Goal: Task Accomplishment & Management: Complete application form

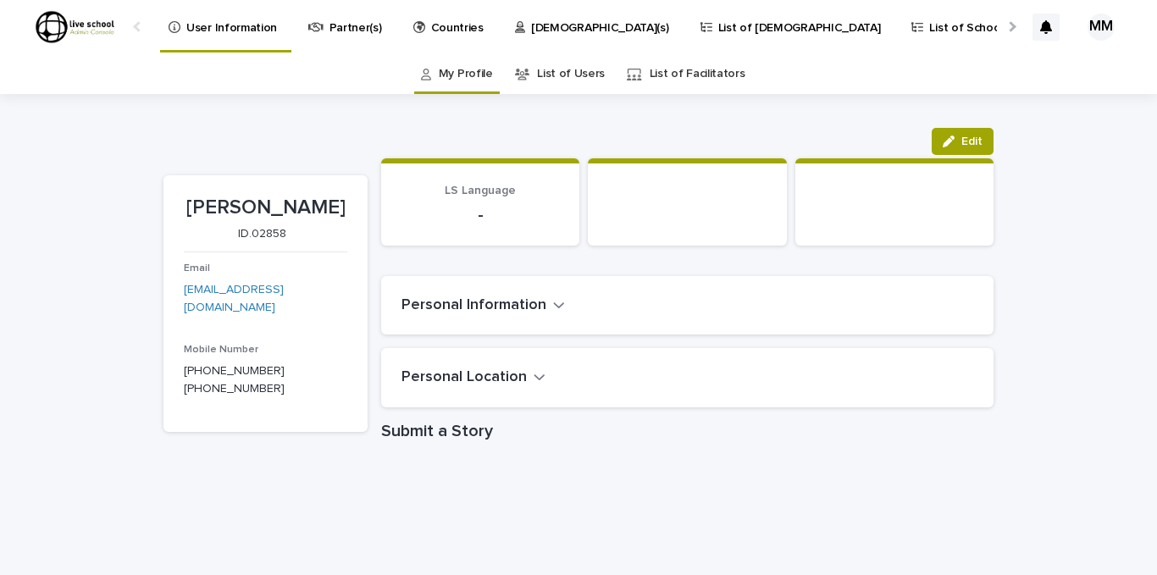
click at [929, 26] on p "List of Schools" at bounding box center [968, 18] width 79 height 36
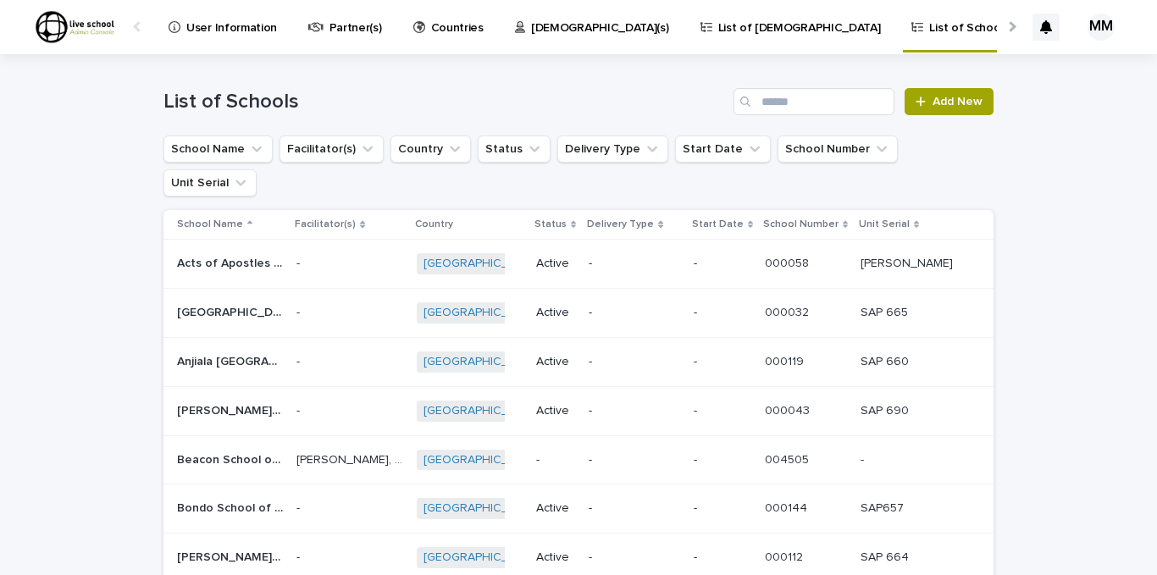
click at [718, 21] on p "List of [DEMOGRAPHIC_DATA]" at bounding box center [799, 18] width 163 height 36
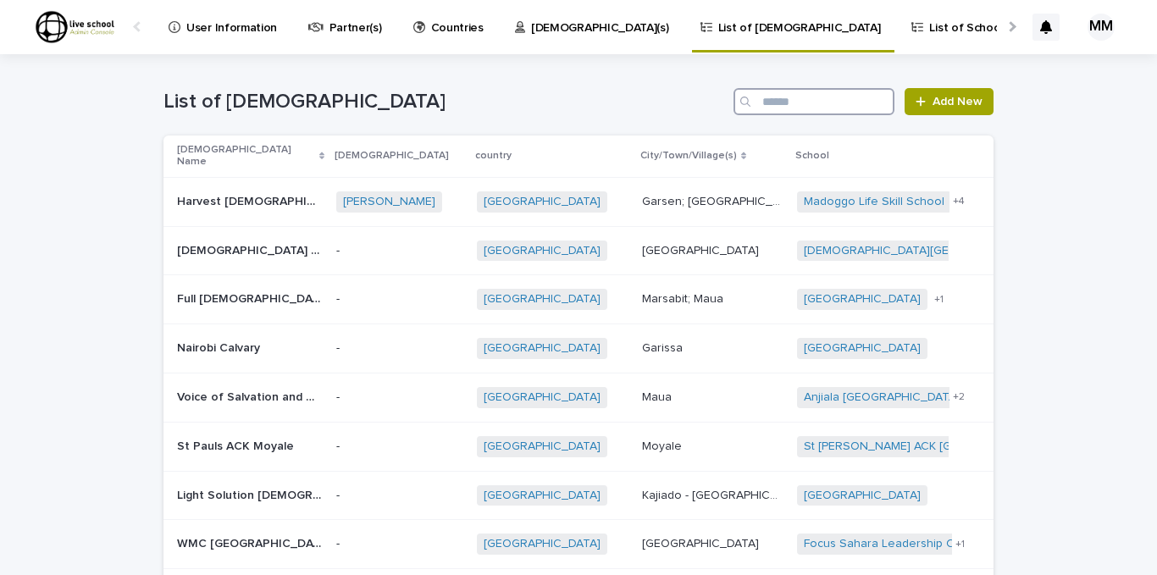
click at [801, 103] on input "Search" at bounding box center [814, 101] width 161 height 27
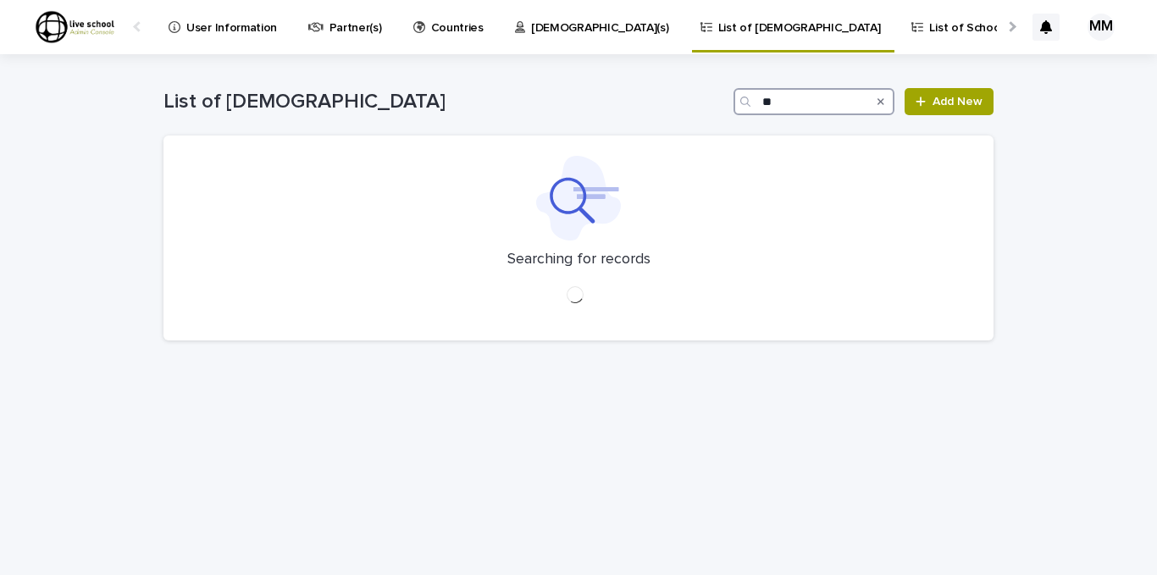
type input "*"
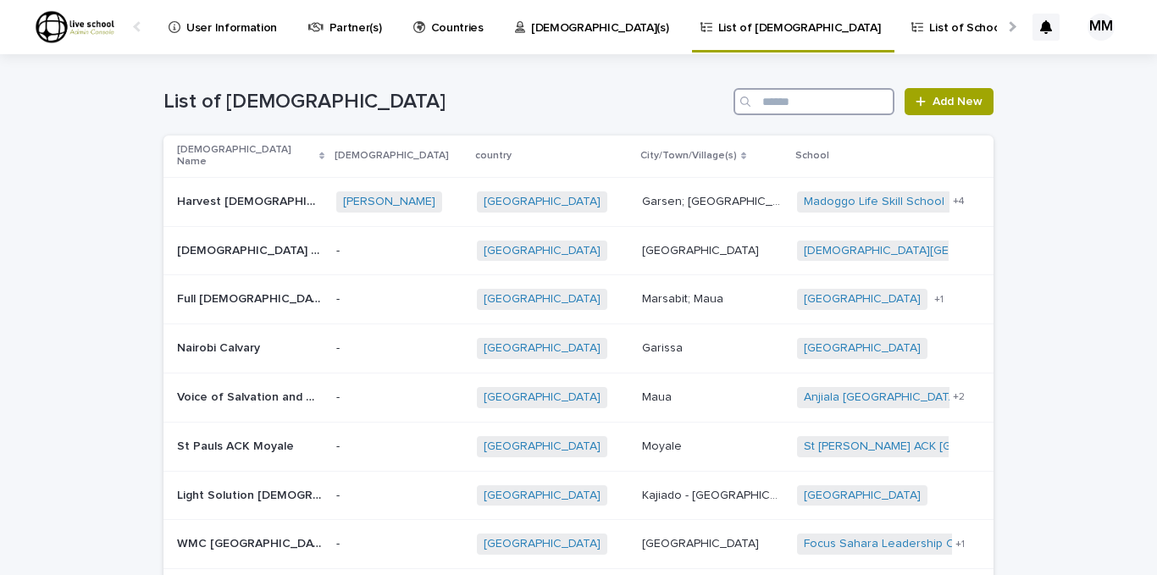
click at [782, 97] on input "Search" at bounding box center [814, 101] width 161 height 27
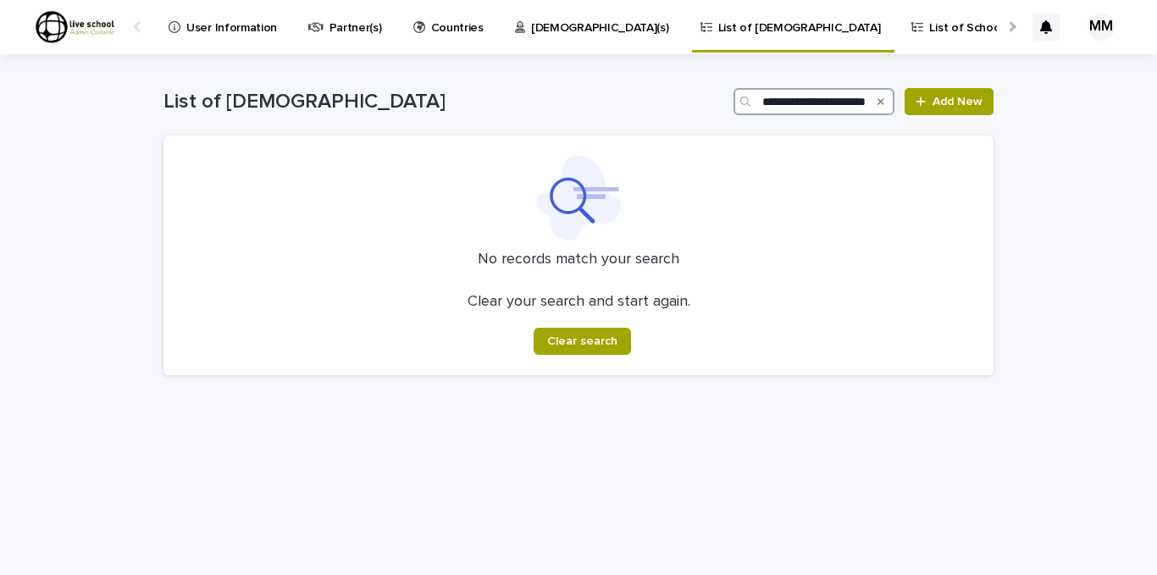
scroll to position [0, 31]
type input "**********"
click at [531, 28] on p "[DEMOGRAPHIC_DATA](s)" at bounding box center [600, 18] width 138 height 36
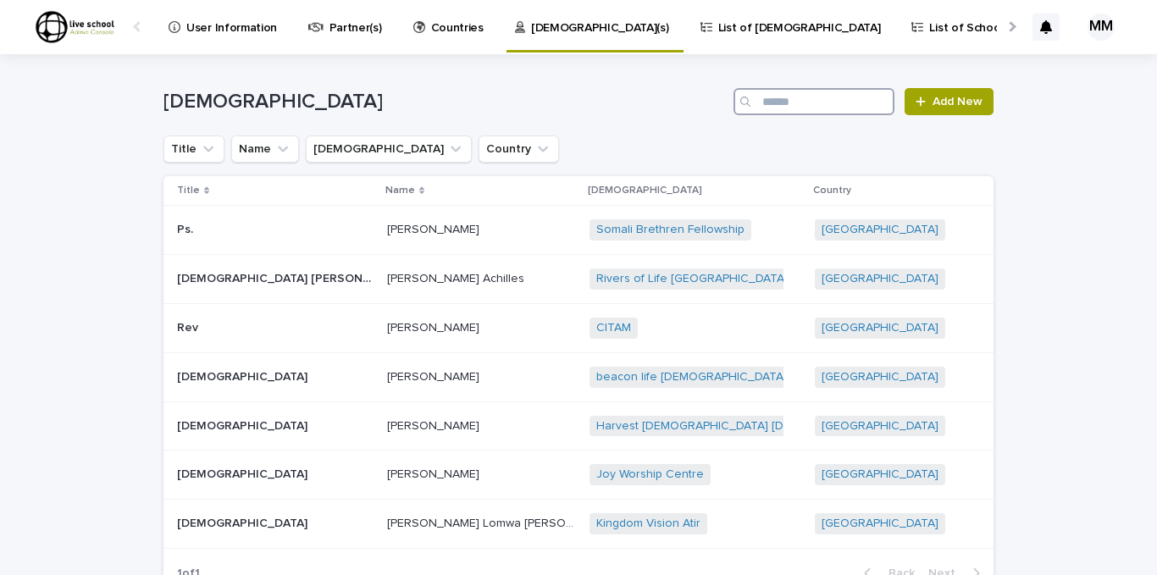
click at [784, 96] on input "Search" at bounding box center [814, 101] width 161 height 27
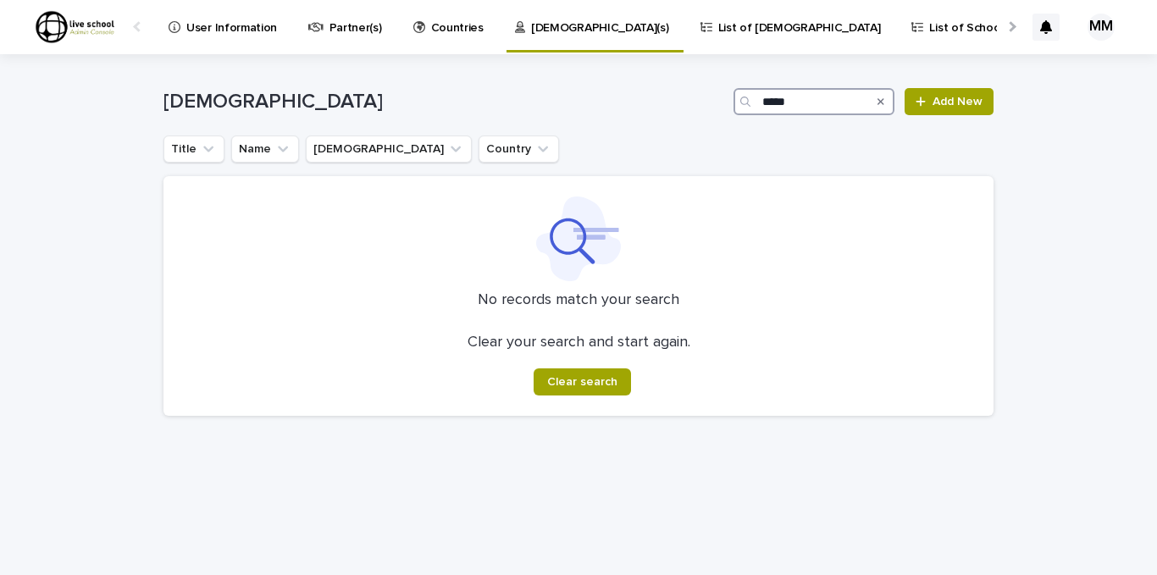
type input "****"
click at [350, 20] on p "Partner(s)" at bounding box center [356, 18] width 53 height 36
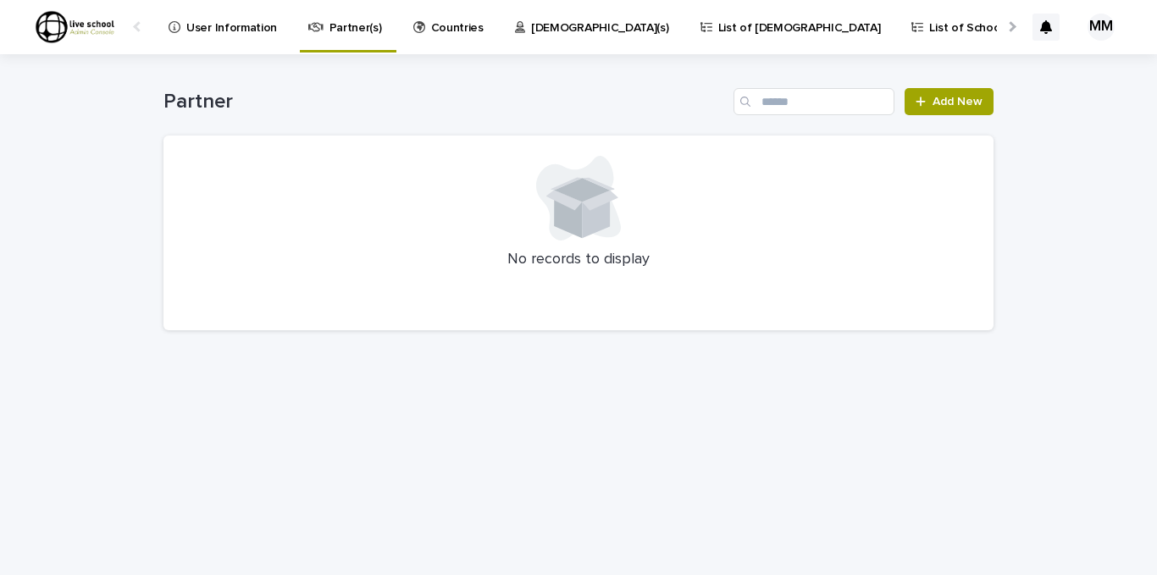
click at [541, 30] on p "[DEMOGRAPHIC_DATA](s)" at bounding box center [600, 18] width 138 height 36
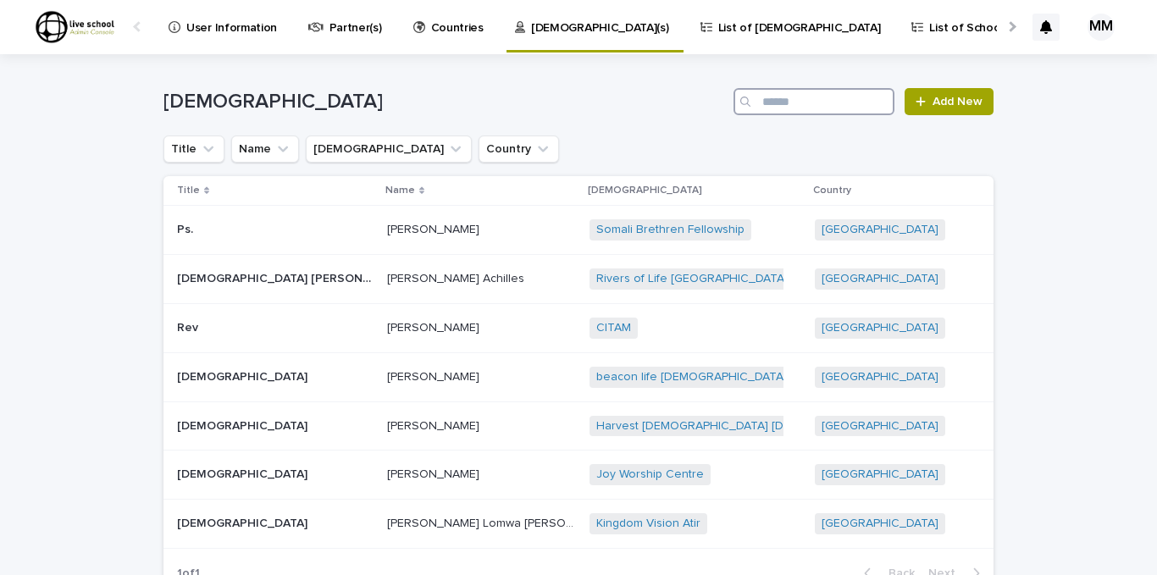
click at [799, 94] on input "Search" at bounding box center [814, 101] width 161 height 27
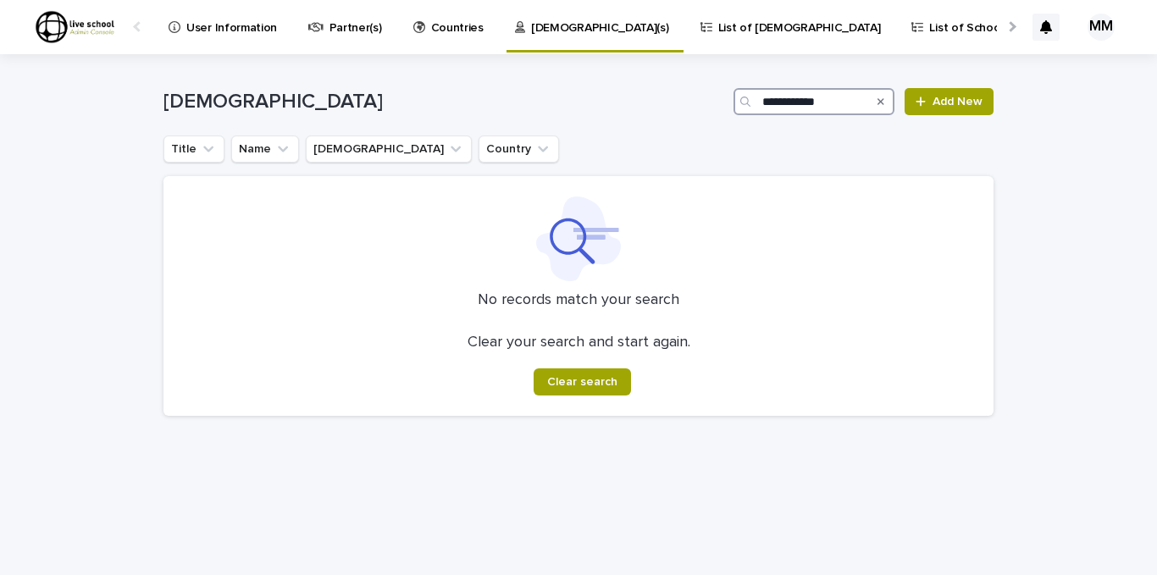
type input "**********"
click at [929, 25] on p "List of Schools" at bounding box center [968, 18] width 79 height 36
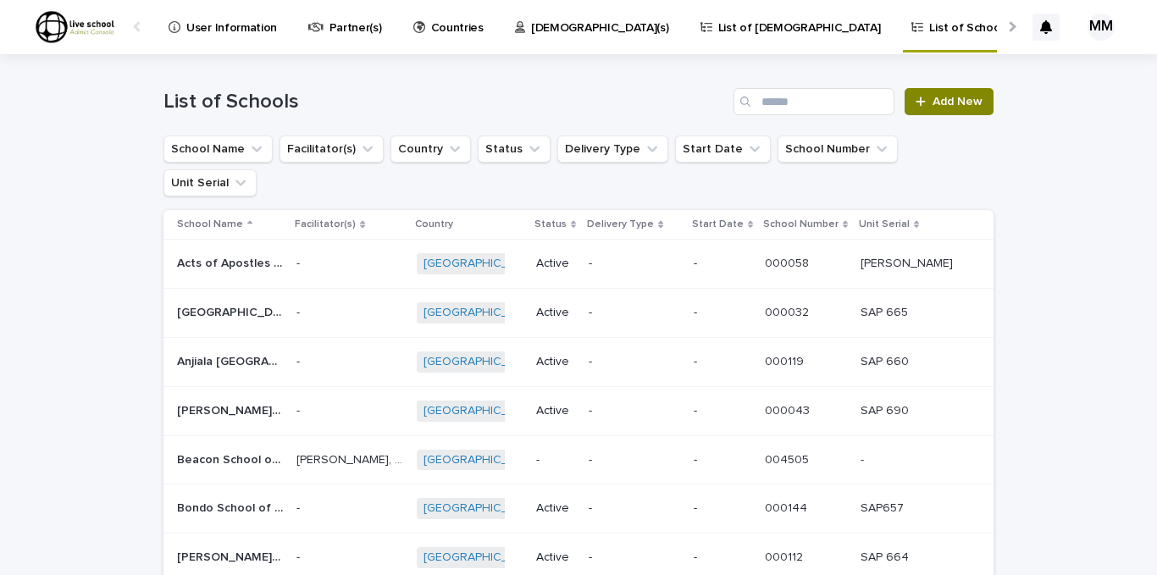
click at [916, 104] on icon at bounding box center [921, 102] width 10 height 12
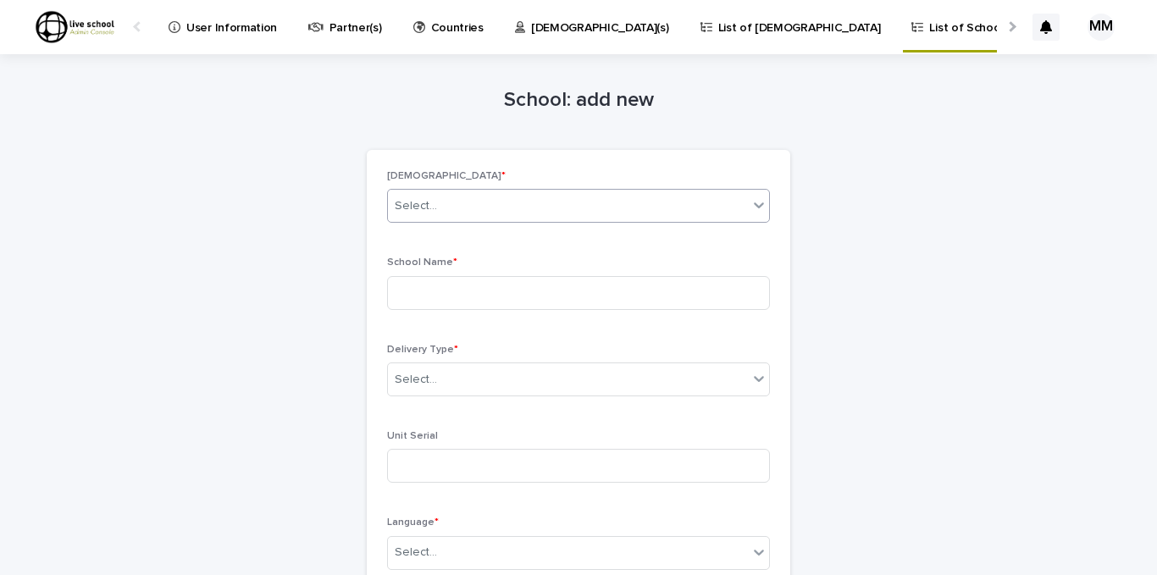
click at [753, 201] on icon at bounding box center [759, 205] width 17 height 17
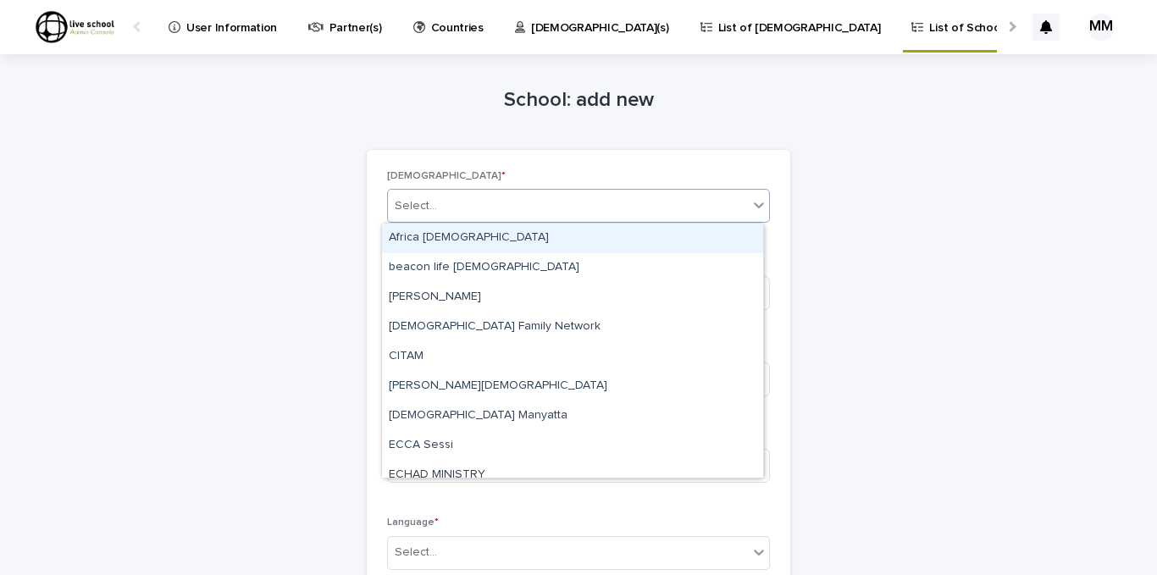
click at [689, 202] on div "Select..." at bounding box center [568, 206] width 360 height 28
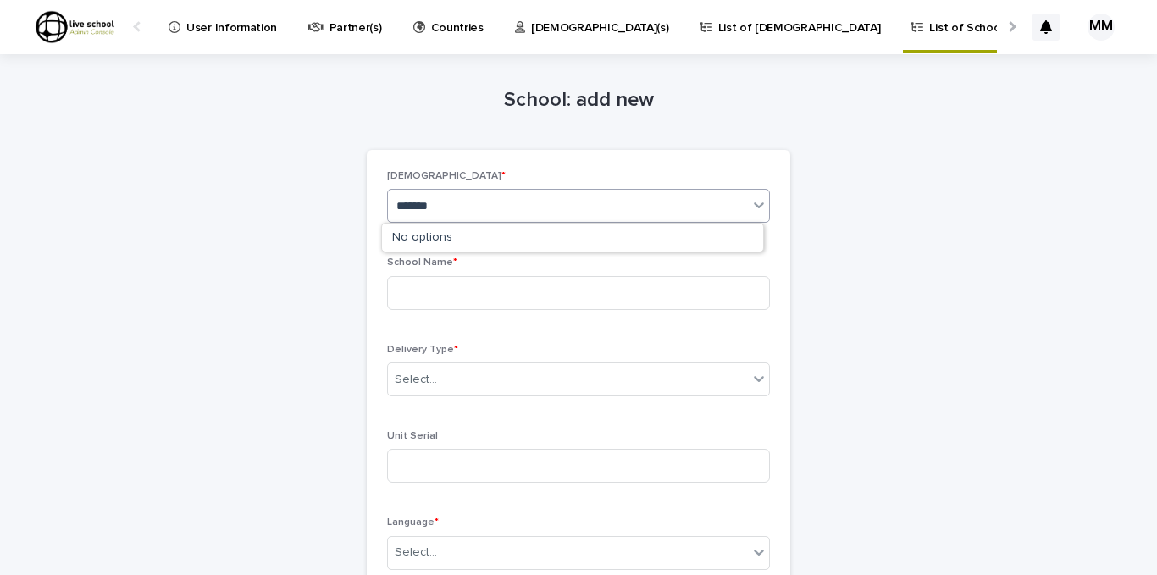
type input "*******"
click at [718, 23] on p "List of [DEMOGRAPHIC_DATA]" at bounding box center [799, 18] width 163 height 36
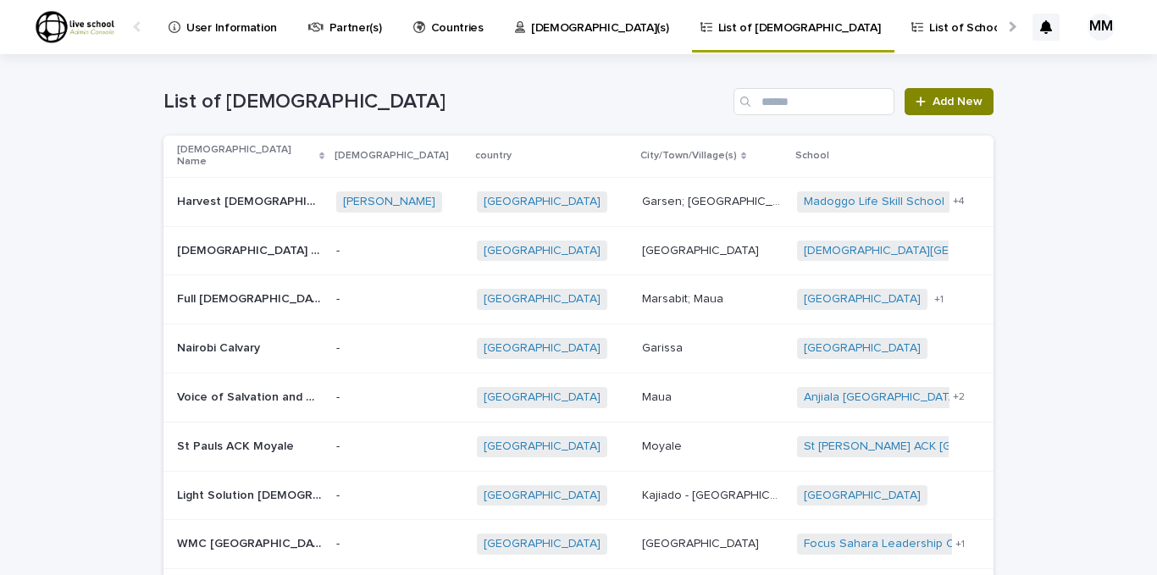
click at [925, 99] on div at bounding box center [924, 102] width 17 height 12
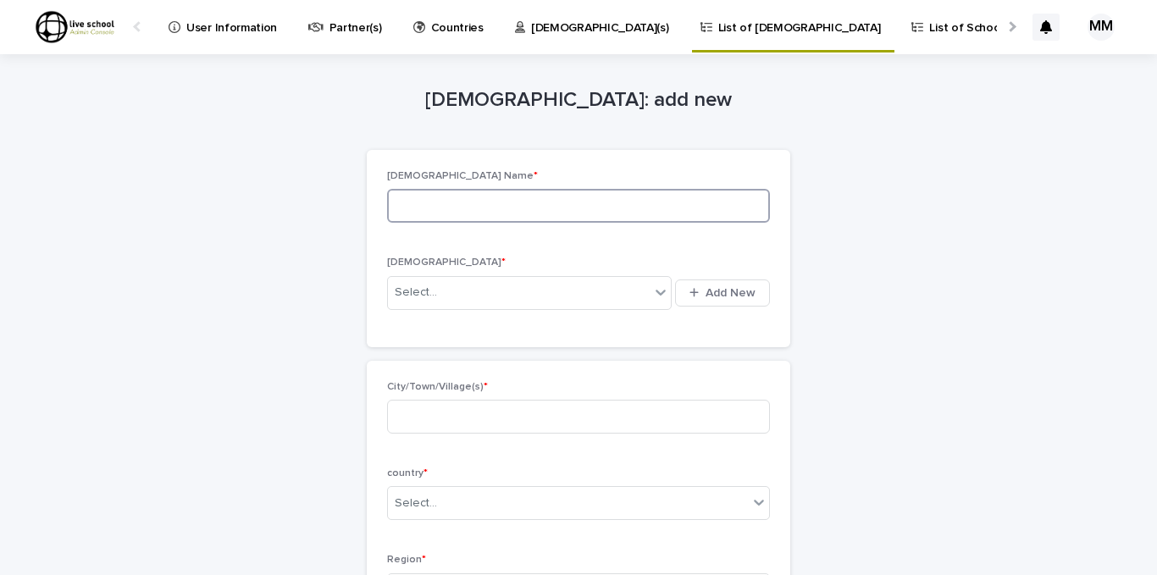
click at [529, 203] on input at bounding box center [578, 206] width 383 height 34
type input "**********"
click at [471, 286] on div "Select..." at bounding box center [519, 293] width 262 height 28
click at [699, 289] on div "button" at bounding box center [698, 292] width 16 height 11
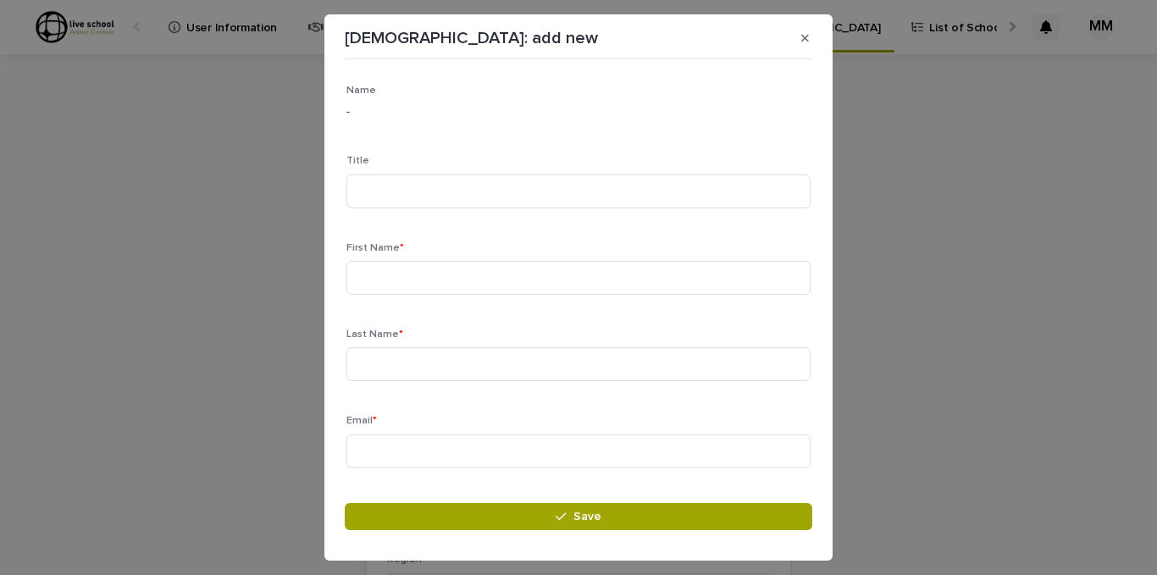
click at [374, 110] on p "-" at bounding box center [578, 112] width 464 height 18
click at [377, 120] on p "-" at bounding box center [578, 112] width 464 height 18
click at [384, 199] on input at bounding box center [578, 191] width 464 height 34
click at [448, 195] on input at bounding box center [578, 191] width 464 height 34
type input "******"
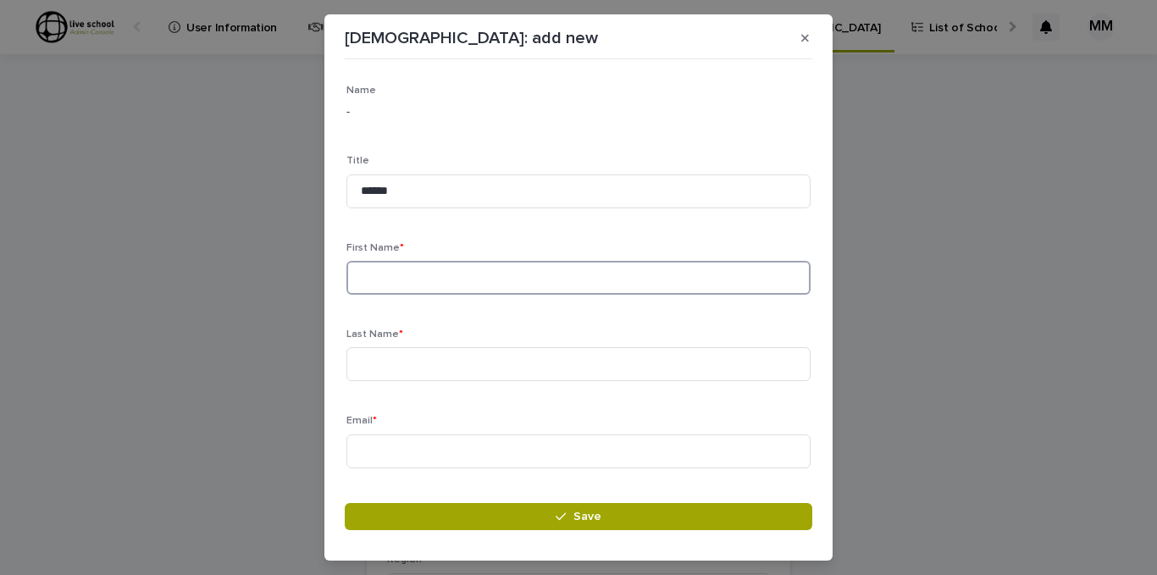
click at [405, 280] on input at bounding box center [578, 278] width 464 height 34
type input "****"
click at [381, 372] on input at bounding box center [578, 364] width 464 height 34
type input "********"
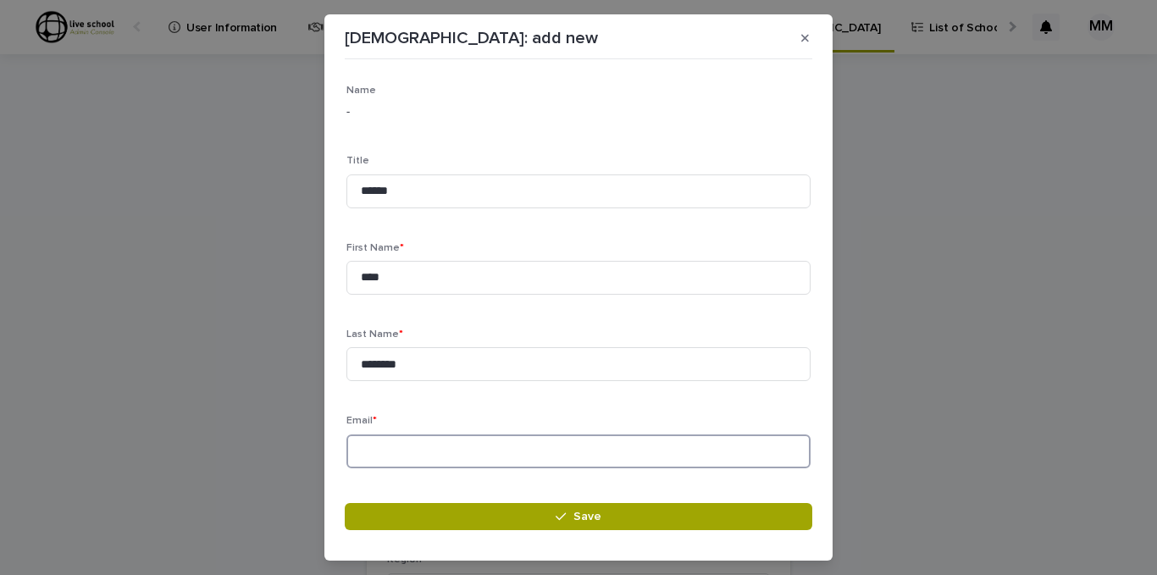
click at [391, 451] on input at bounding box center [578, 452] width 464 height 34
type input "**********"
click at [378, 363] on input "********" at bounding box center [578, 364] width 464 height 34
type input "*********"
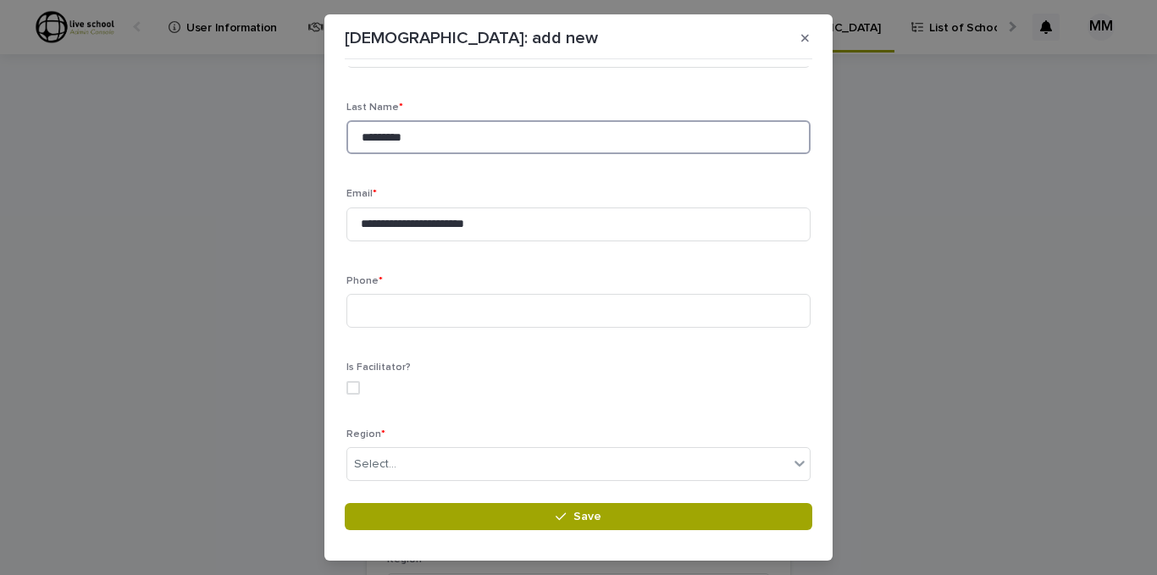
scroll to position [237, 0]
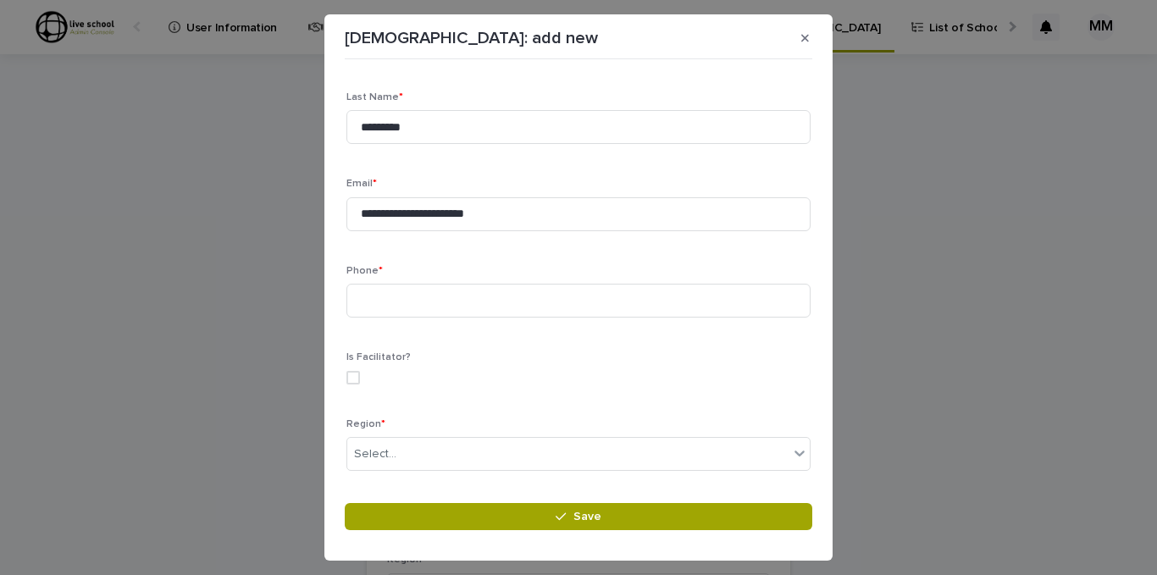
click at [353, 365] on div "Is Facilitator?" at bounding box center [578, 375] width 464 height 46
click at [353, 376] on span at bounding box center [353, 378] width 14 height 14
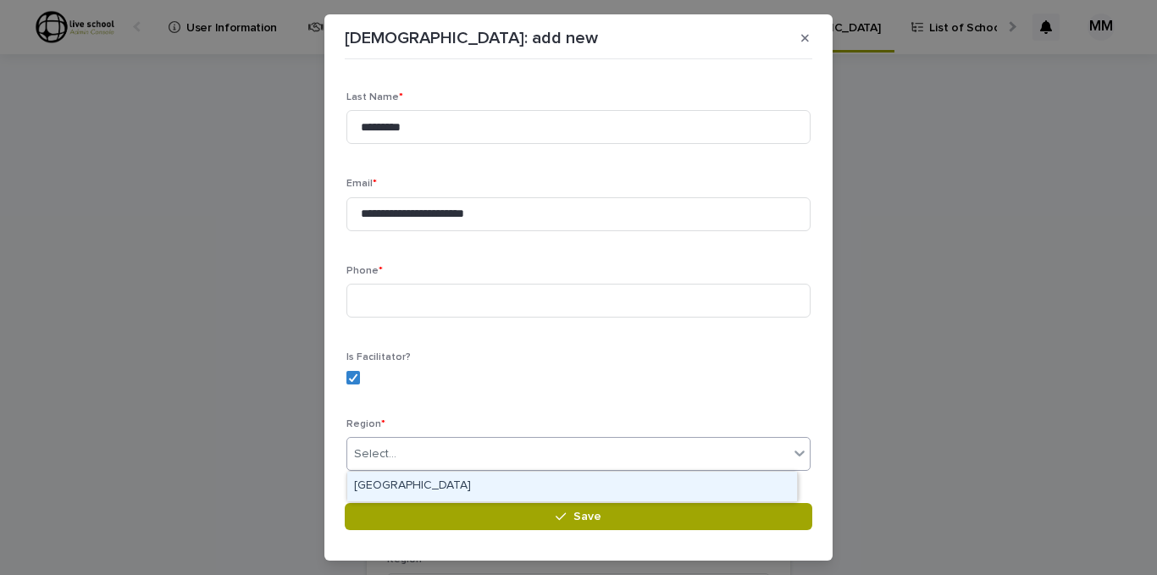
click at [795, 453] on icon at bounding box center [800, 454] width 10 height 6
click at [478, 485] on div "[GEOGRAPHIC_DATA]" at bounding box center [572, 487] width 450 height 30
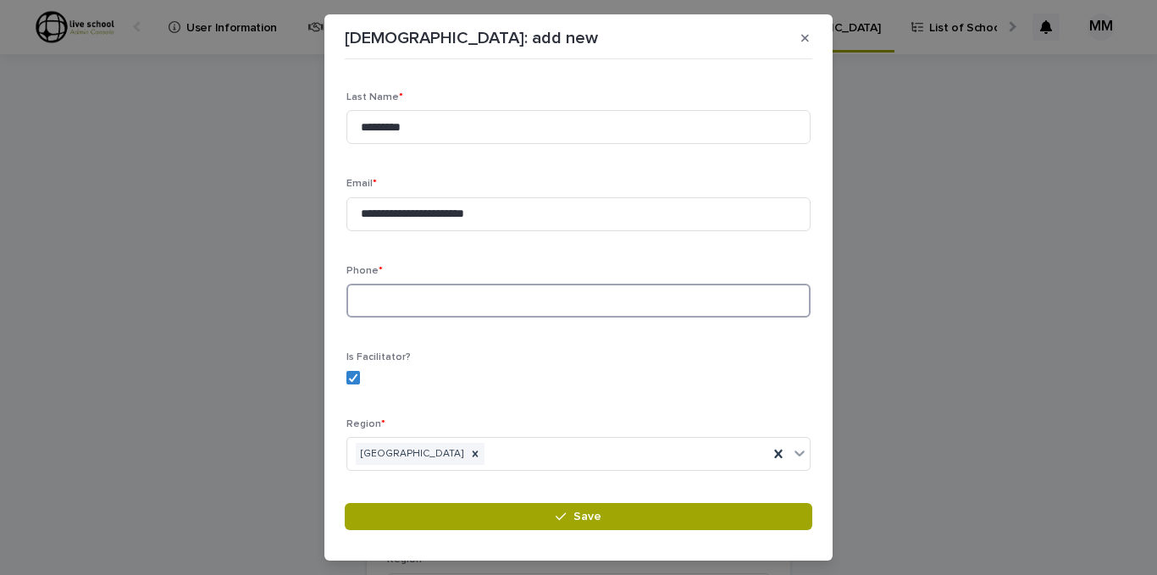
click at [396, 305] on input at bounding box center [578, 301] width 464 height 34
click at [418, 296] on input at bounding box center [578, 301] width 464 height 34
drag, startPoint x: 402, startPoint y: 303, endPoint x: 352, endPoint y: 303, distance: 49.1
click at [352, 303] on input "******" at bounding box center [578, 301] width 464 height 34
paste input "*********"
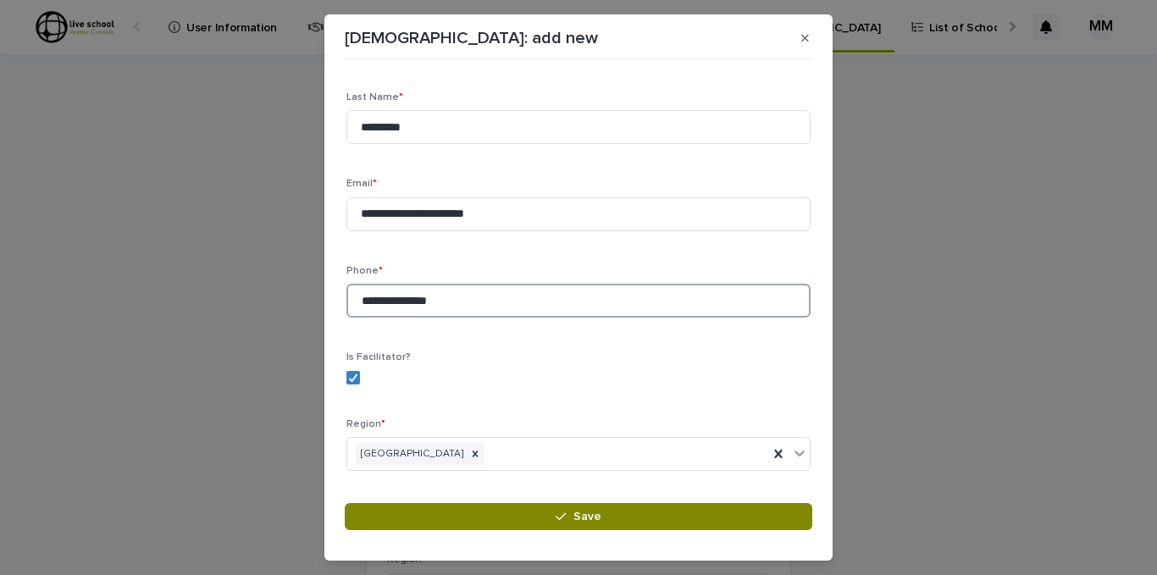
type input "**********"
click at [587, 513] on span "Save" at bounding box center [587, 517] width 28 height 12
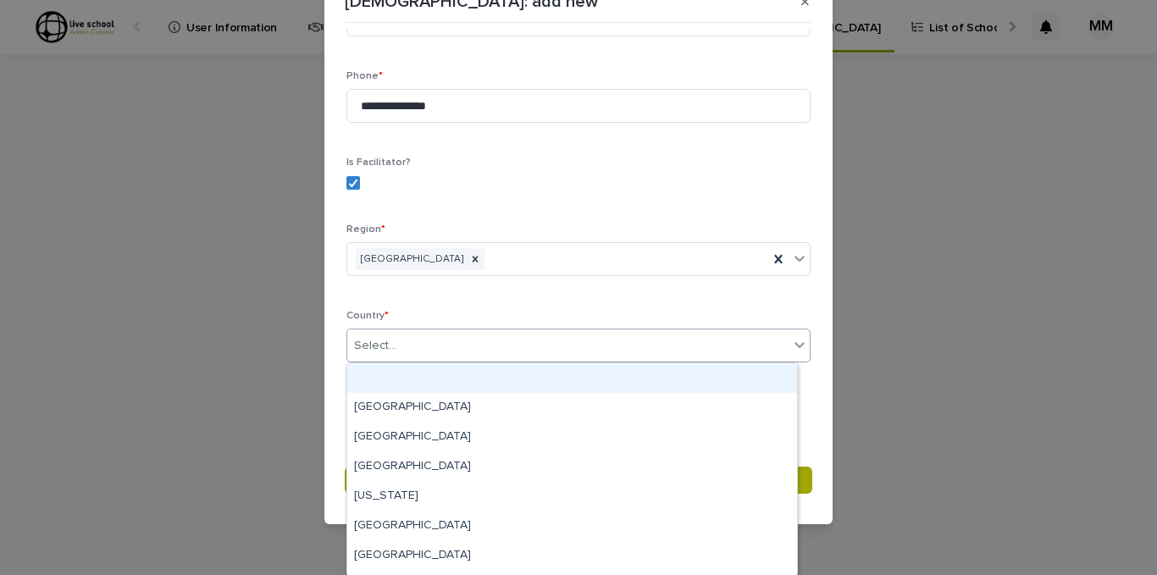
click at [791, 342] on icon at bounding box center [799, 344] width 17 height 17
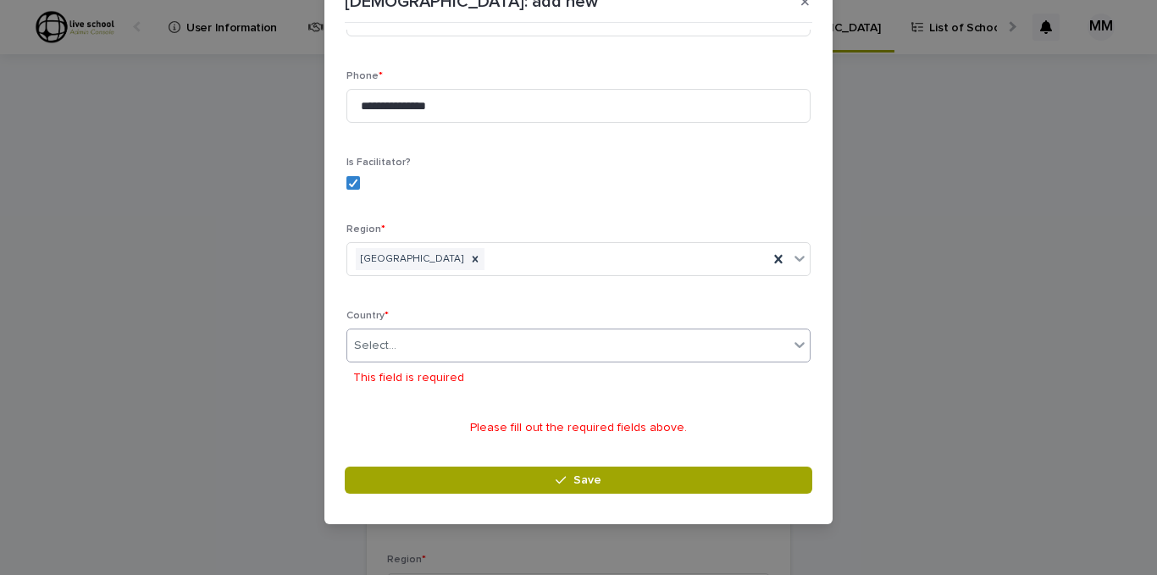
click at [452, 348] on div "Select..." at bounding box center [567, 346] width 441 height 28
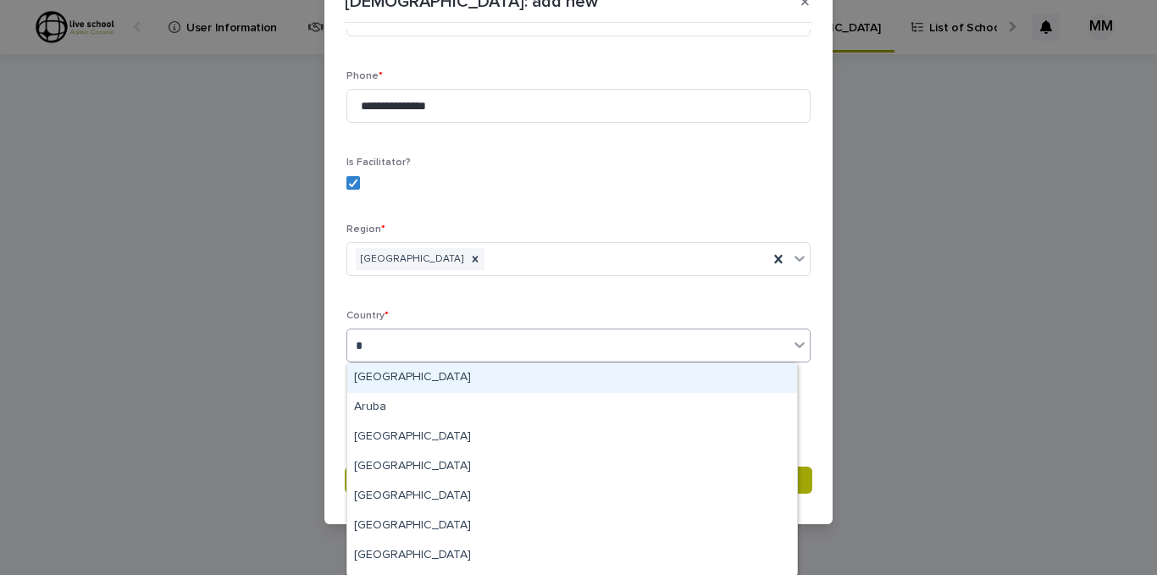
type input "**"
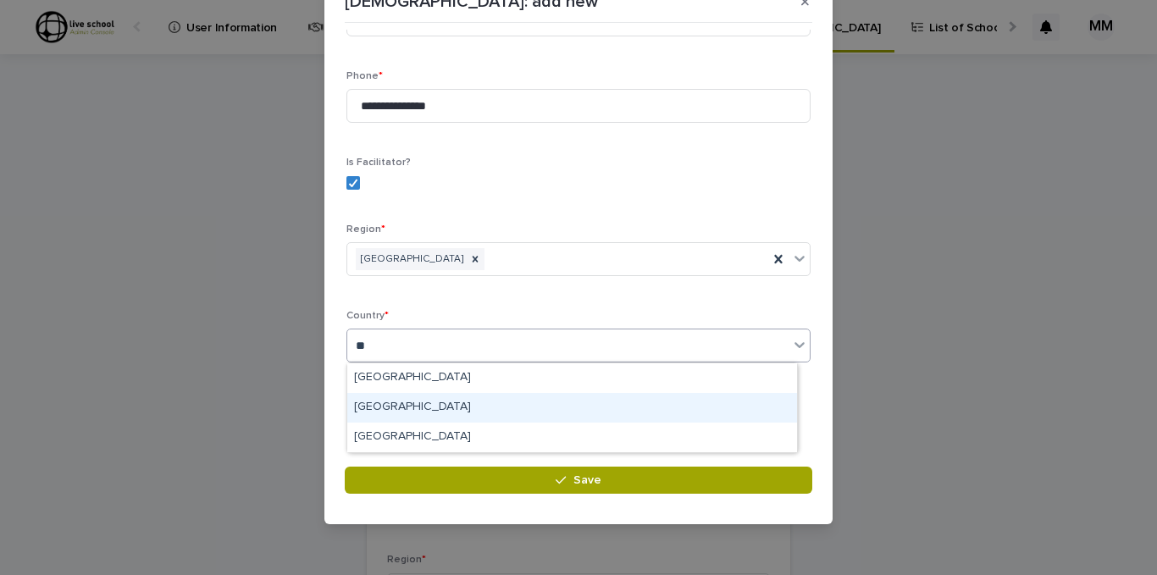
click at [402, 405] on div "[GEOGRAPHIC_DATA]" at bounding box center [572, 408] width 450 height 30
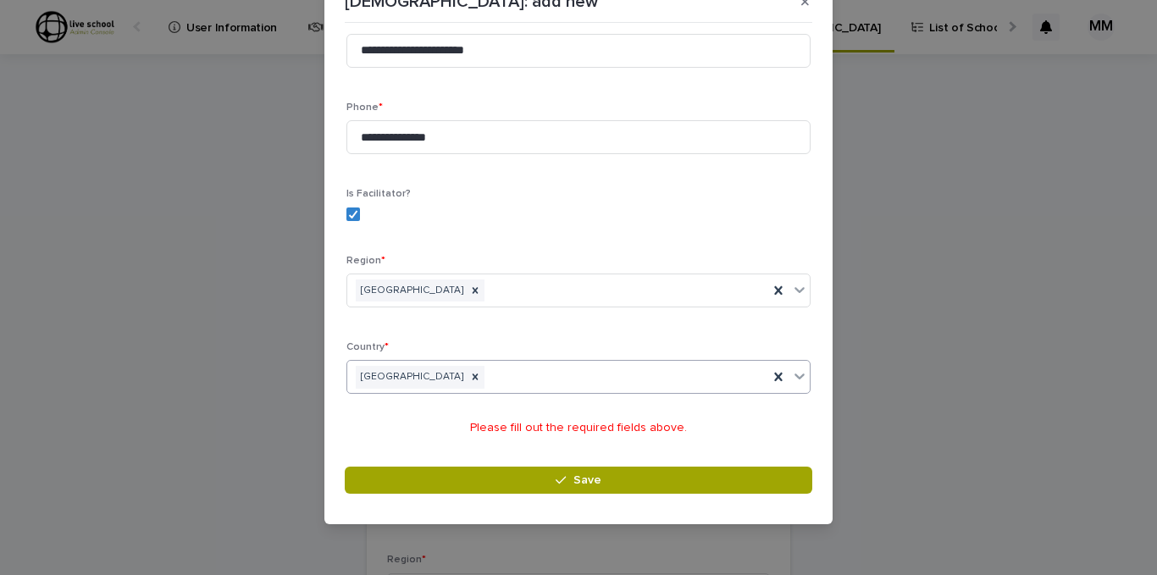
scroll to position [364, 0]
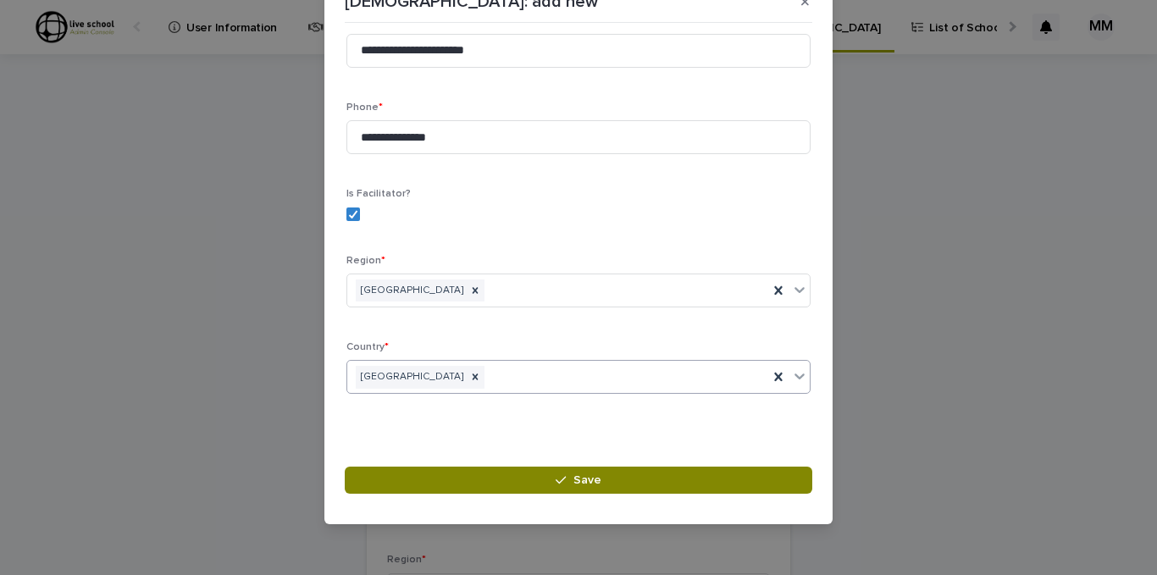
click at [577, 480] on span "Save" at bounding box center [587, 480] width 28 height 12
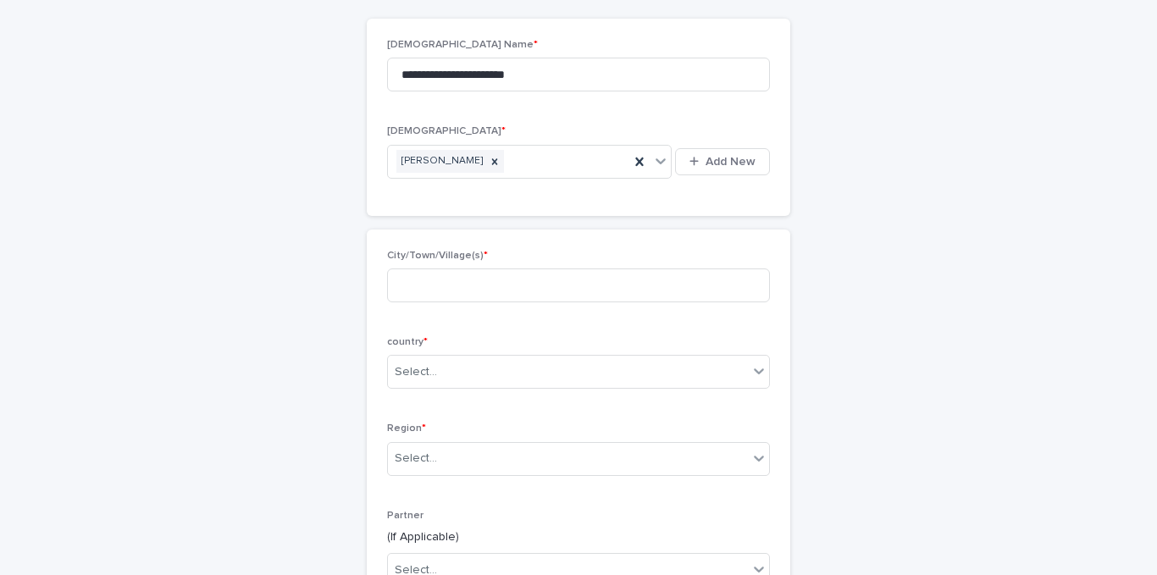
scroll to position [132, 0]
click at [413, 290] on input at bounding box center [578, 285] width 383 height 34
click at [751, 369] on icon at bounding box center [759, 370] width 17 height 17
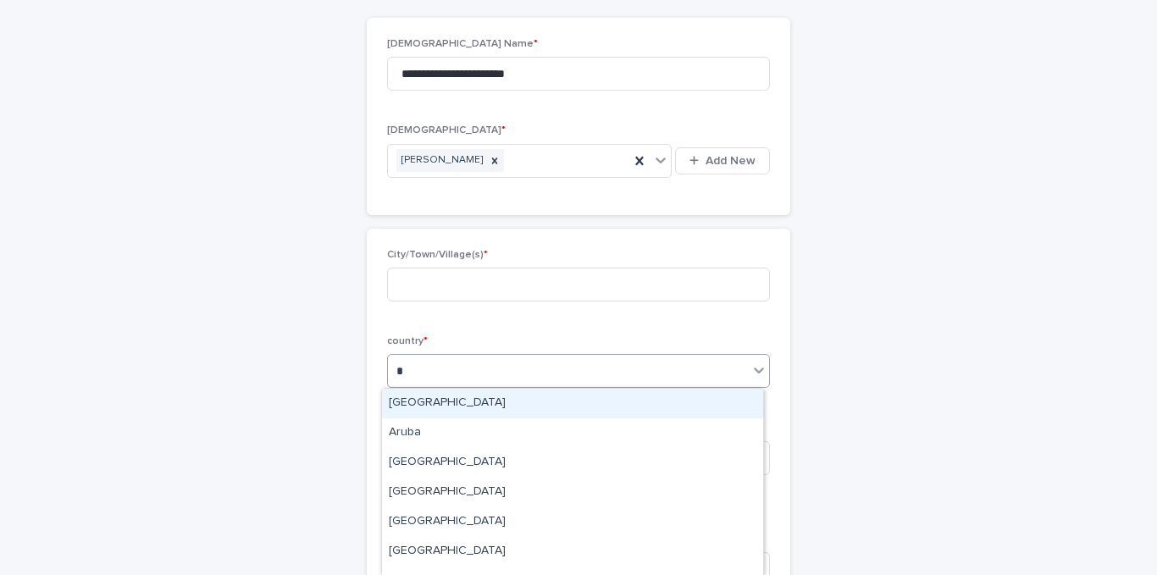
type input "**"
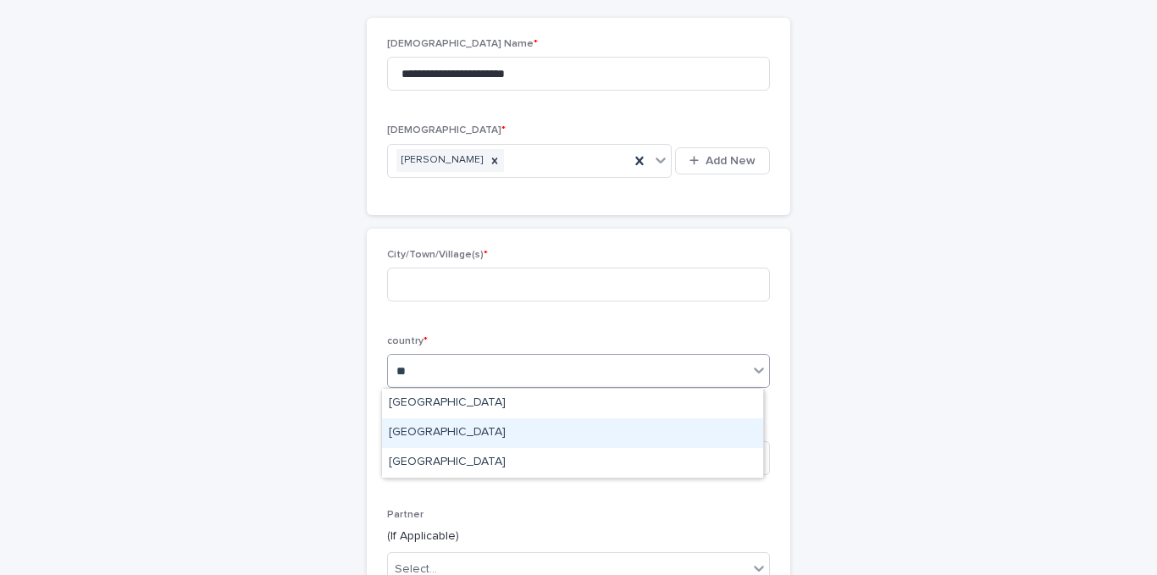
click at [418, 430] on div "[GEOGRAPHIC_DATA]" at bounding box center [572, 433] width 381 height 30
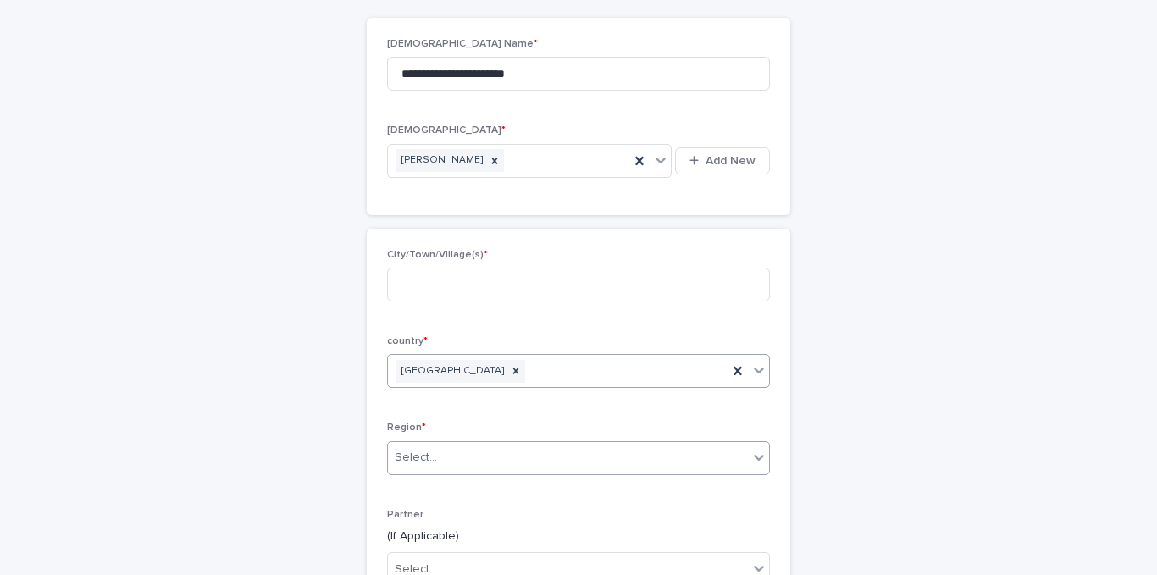
click at [760, 452] on icon at bounding box center [759, 457] width 17 height 17
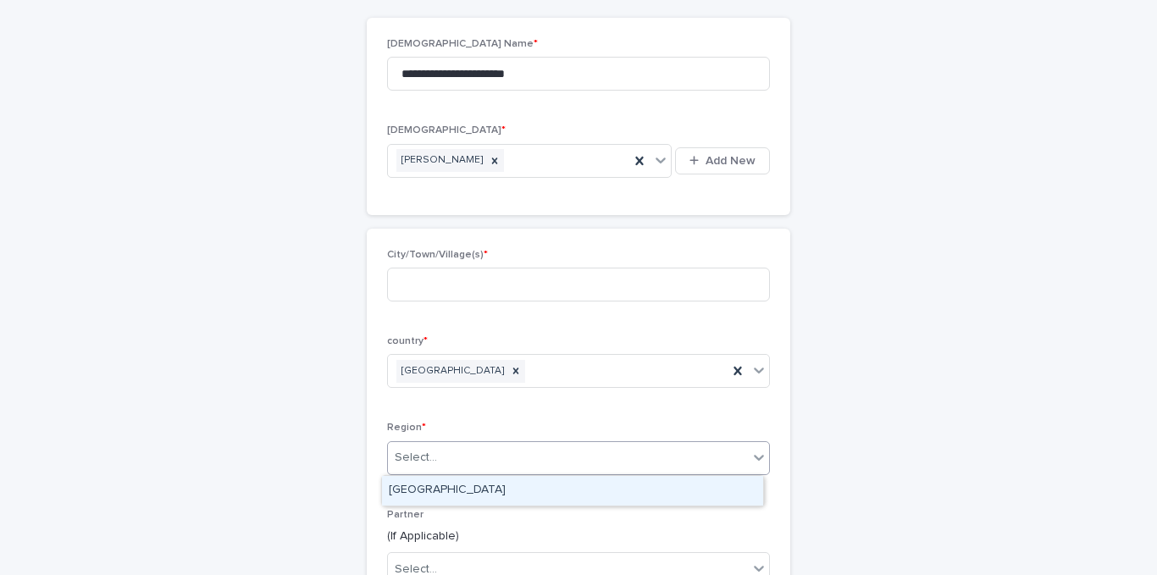
click at [594, 483] on div "[GEOGRAPHIC_DATA]" at bounding box center [572, 491] width 381 height 30
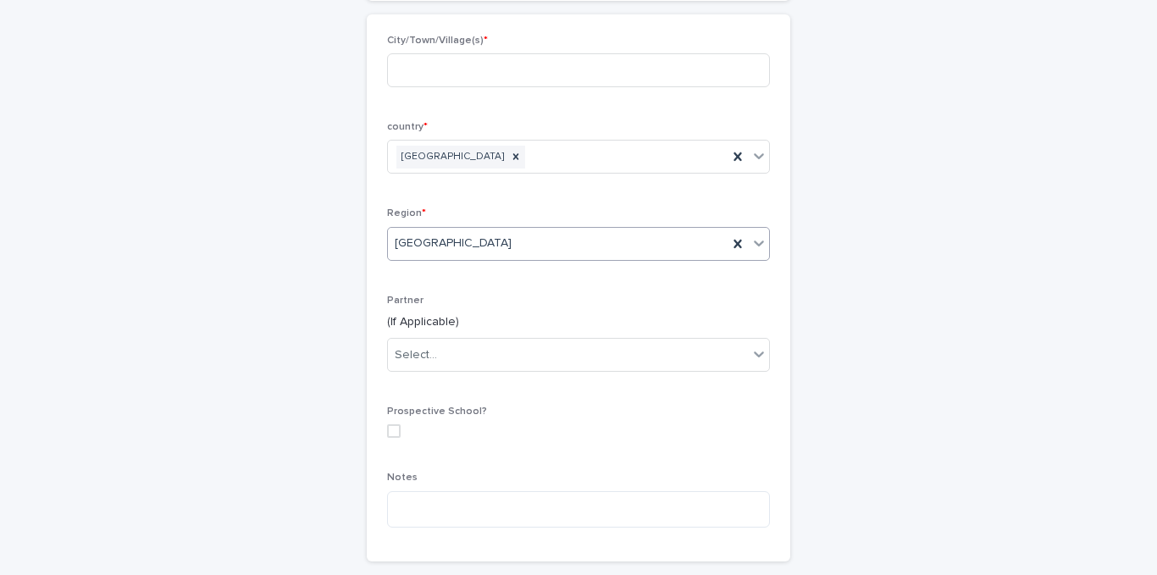
scroll to position [389, 0]
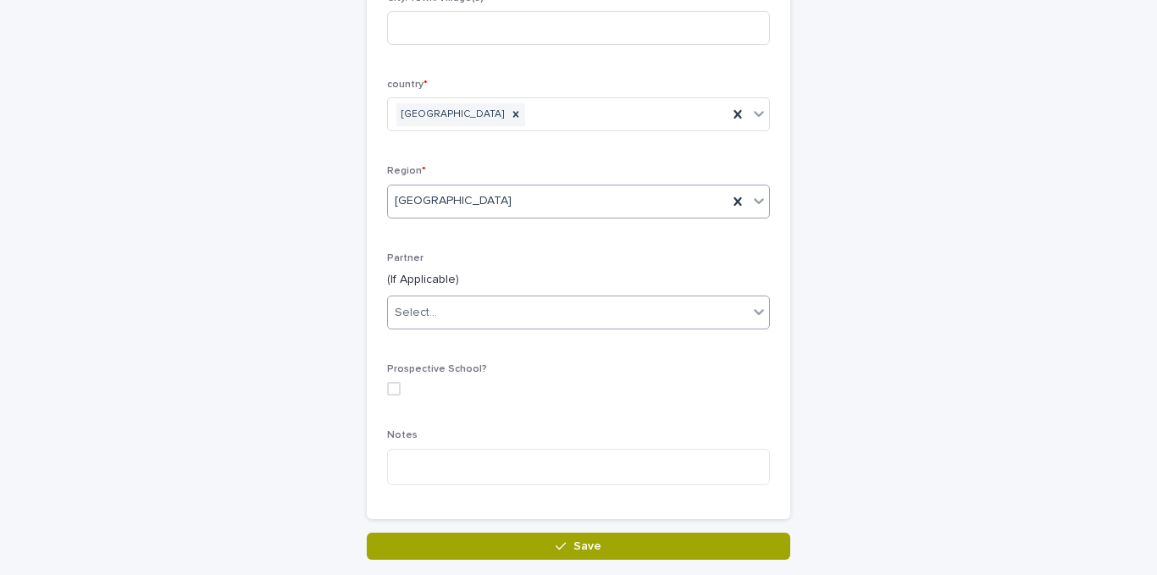
click at [751, 308] on icon at bounding box center [759, 311] width 17 height 17
click at [731, 341] on div "No options" at bounding box center [572, 344] width 381 height 28
click at [391, 388] on span at bounding box center [394, 389] width 14 height 14
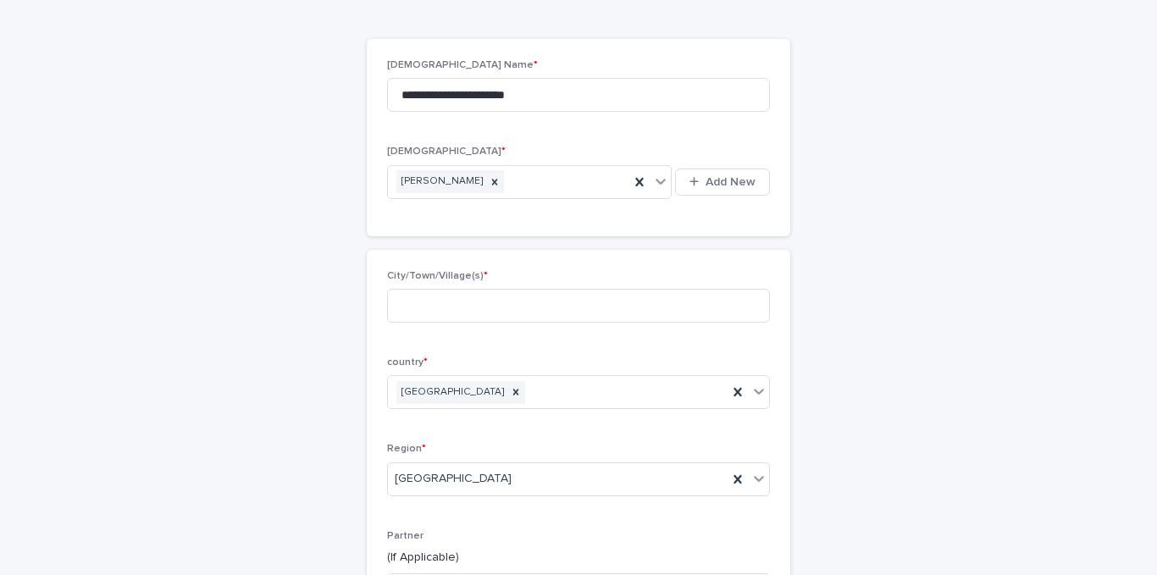
scroll to position [169, 0]
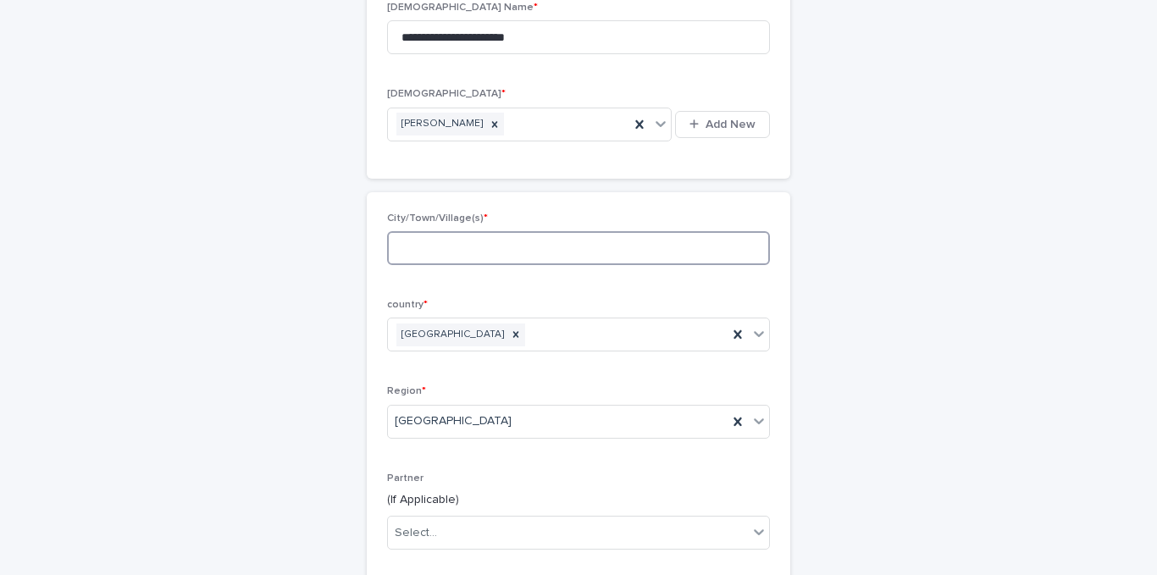
click at [473, 247] on input at bounding box center [578, 248] width 383 height 34
click at [468, 247] on input at bounding box center [578, 248] width 383 height 34
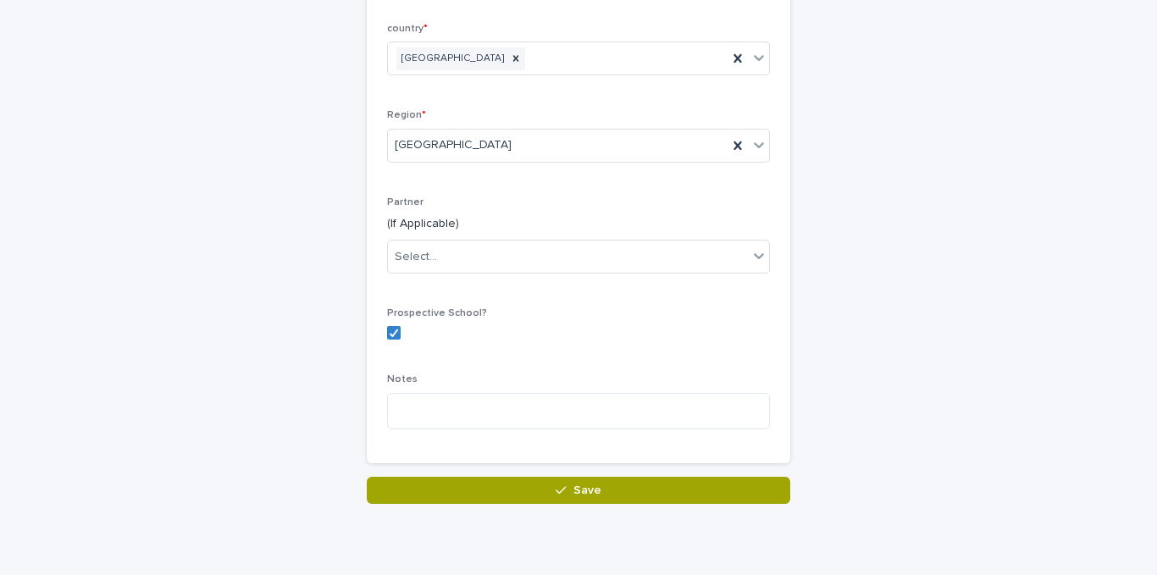
scroll to position [458, 0]
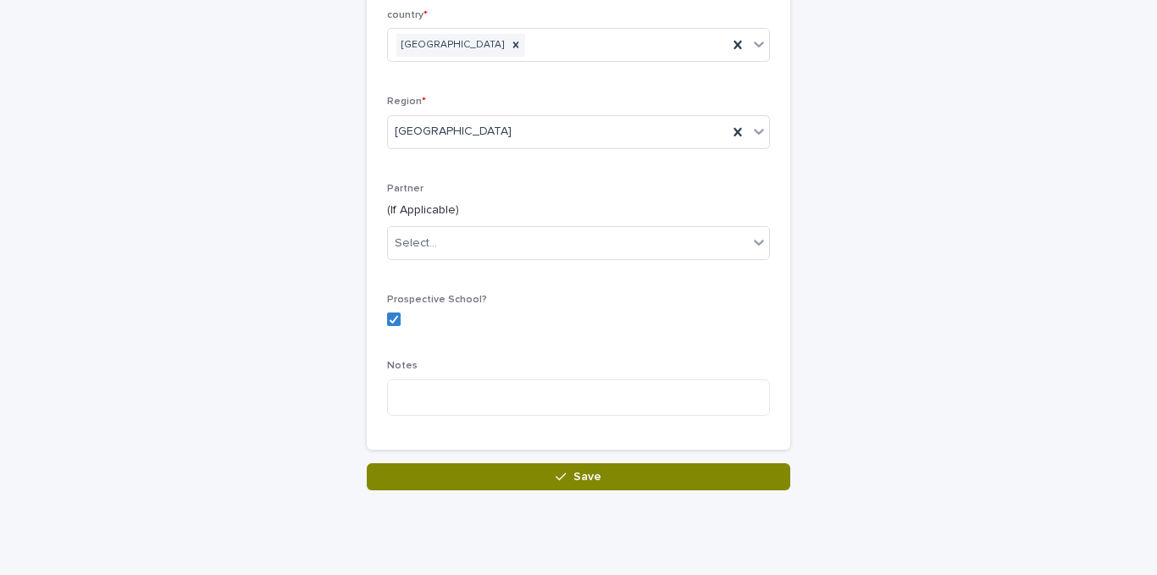
type input "**********"
click at [566, 477] on div "button" at bounding box center [564, 477] width 17 height 12
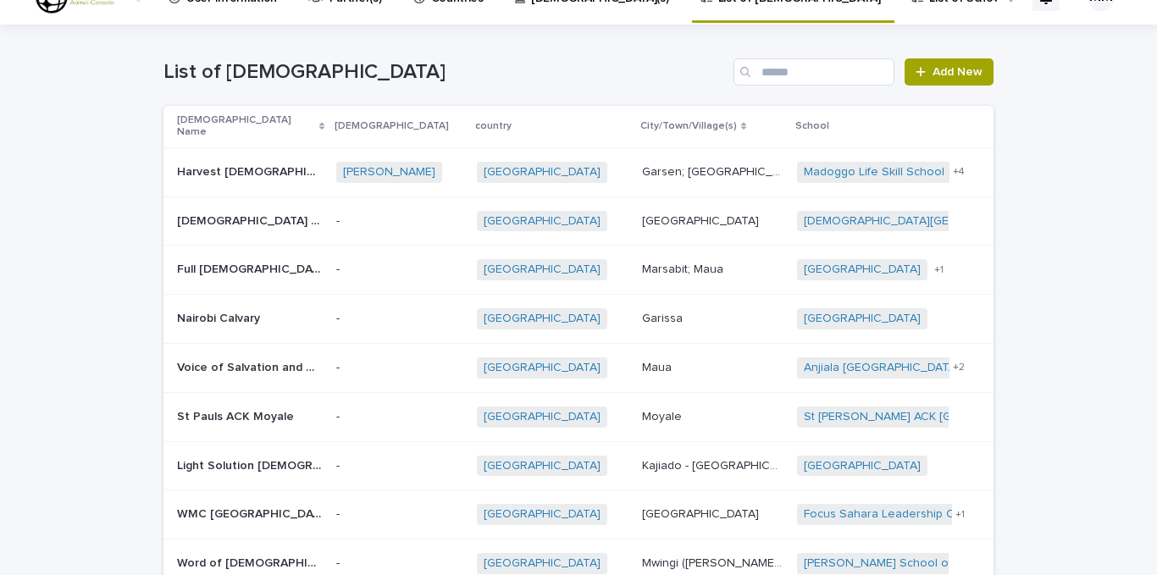
scroll to position [3, 0]
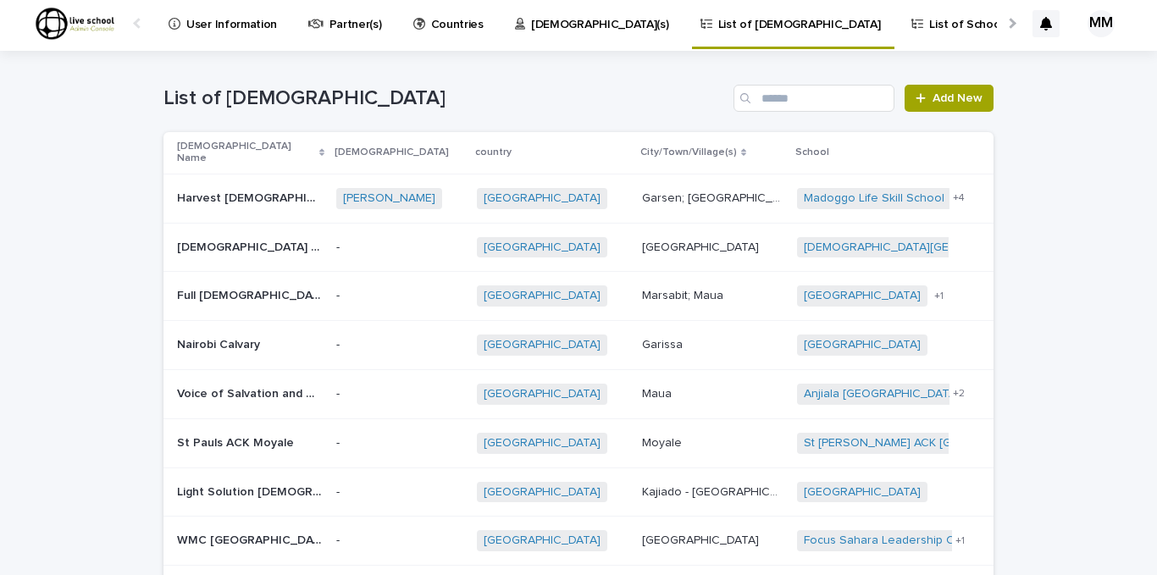
click at [929, 25] on p "List of Schools" at bounding box center [968, 15] width 79 height 36
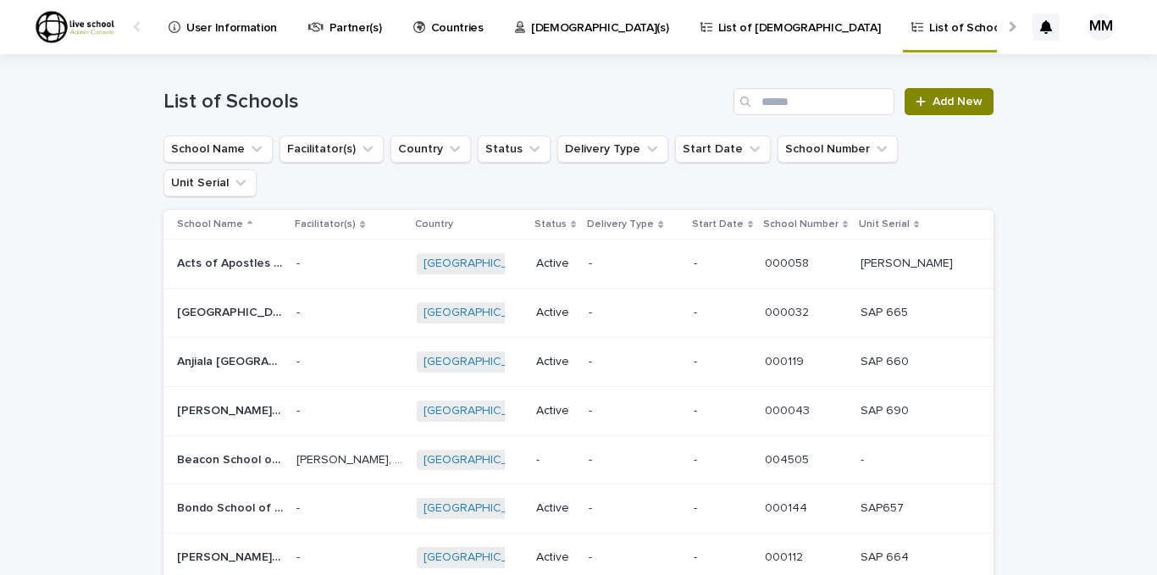
click at [918, 101] on icon at bounding box center [921, 102] width 10 height 12
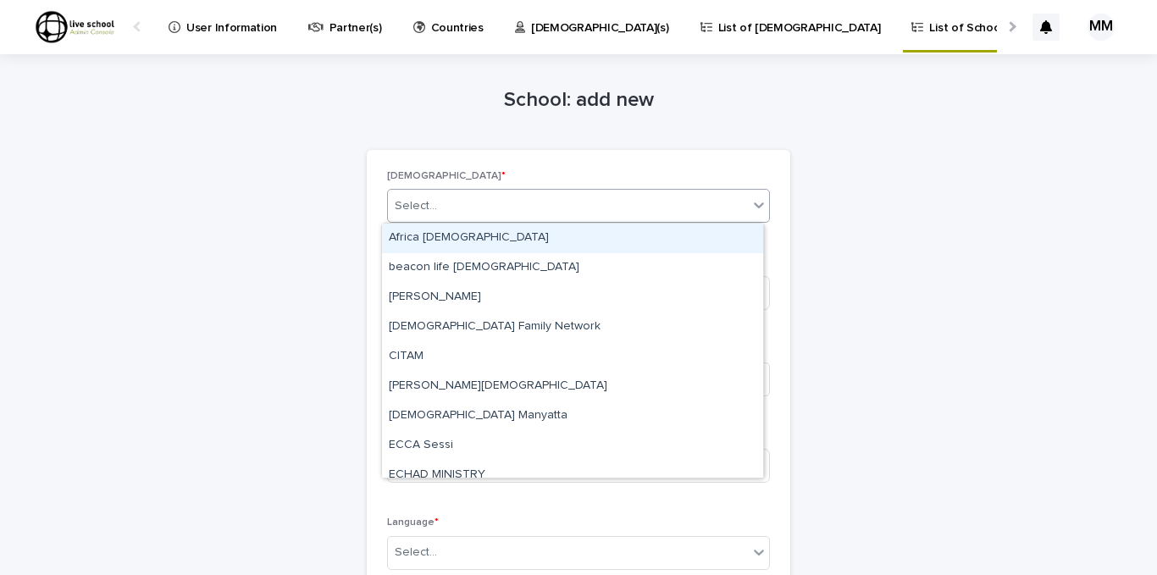
click at [754, 202] on icon at bounding box center [759, 205] width 17 height 17
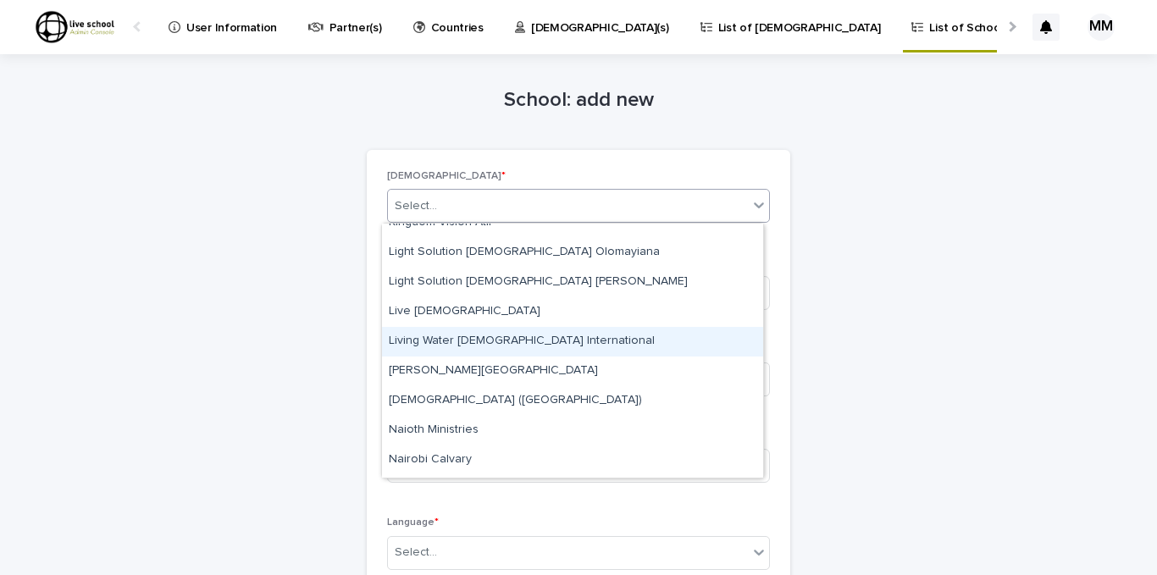
scroll to position [579, 0]
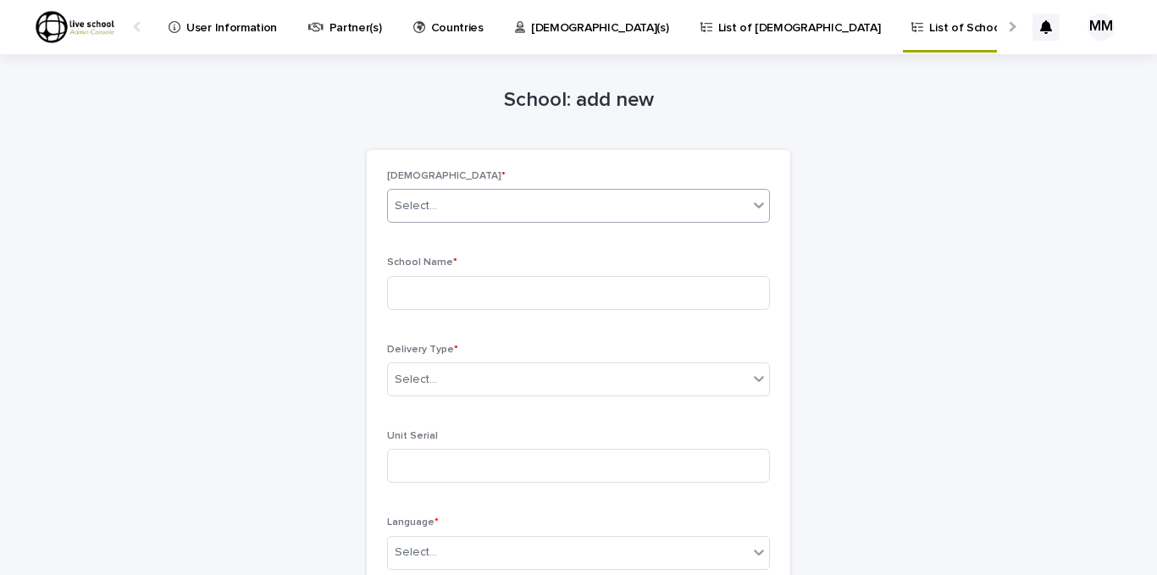
click at [585, 204] on div "Select..." at bounding box center [568, 206] width 360 height 28
type input "****"
click at [460, 296] on input at bounding box center [578, 293] width 383 height 34
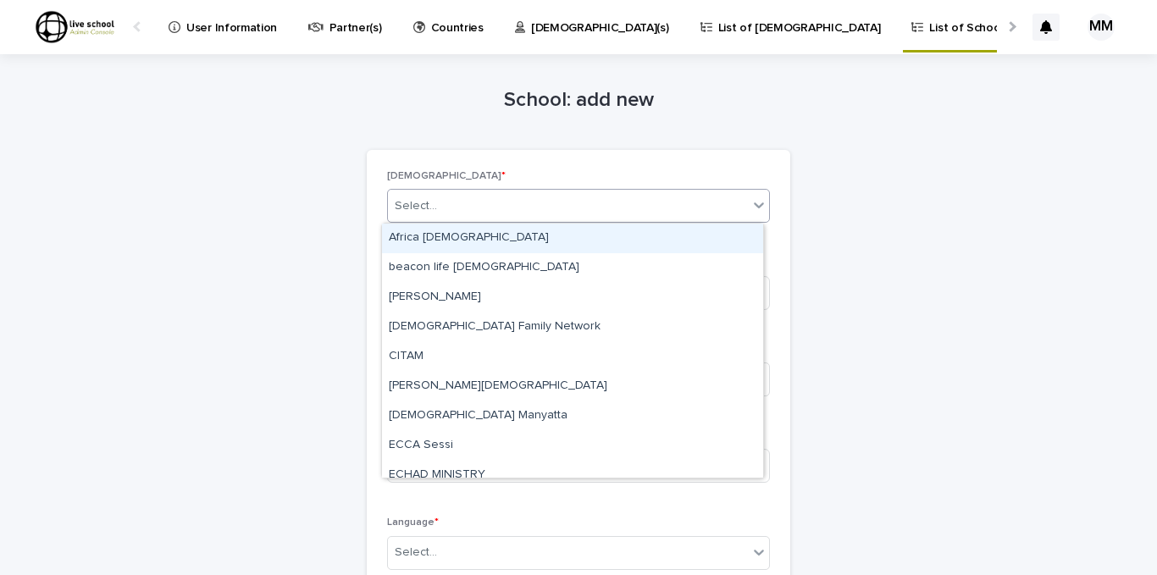
click at [753, 205] on icon at bounding box center [759, 205] width 17 height 17
click at [718, 23] on p "List of [DEMOGRAPHIC_DATA]" at bounding box center [799, 18] width 163 height 36
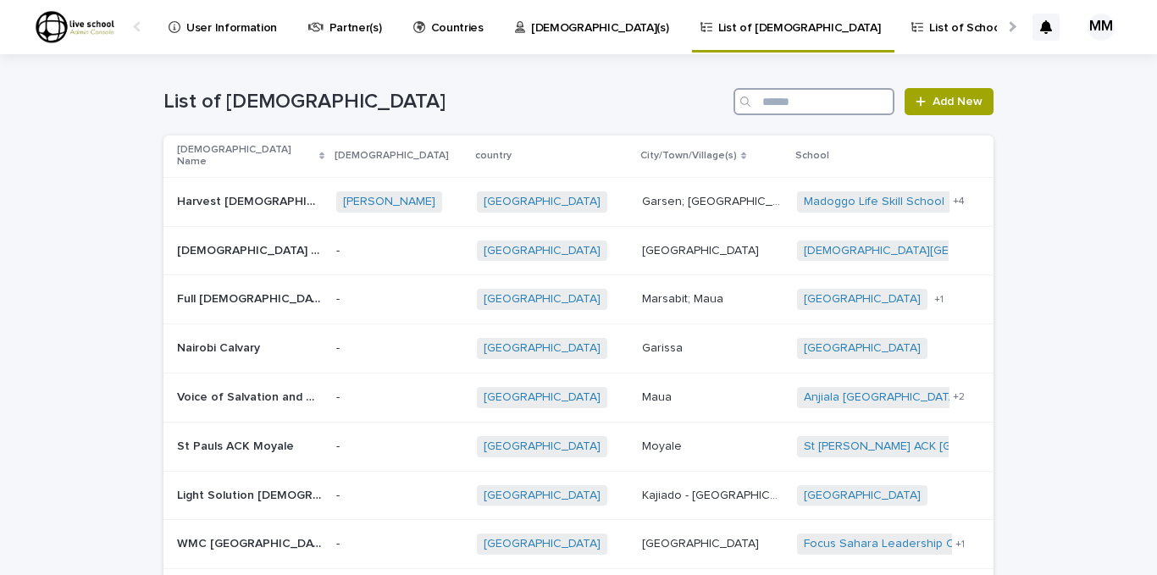
click at [767, 104] on input "Search" at bounding box center [814, 101] width 161 height 27
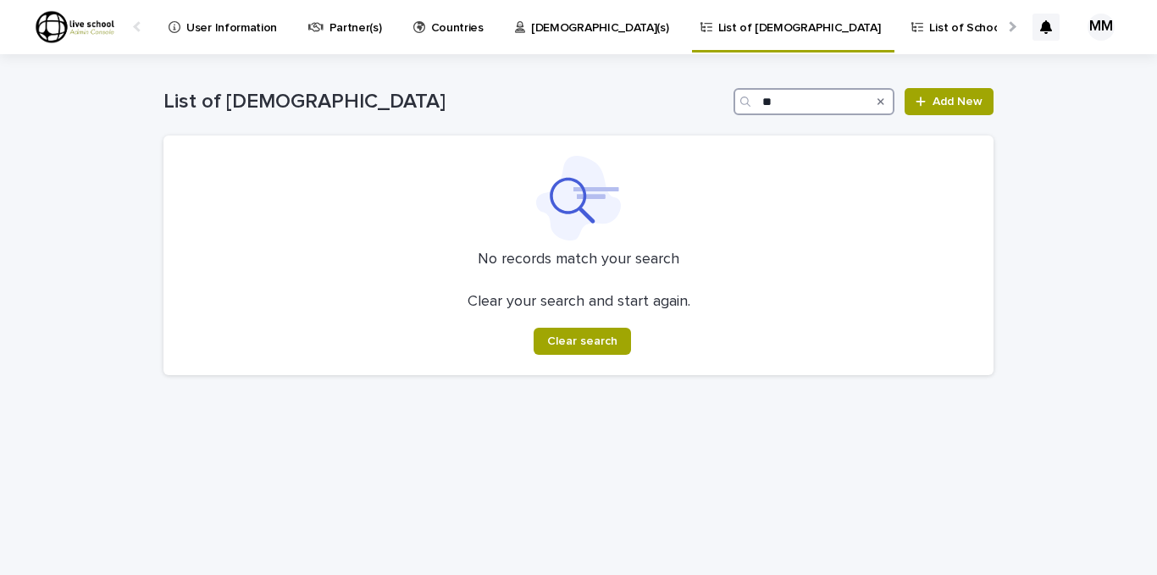
type input "**"
click at [884, 97] on icon "Search" at bounding box center [881, 102] width 7 height 10
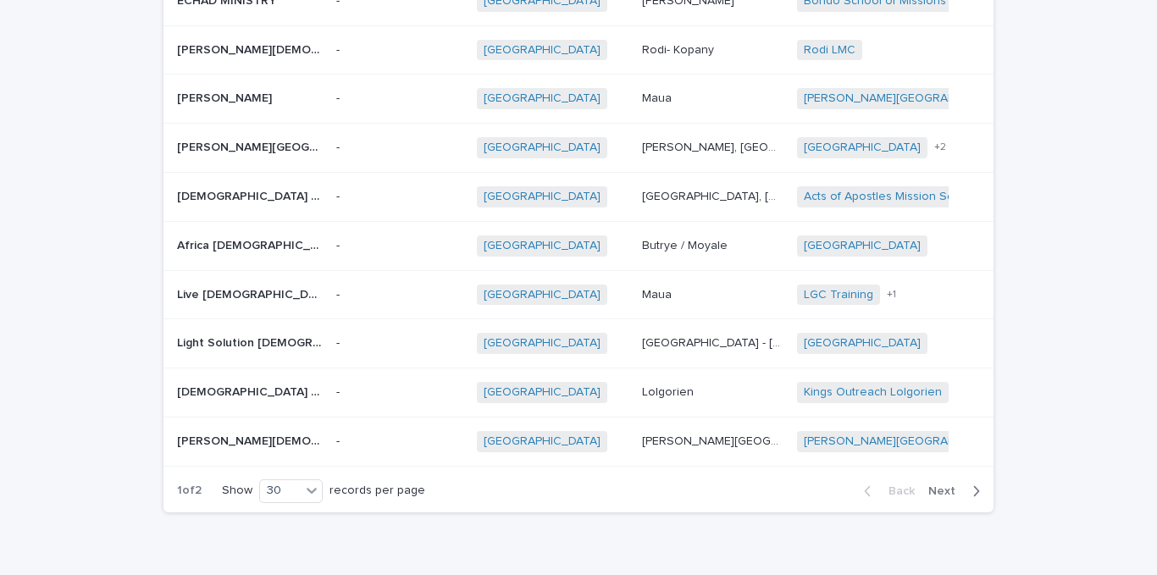
scroll to position [1203, 0]
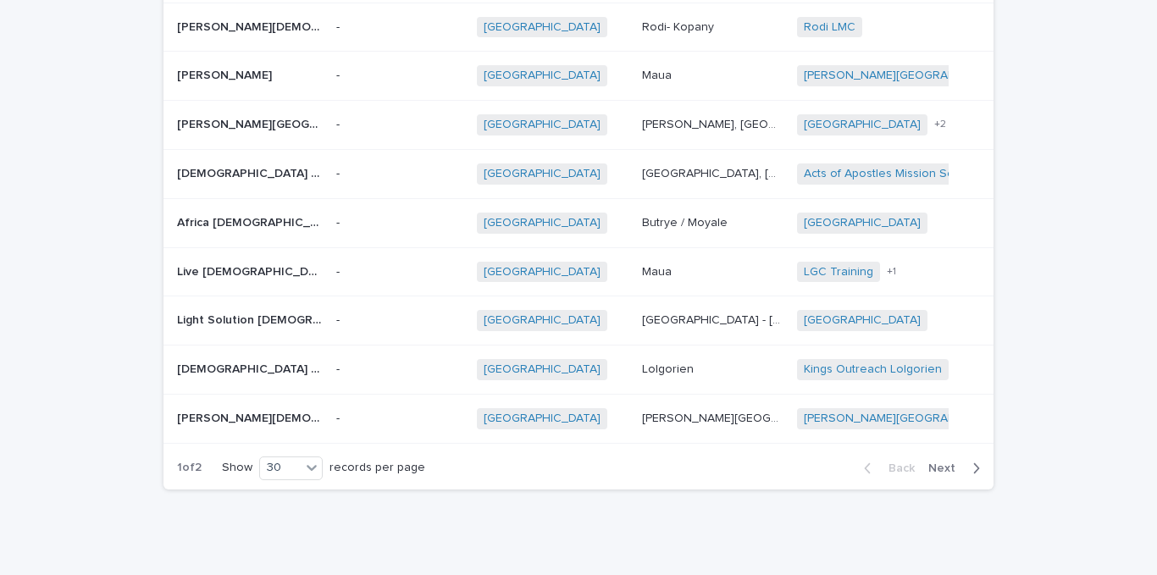
click at [972, 461] on icon "button" at bounding box center [976, 468] width 8 height 15
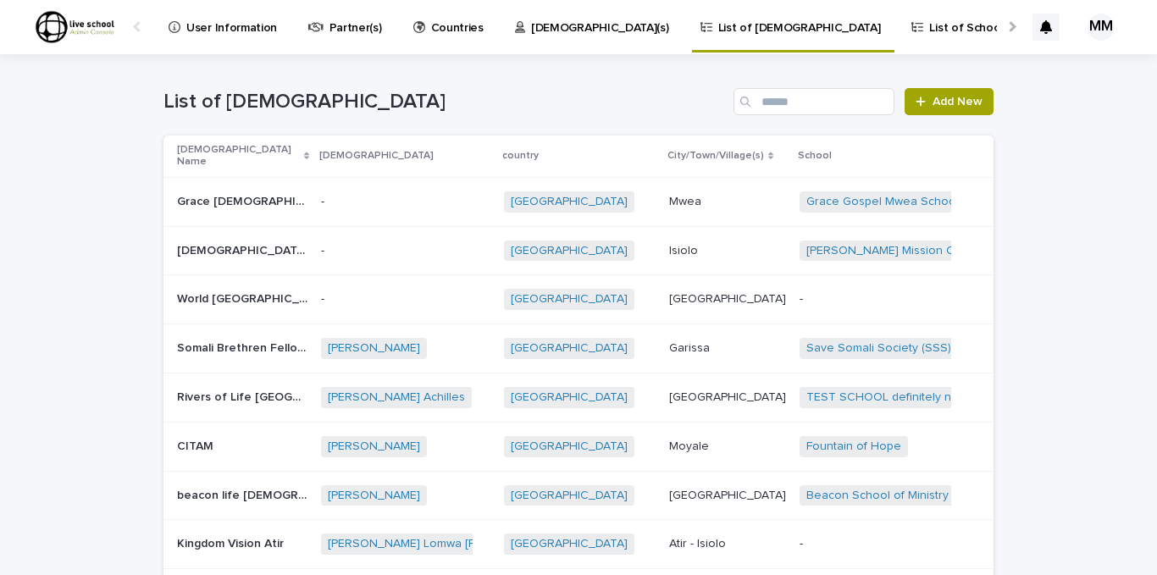
click at [531, 30] on p "[DEMOGRAPHIC_DATA](s)" at bounding box center [600, 18] width 138 height 36
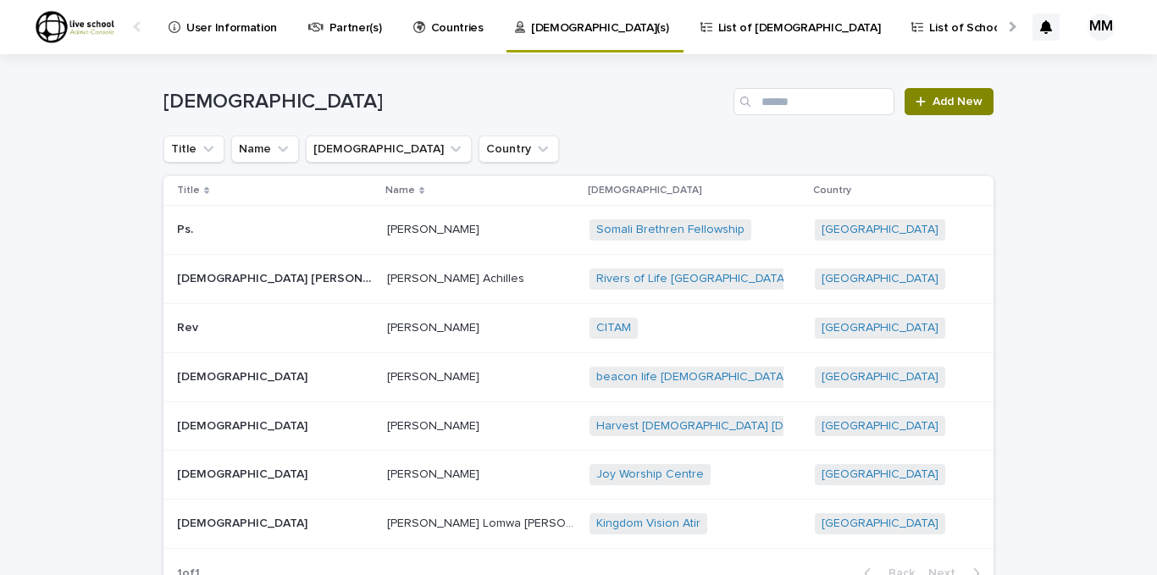
click at [917, 95] on link "Add New" at bounding box center [949, 101] width 89 height 27
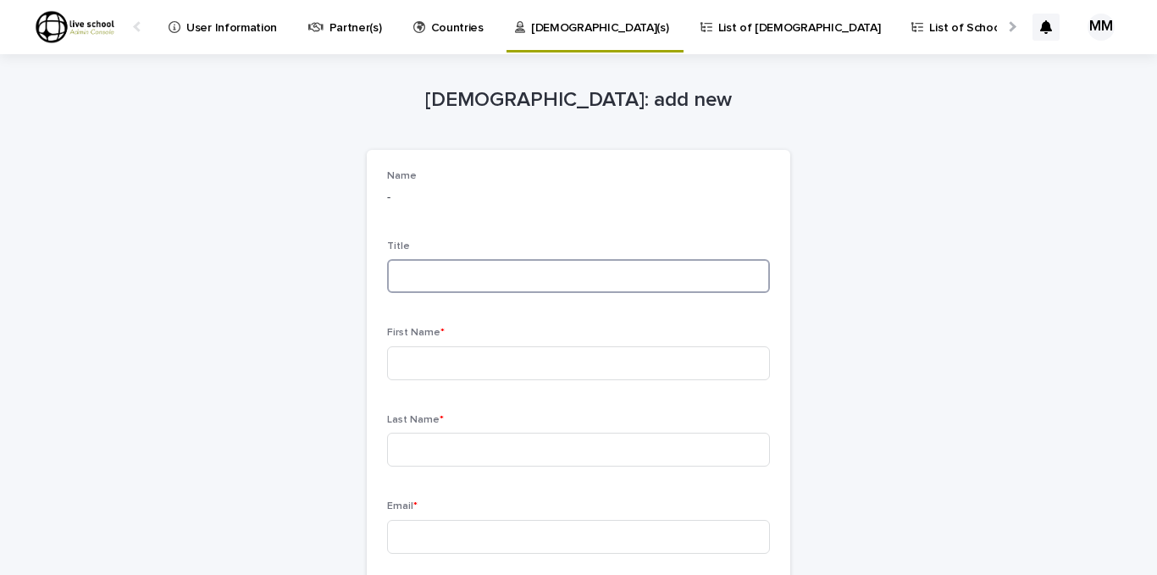
click at [416, 274] on input at bounding box center [578, 276] width 383 height 34
type input "******"
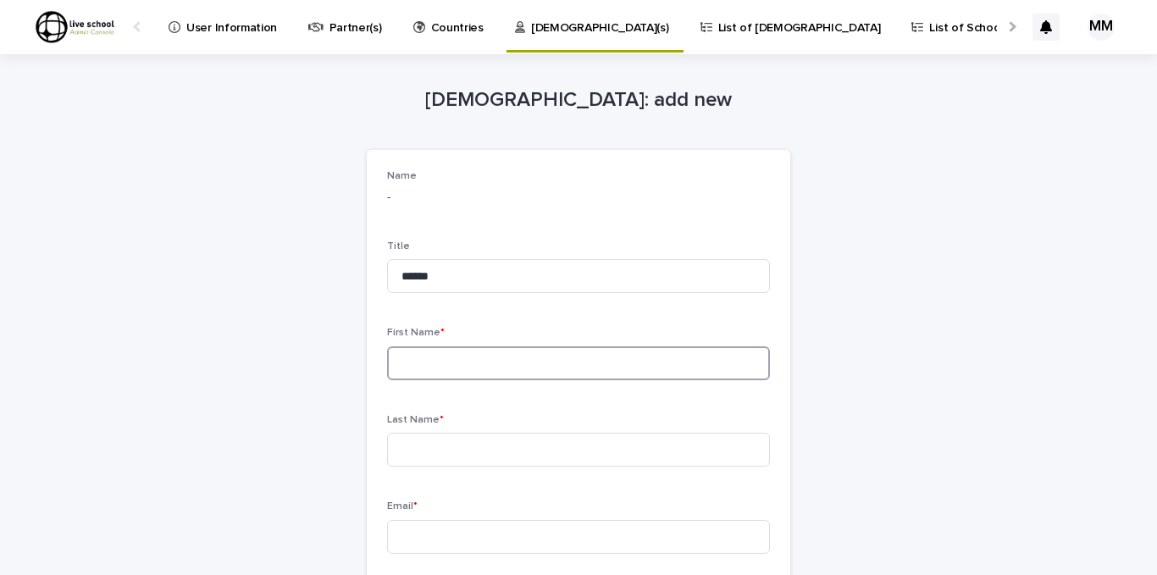
click at [414, 364] on input at bounding box center [578, 363] width 383 height 34
type input "****"
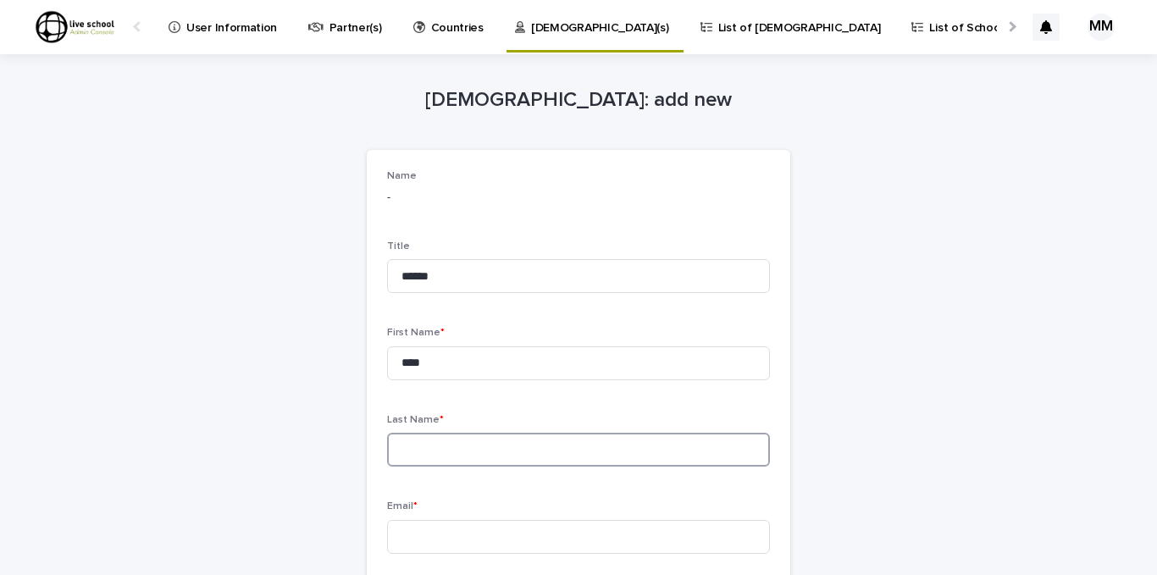
click at [412, 451] on input at bounding box center [578, 450] width 383 height 34
type input "*********"
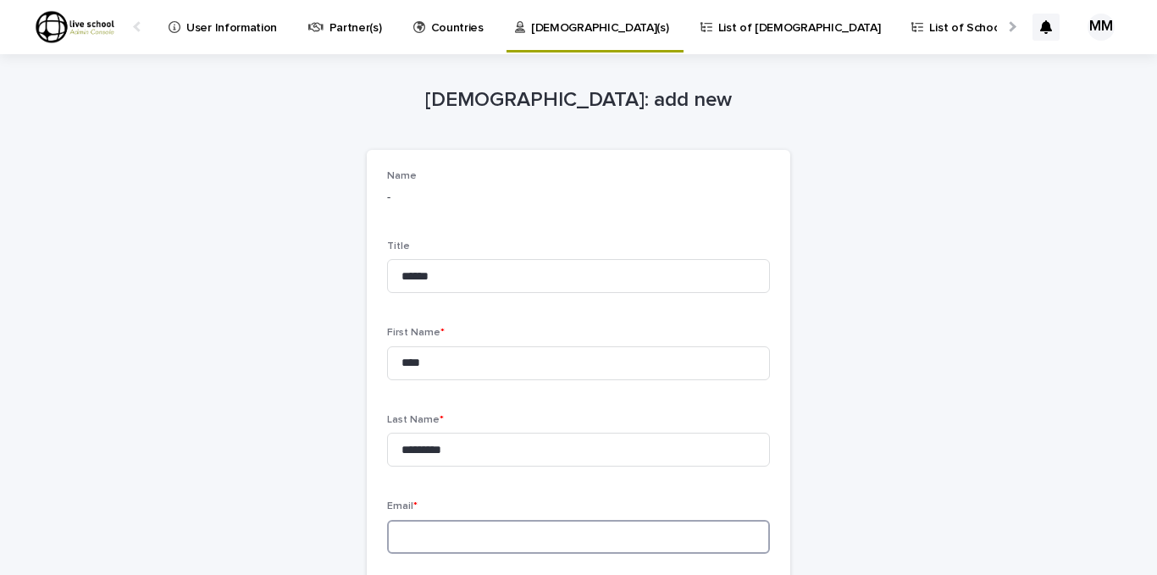
click at [415, 532] on input at bounding box center [578, 537] width 383 height 34
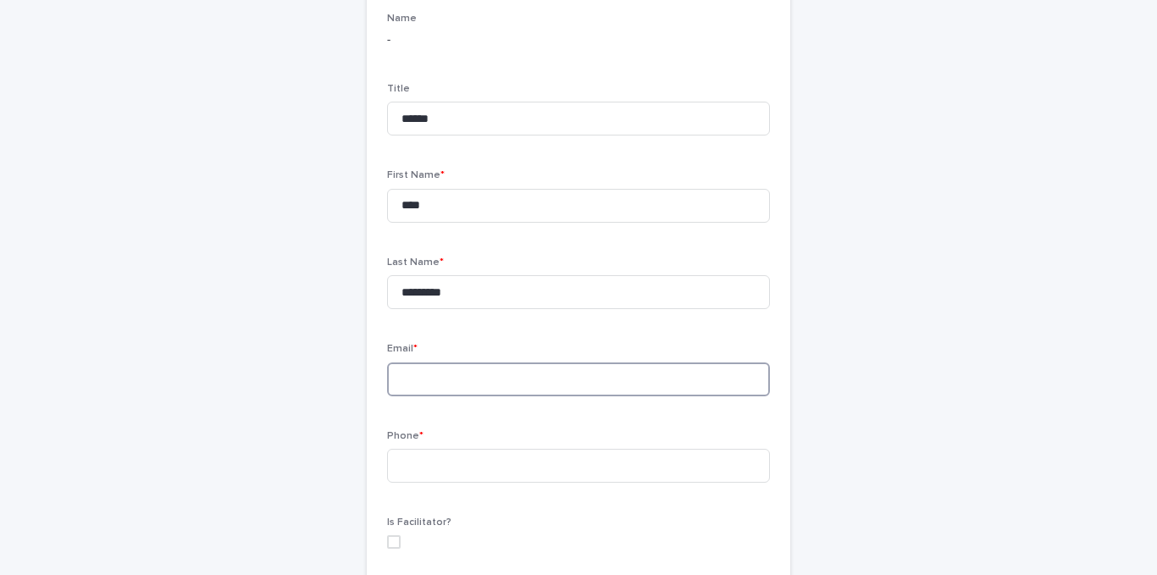
scroll to position [158, 0]
click at [427, 378] on input at bounding box center [578, 379] width 383 height 34
type input "**********"
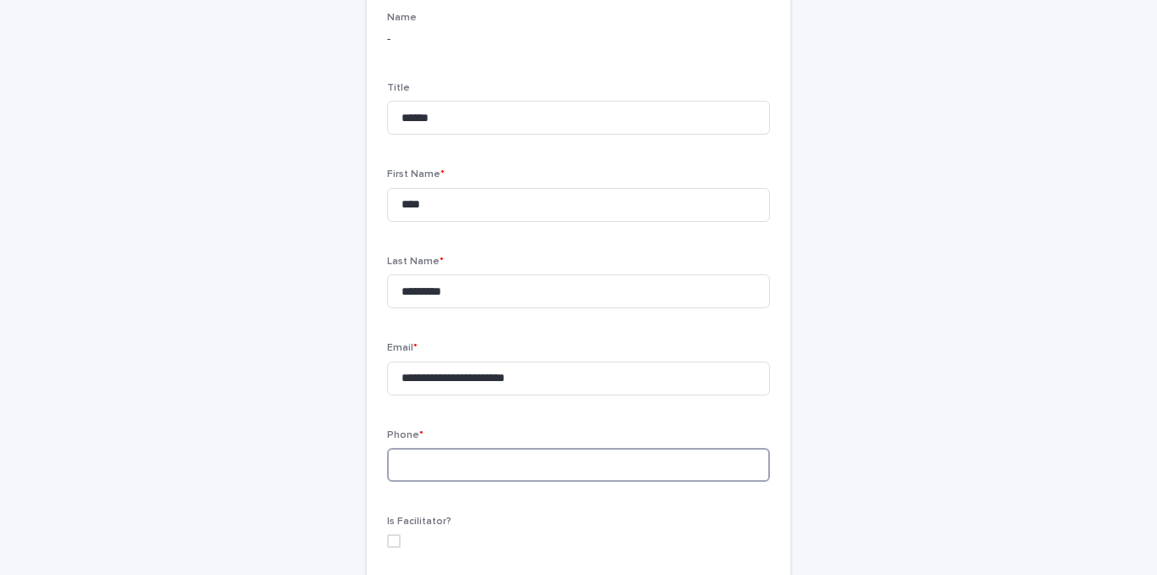
click at [427, 457] on input at bounding box center [578, 465] width 383 height 34
paste input "**********"
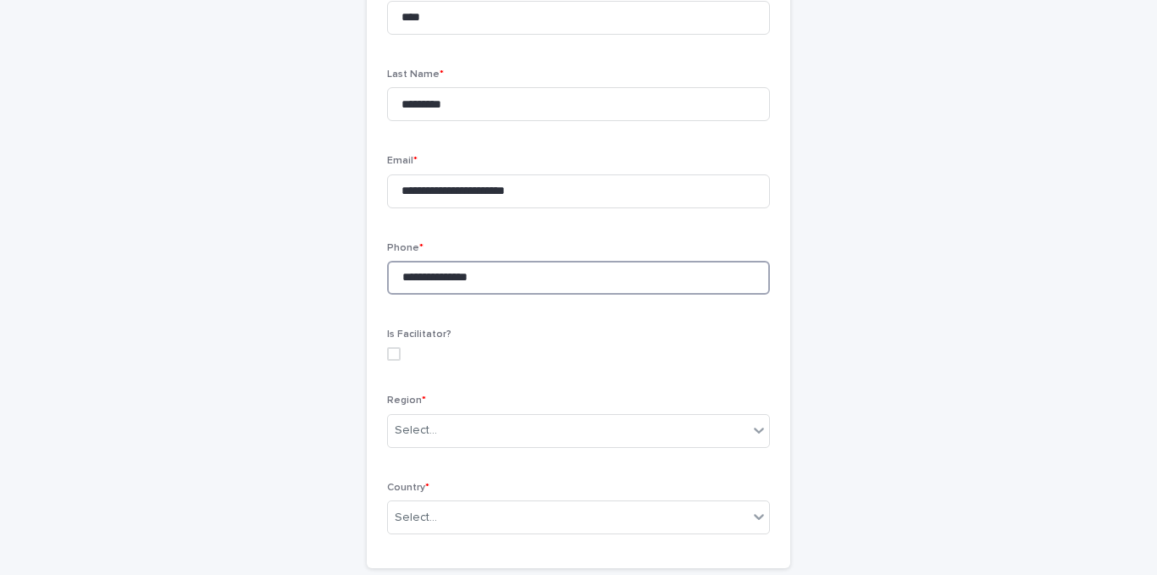
scroll to position [349, 0]
click at [391, 347] on span at bounding box center [394, 351] width 14 height 14
type input "**********"
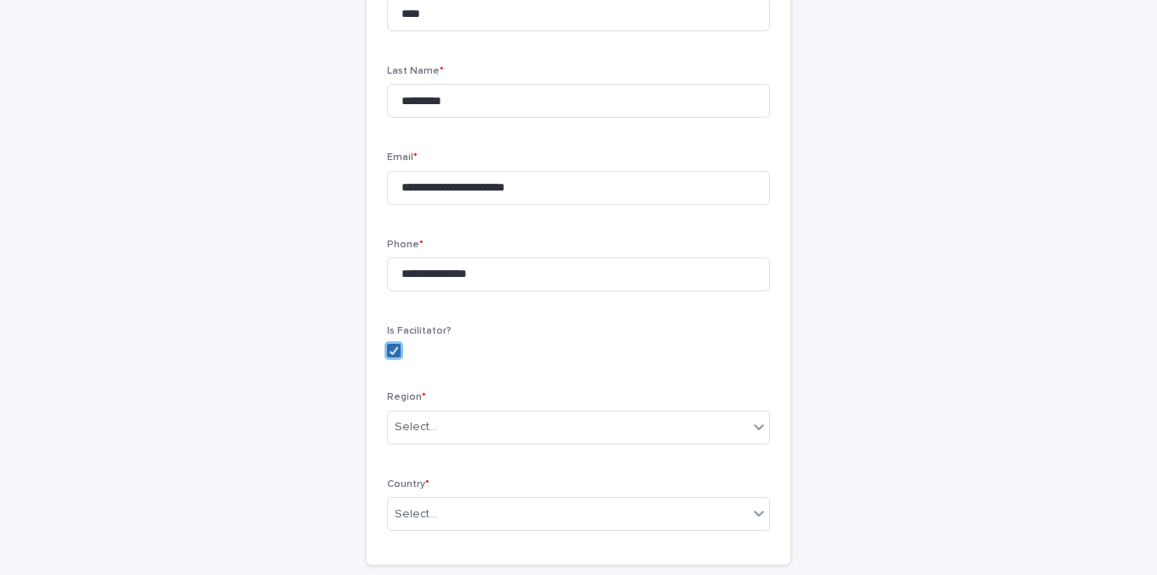
click at [391, 347] on icon at bounding box center [394, 350] width 10 height 8
click at [389, 345] on span at bounding box center [394, 351] width 14 height 14
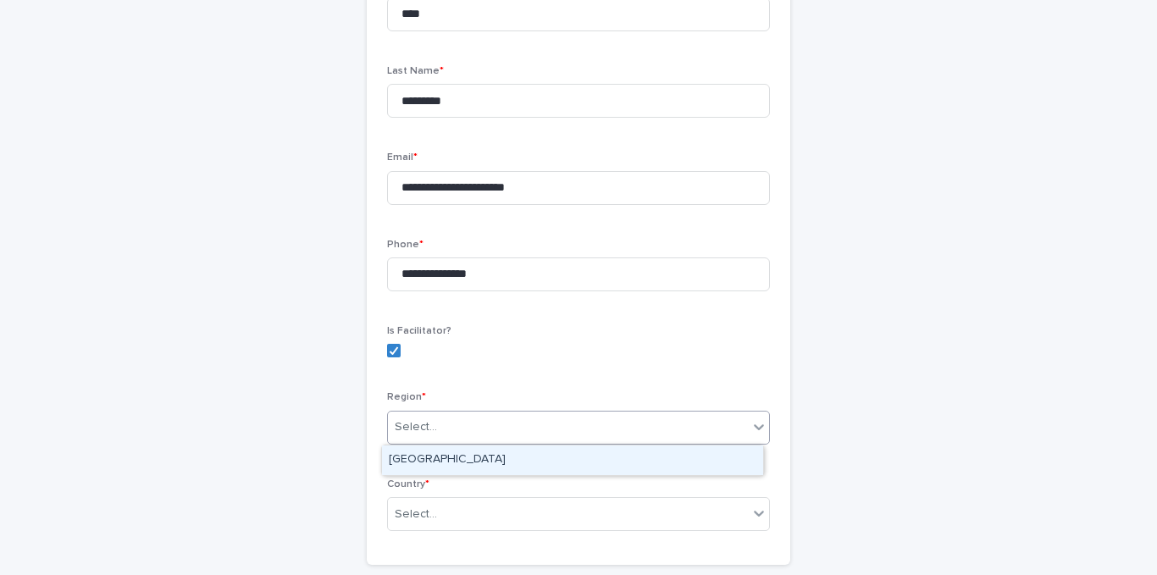
click at [751, 431] on icon at bounding box center [759, 426] width 17 height 17
click at [681, 457] on div "[GEOGRAPHIC_DATA]" at bounding box center [572, 461] width 381 height 30
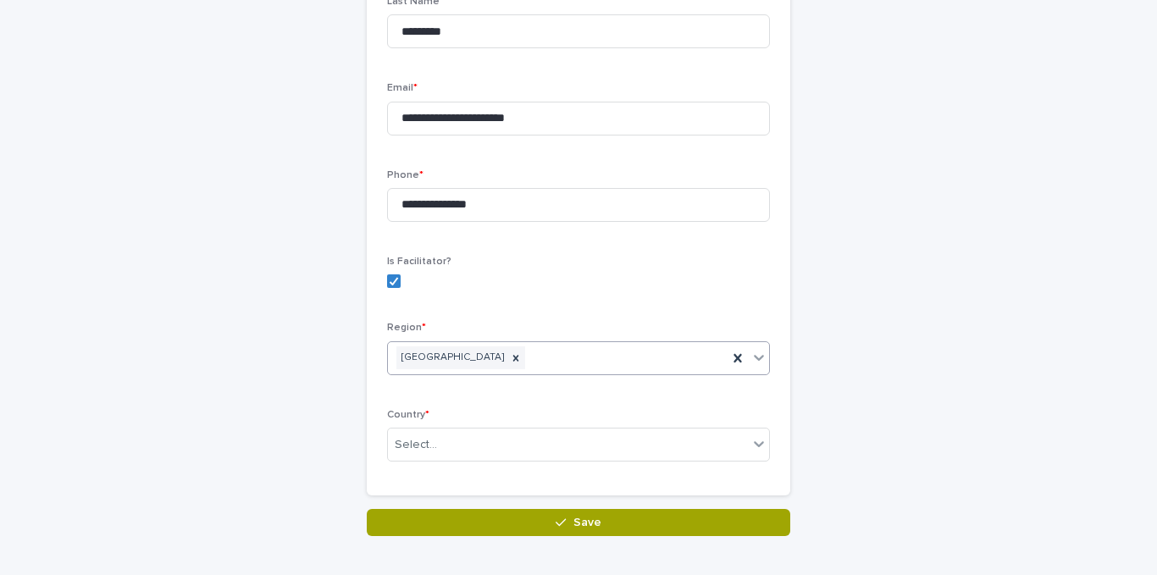
scroll to position [464, 0]
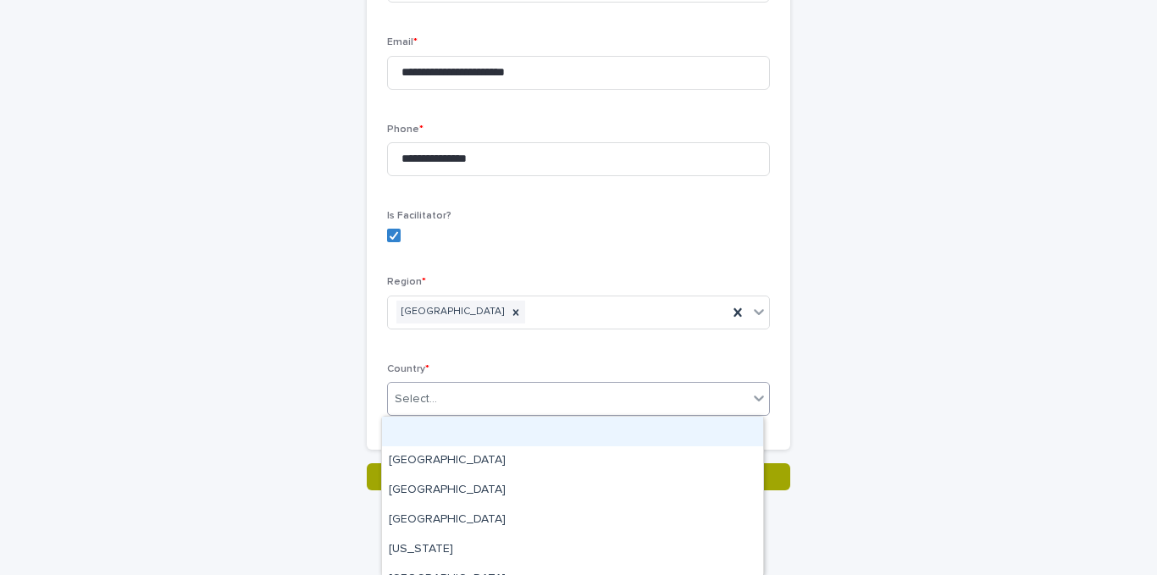
click at [755, 394] on icon at bounding box center [759, 398] width 17 height 17
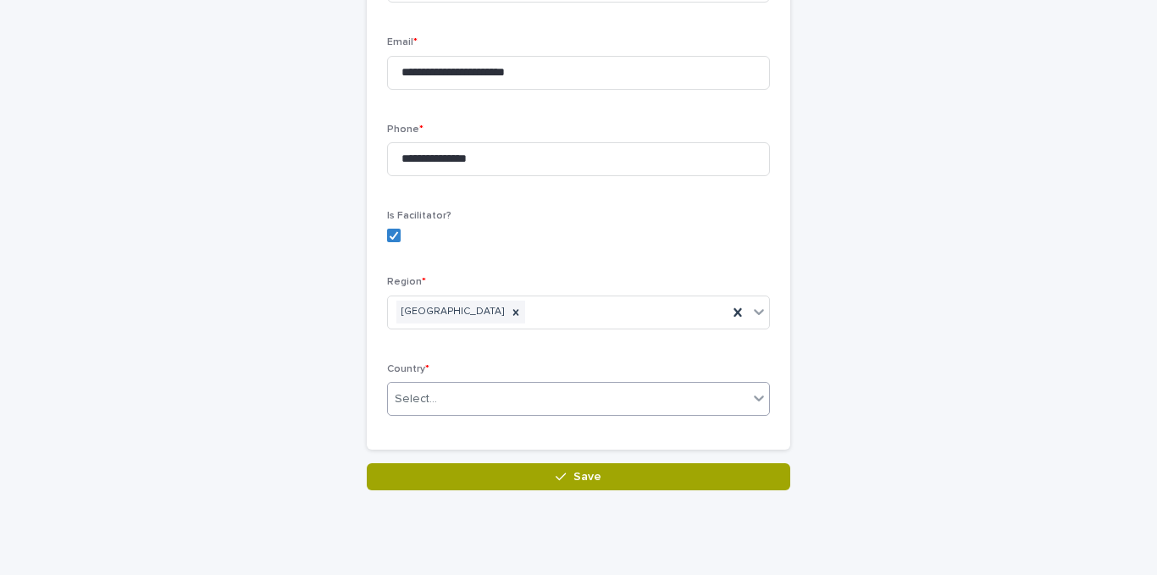
click at [467, 396] on div "Select..." at bounding box center [568, 399] width 360 height 28
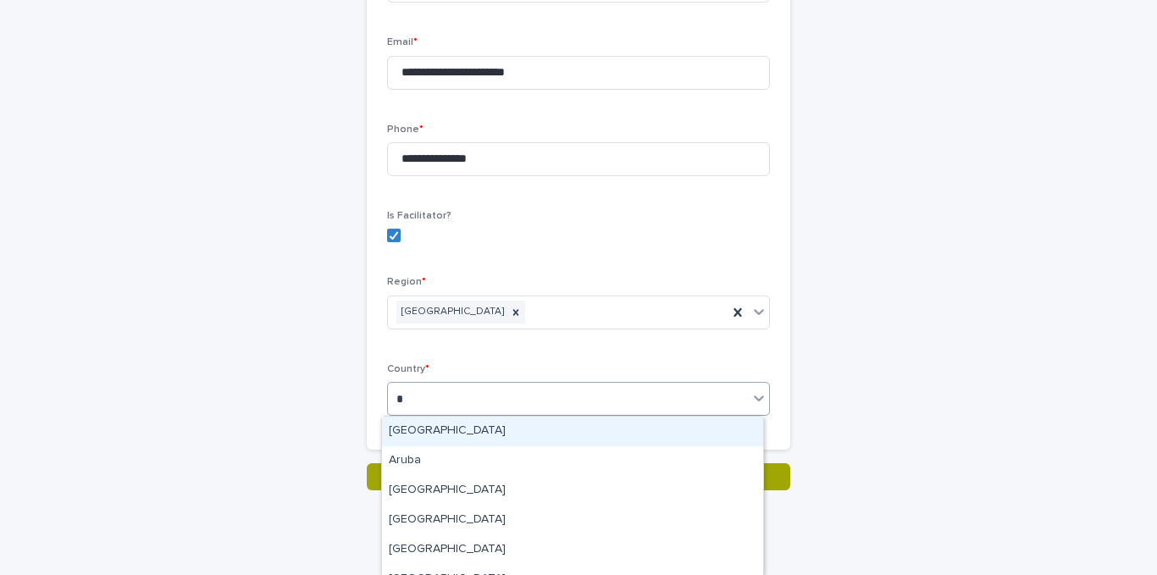
type input "**"
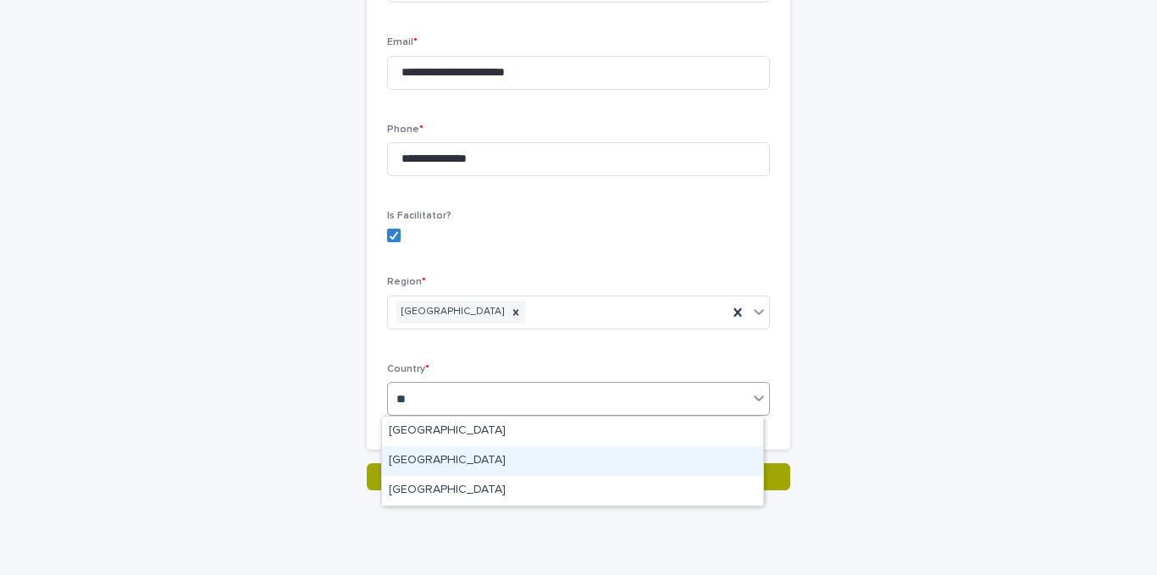
click at [426, 461] on div "[GEOGRAPHIC_DATA]" at bounding box center [572, 461] width 381 height 30
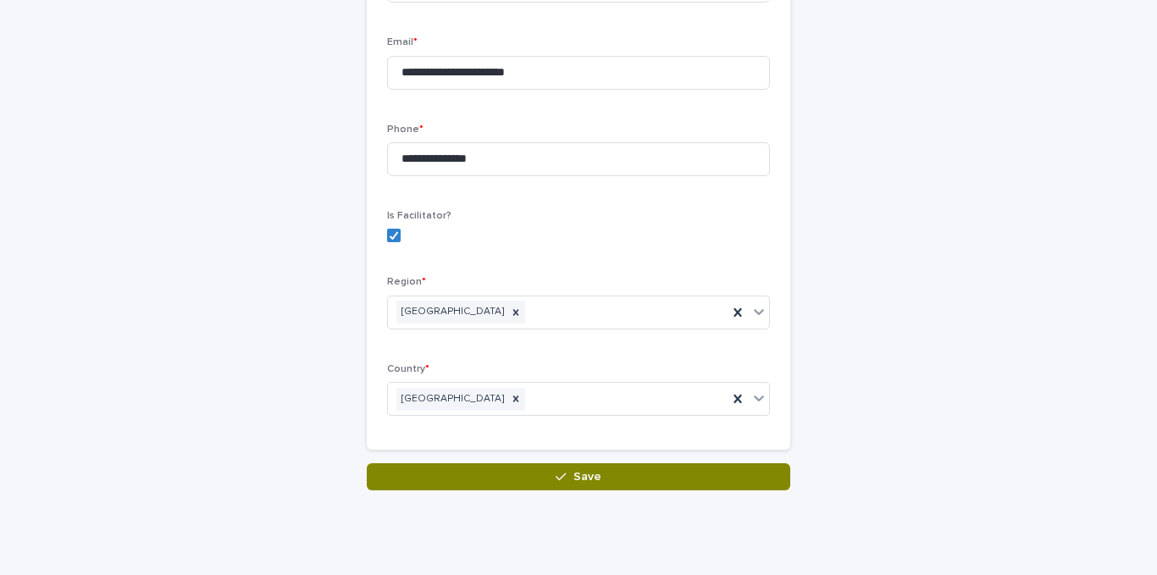
click at [558, 469] on button "Save" at bounding box center [579, 476] width 424 height 27
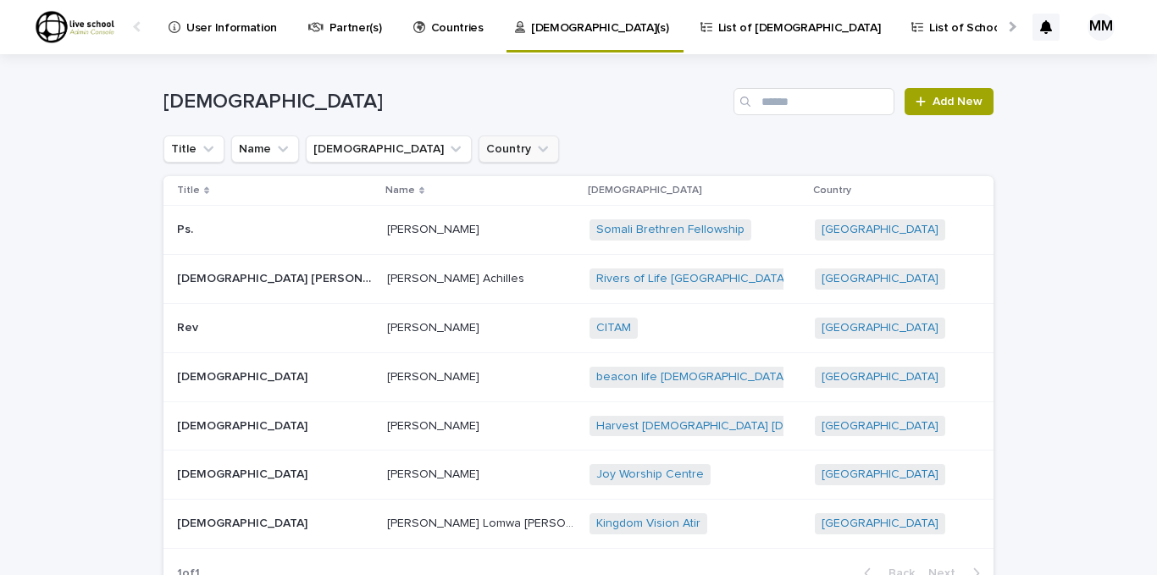
click at [538, 147] on icon "Country" at bounding box center [543, 150] width 10 height 6
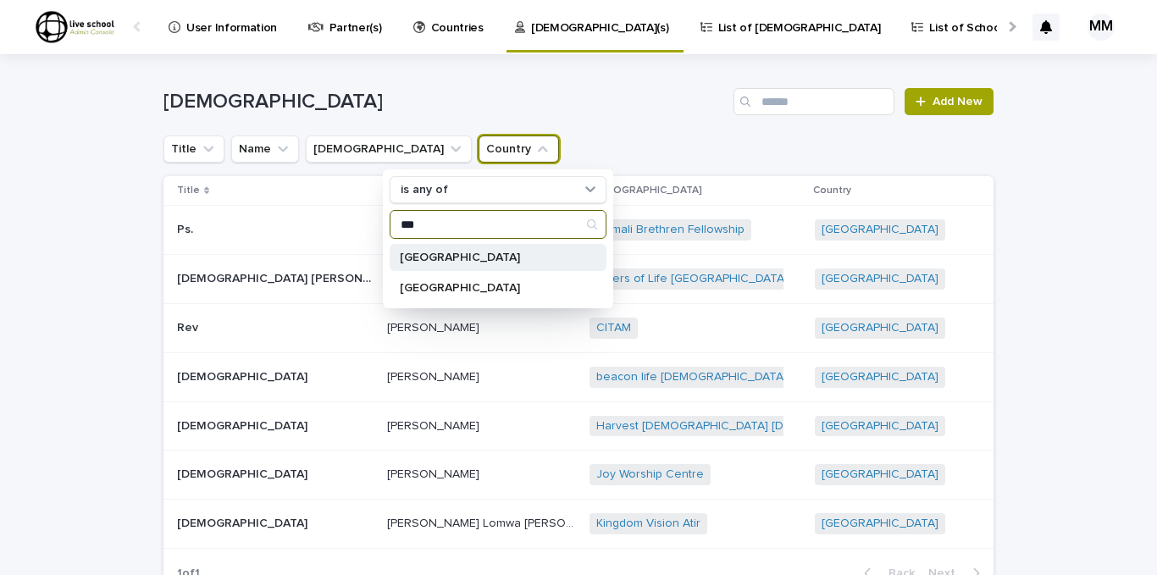
type input "***"
click at [418, 252] on p "[GEOGRAPHIC_DATA]" at bounding box center [490, 258] width 180 height 12
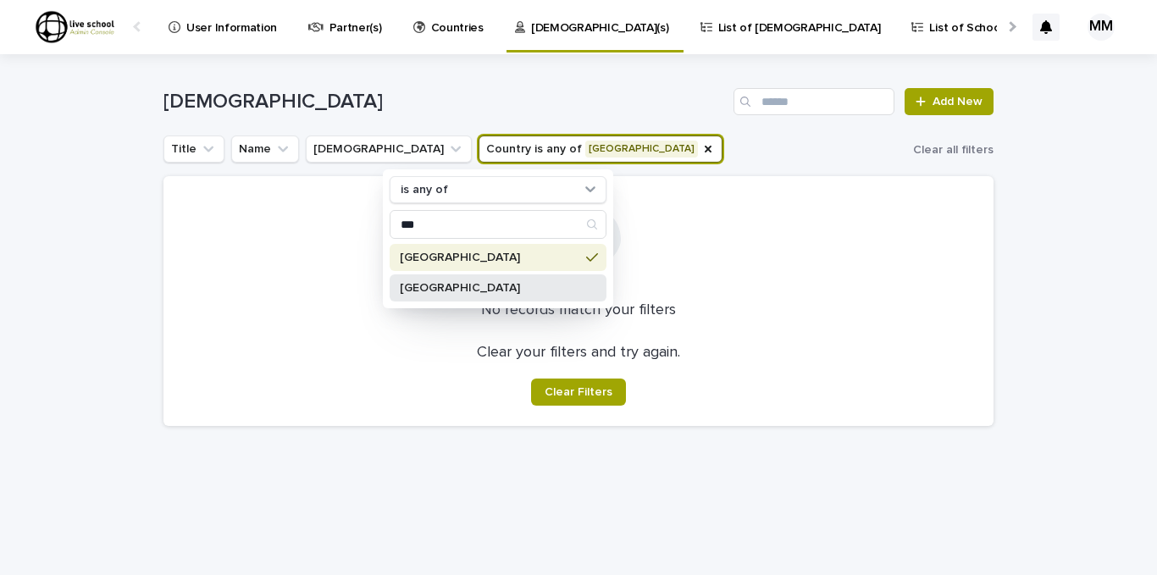
click at [426, 284] on p "[GEOGRAPHIC_DATA]" at bounding box center [490, 288] width 180 height 12
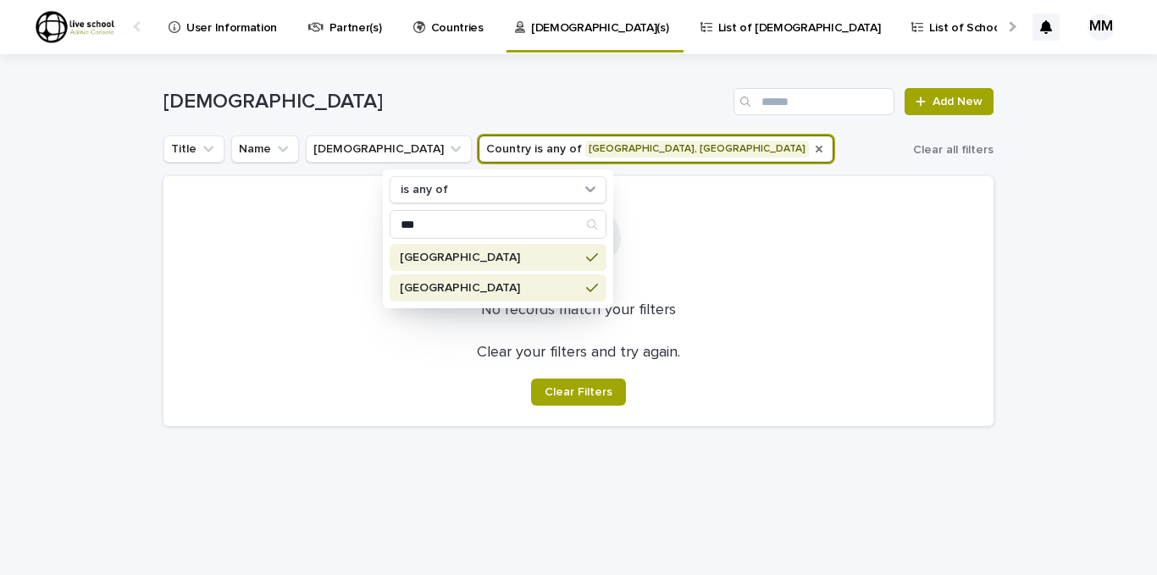
click at [812, 144] on icon "Country" at bounding box center [819, 149] width 14 height 14
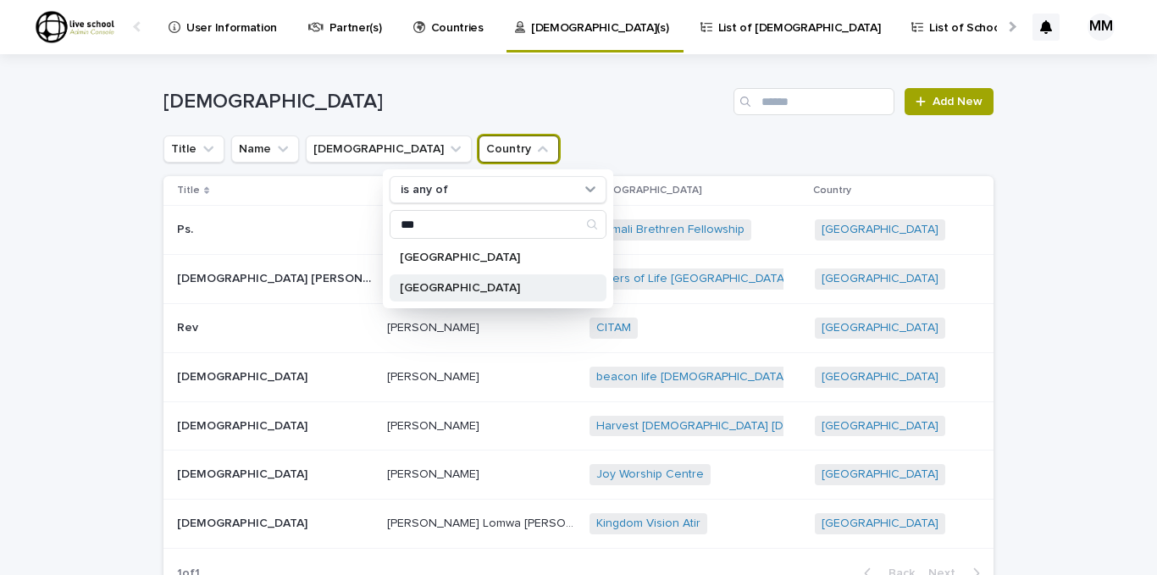
click at [418, 283] on p "[GEOGRAPHIC_DATA]" at bounding box center [490, 288] width 180 height 12
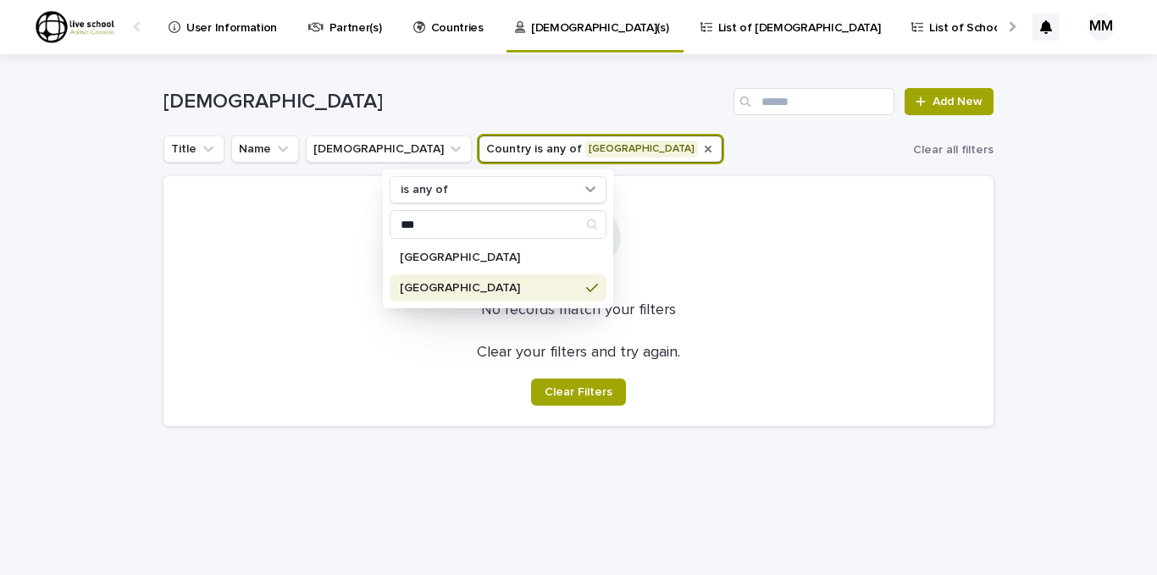
click at [801, 284] on div at bounding box center [578, 244] width 789 height 95
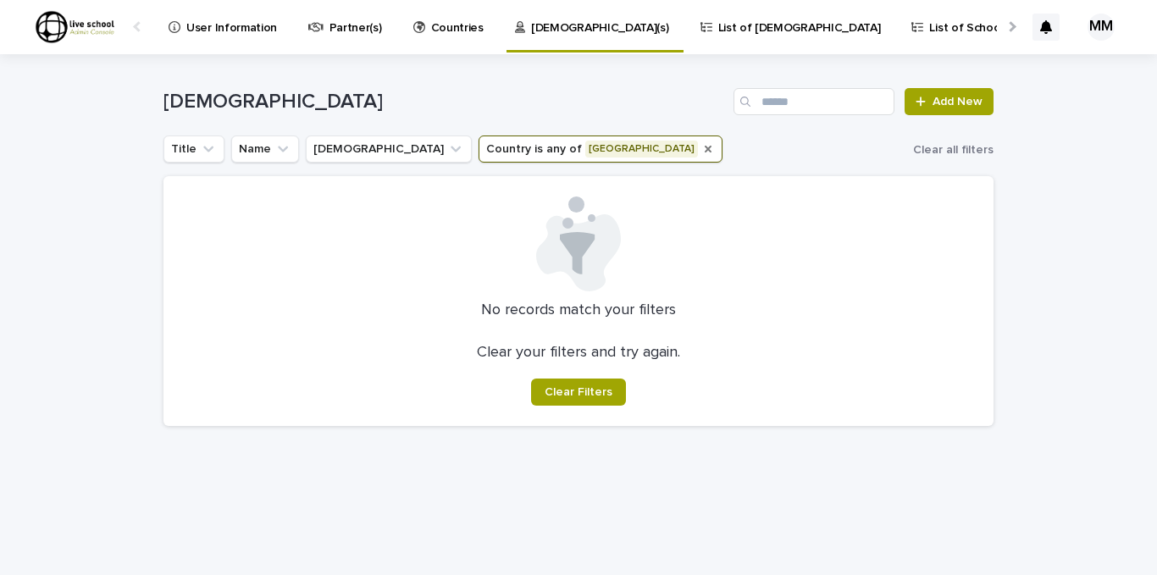
click at [701, 148] on icon "Country" at bounding box center [708, 149] width 14 height 14
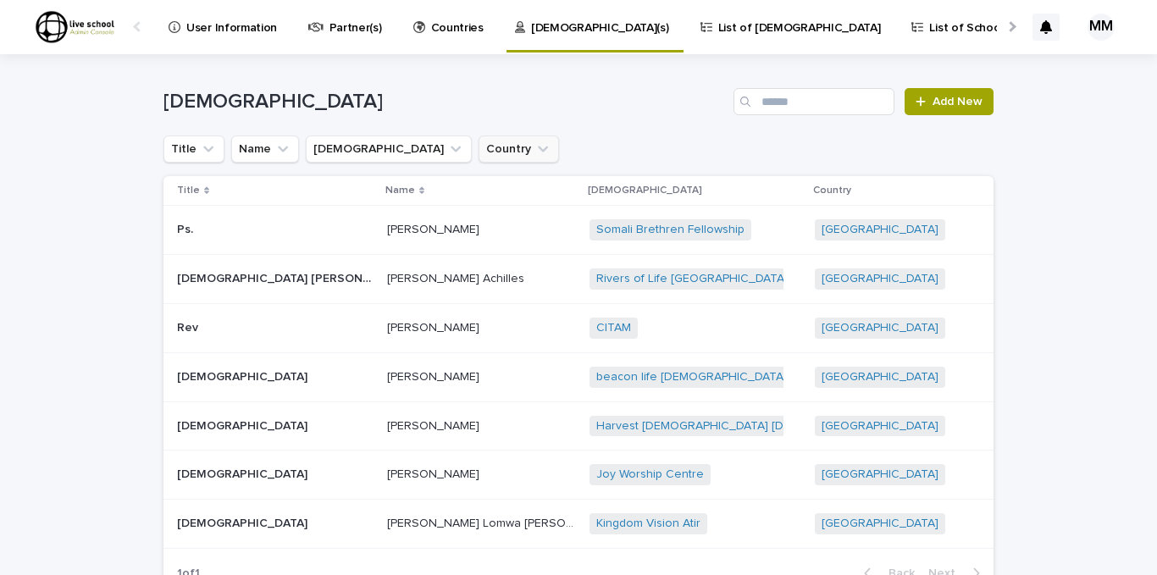
click at [535, 148] on icon "Country" at bounding box center [543, 149] width 17 height 17
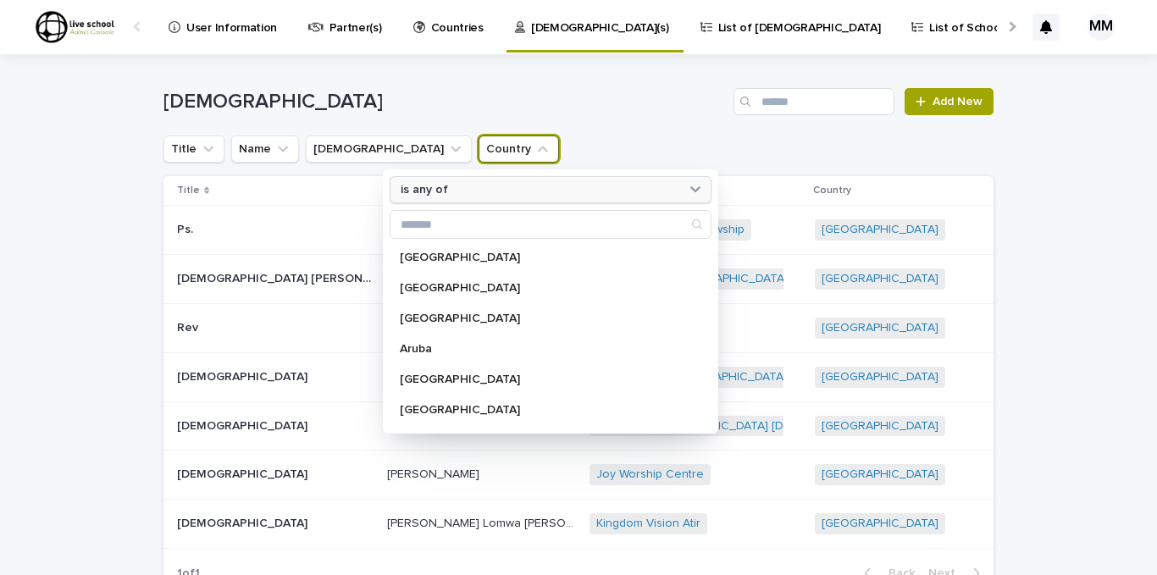
click at [690, 190] on icon at bounding box center [695, 189] width 10 height 6
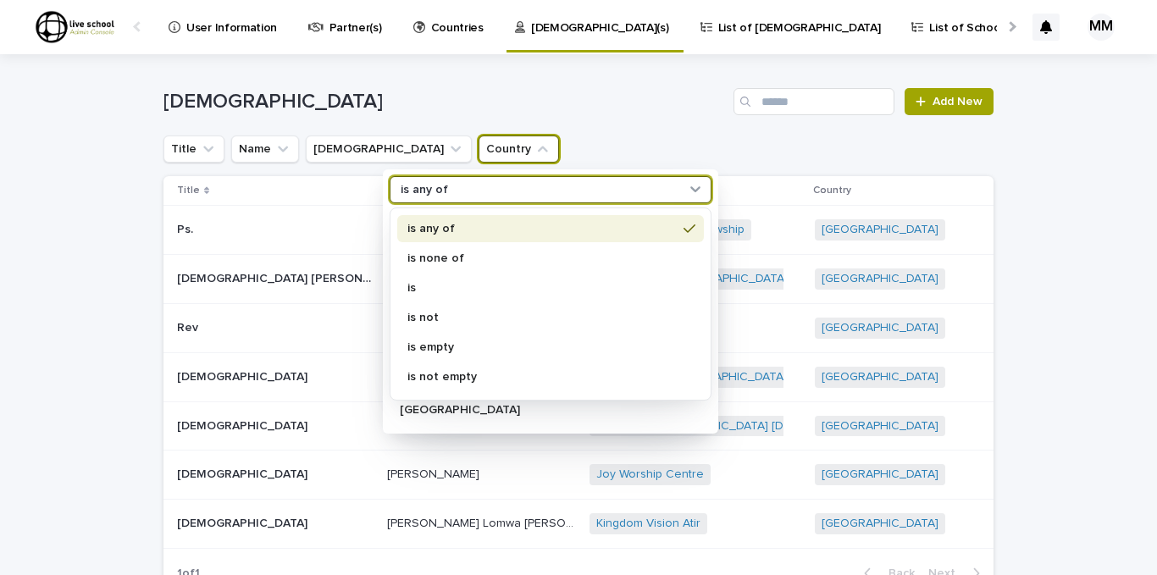
click at [578, 126] on div "[DEMOGRAPHIC_DATA] Add New" at bounding box center [578, 94] width 830 height 81
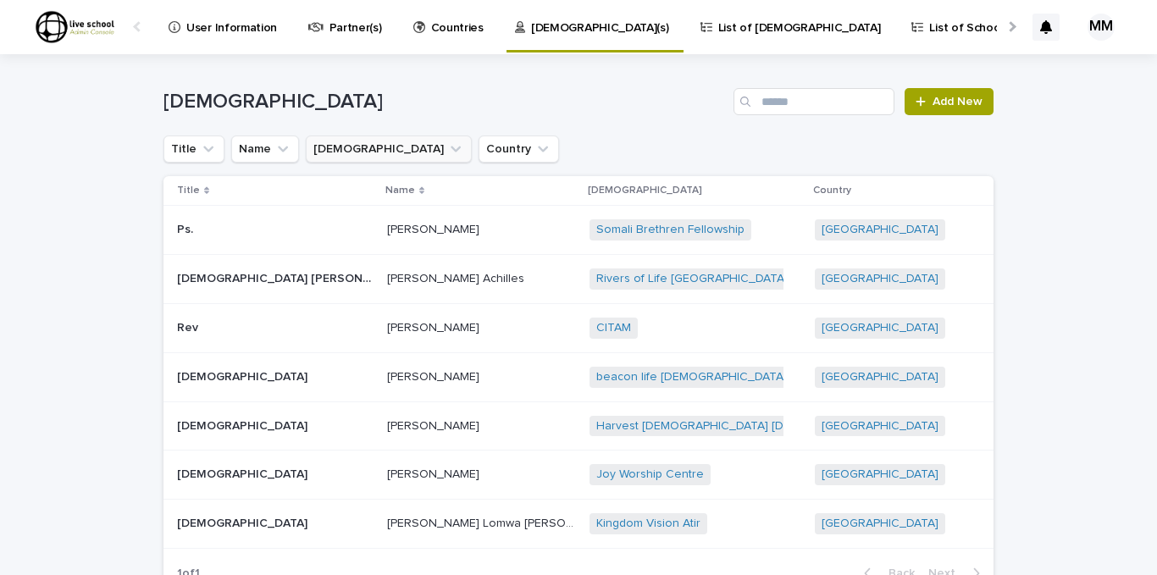
click at [447, 146] on icon "Church" at bounding box center [455, 149] width 17 height 17
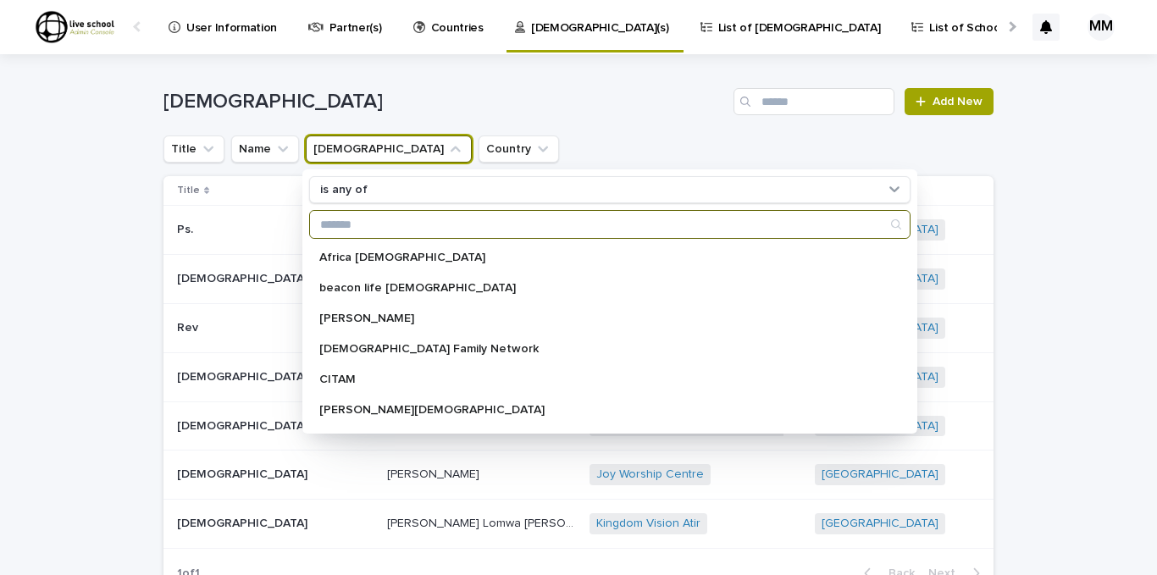
click at [447, 146] on icon "Church" at bounding box center [455, 149] width 17 height 17
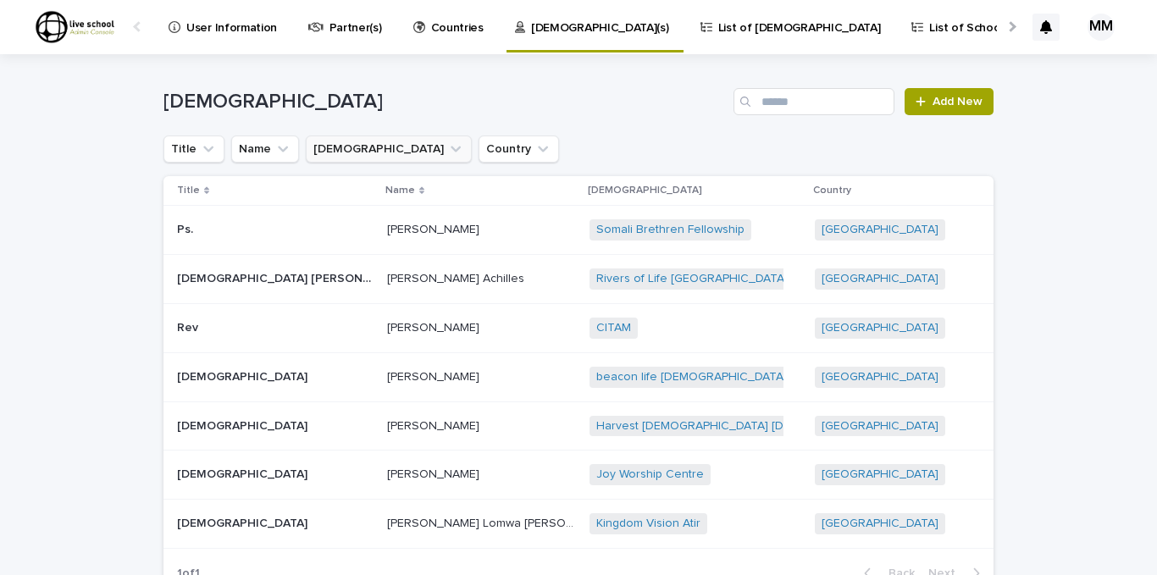
click at [447, 146] on icon "Church" at bounding box center [455, 149] width 17 height 17
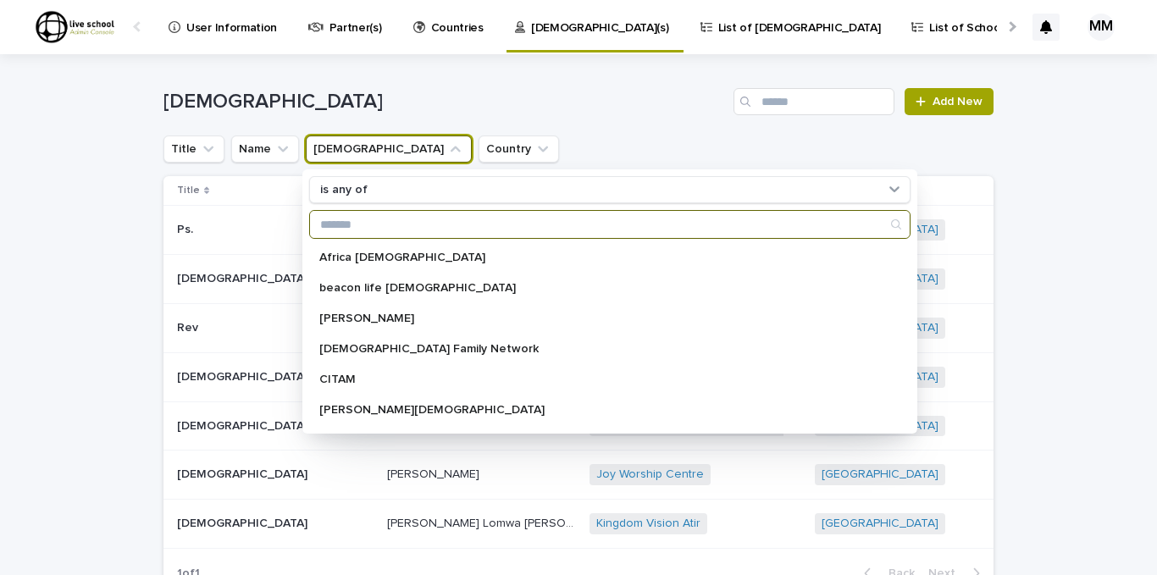
click at [388, 229] on input "Search" at bounding box center [610, 224] width 600 height 27
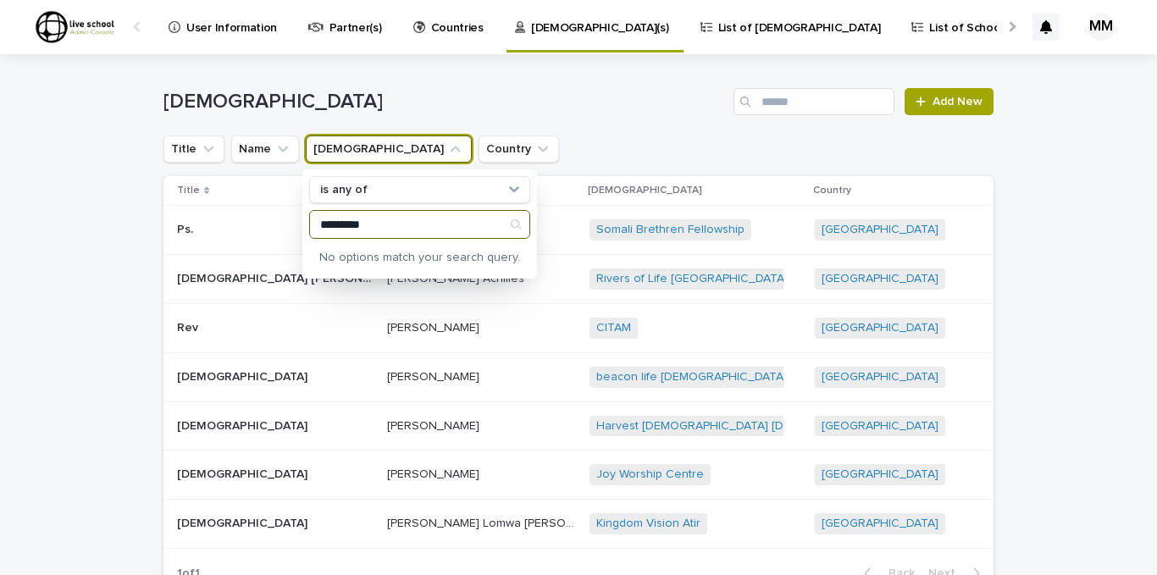
type input "*********"
click at [551, 127] on div "[DEMOGRAPHIC_DATA] Add New" at bounding box center [578, 94] width 830 height 81
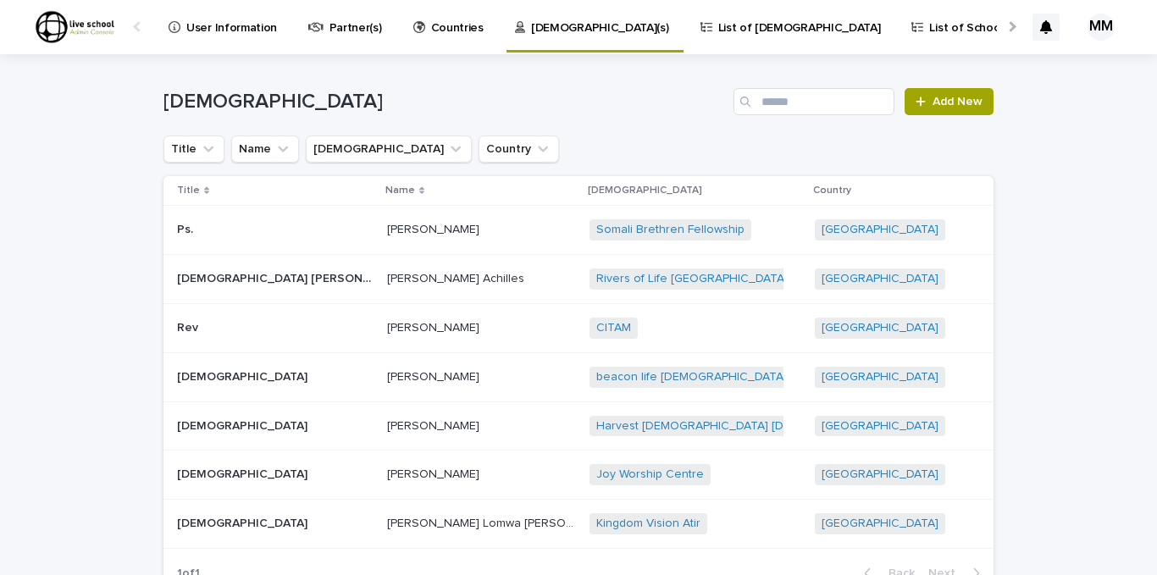
click at [437, 26] on p "Countries" at bounding box center [457, 18] width 53 height 36
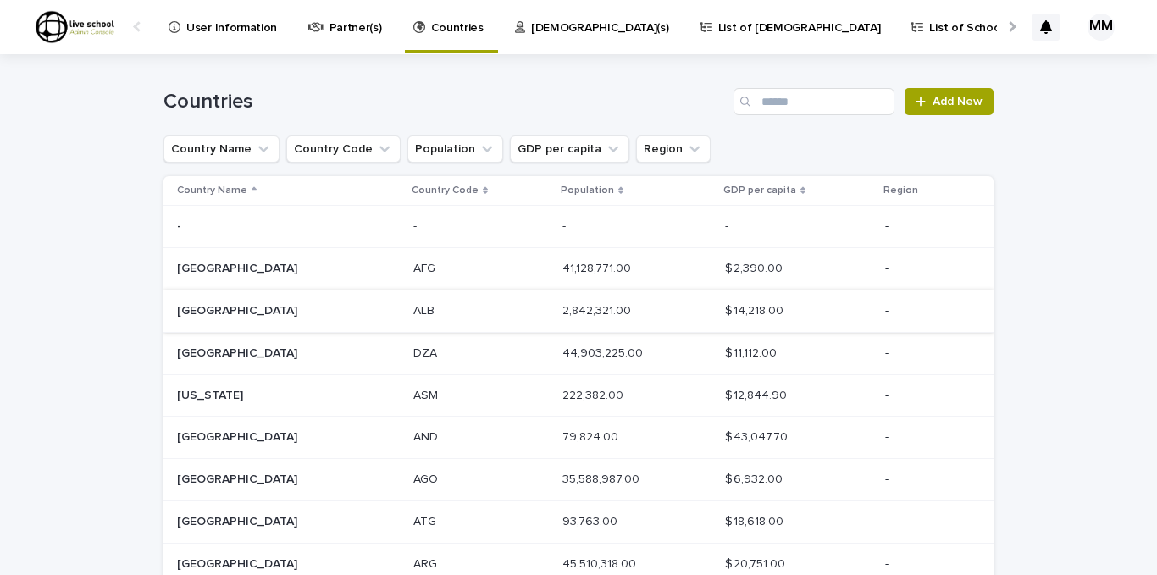
scroll to position [197, 0]
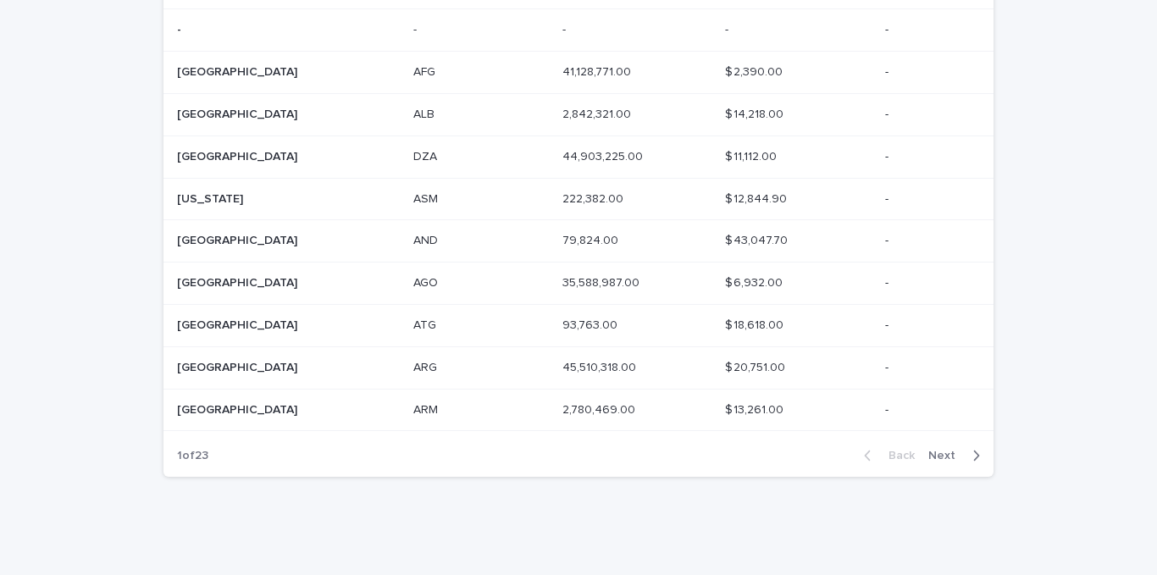
click at [972, 456] on icon "button" at bounding box center [976, 455] width 8 height 15
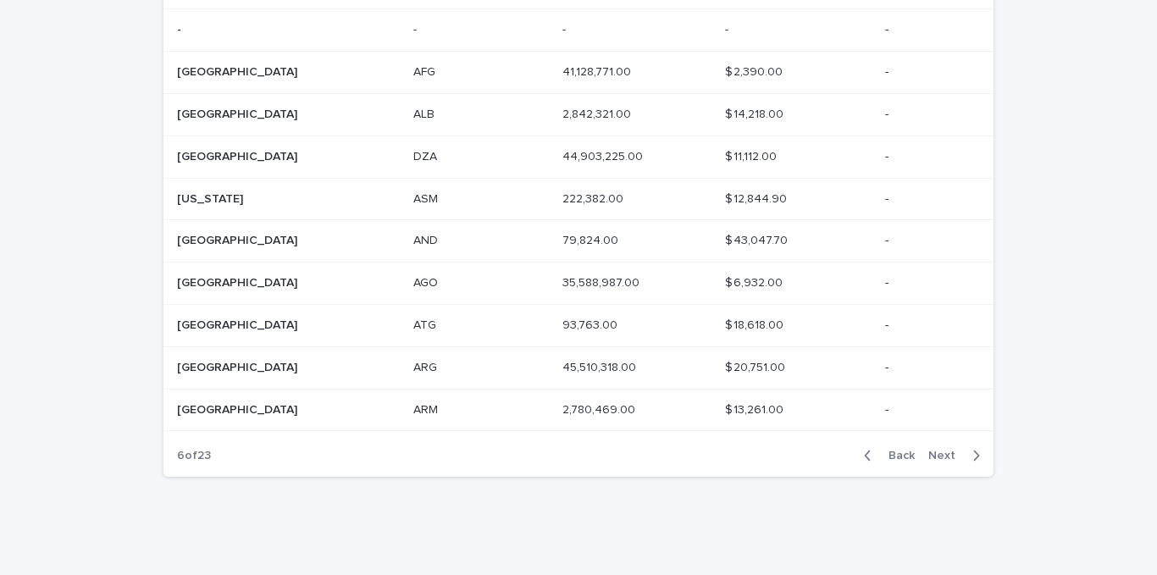
click at [972, 456] on icon "button" at bounding box center [976, 455] width 8 height 15
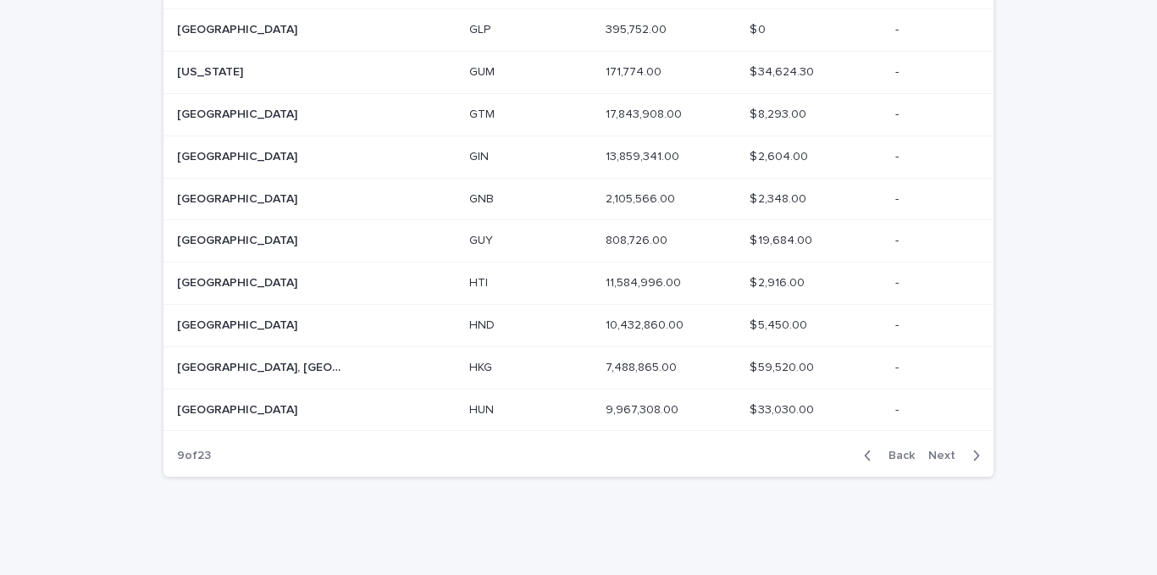
click at [972, 456] on icon "button" at bounding box center [976, 455] width 8 height 15
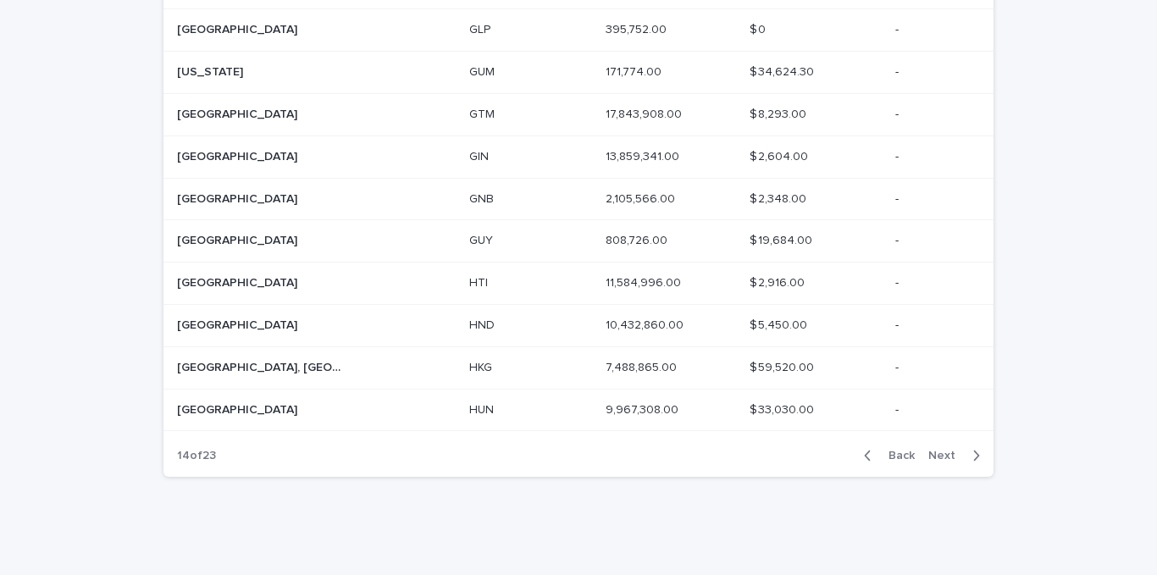
click at [972, 456] on icon "button" at bounding box center [976, 455] width 8 height 15
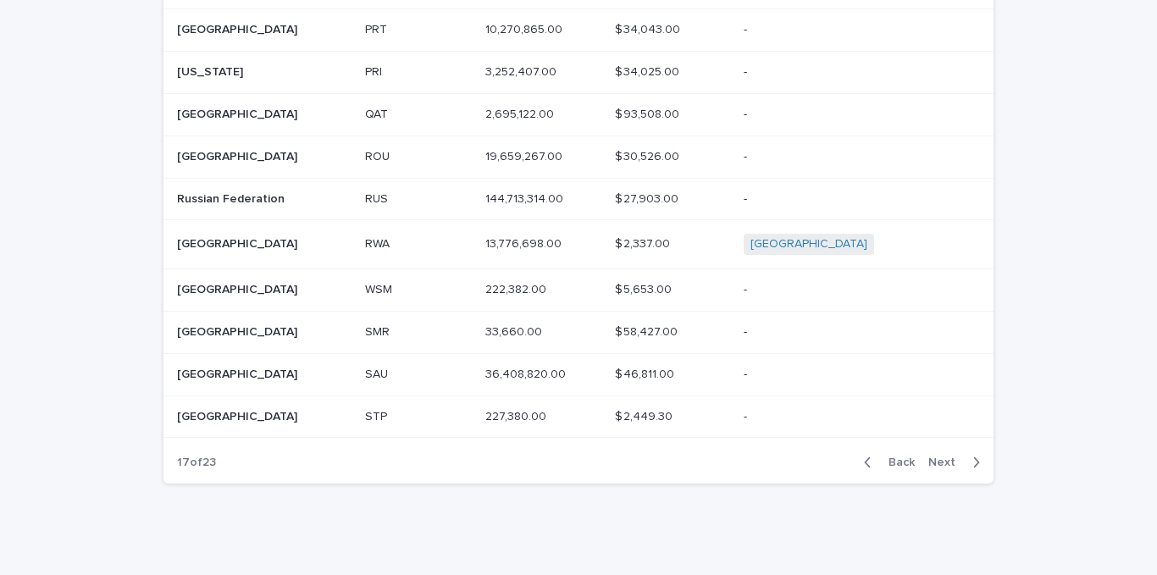
scroll to position [200, 0]
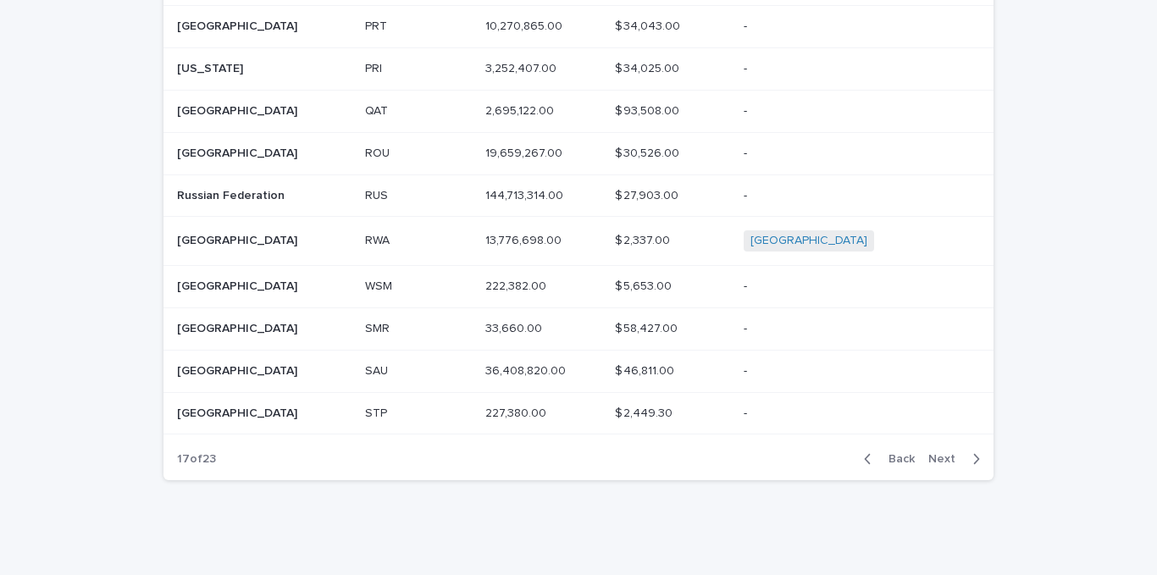
click at [974, 456] on icon "button" at bounding box center [977, 459] width 6 height 10
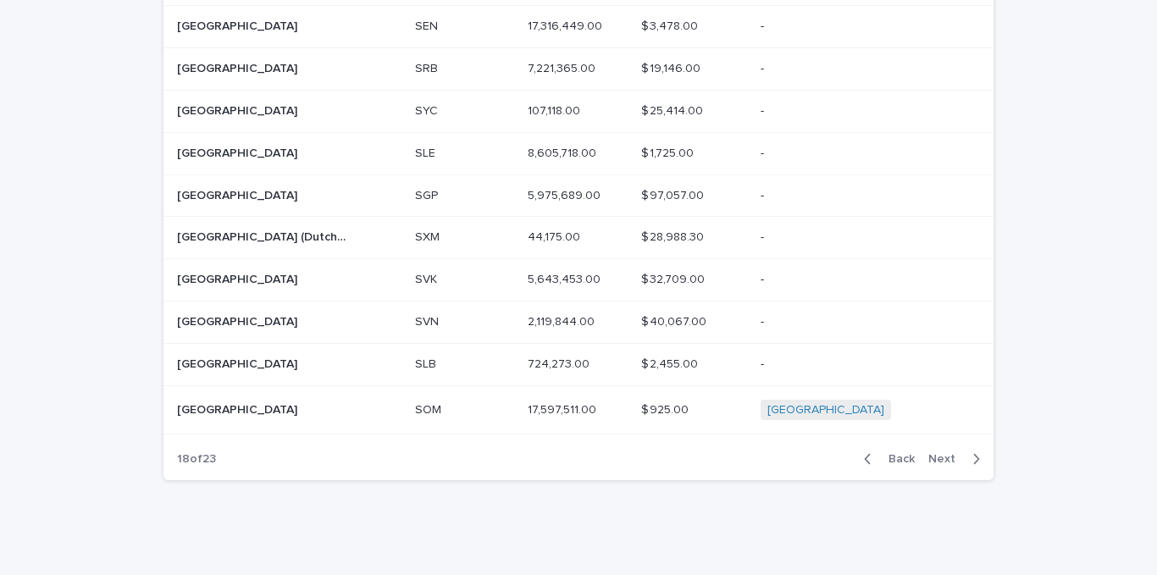
click at [974, 456] on icon "button" at bounding box center [977, 459] width 6 height 10
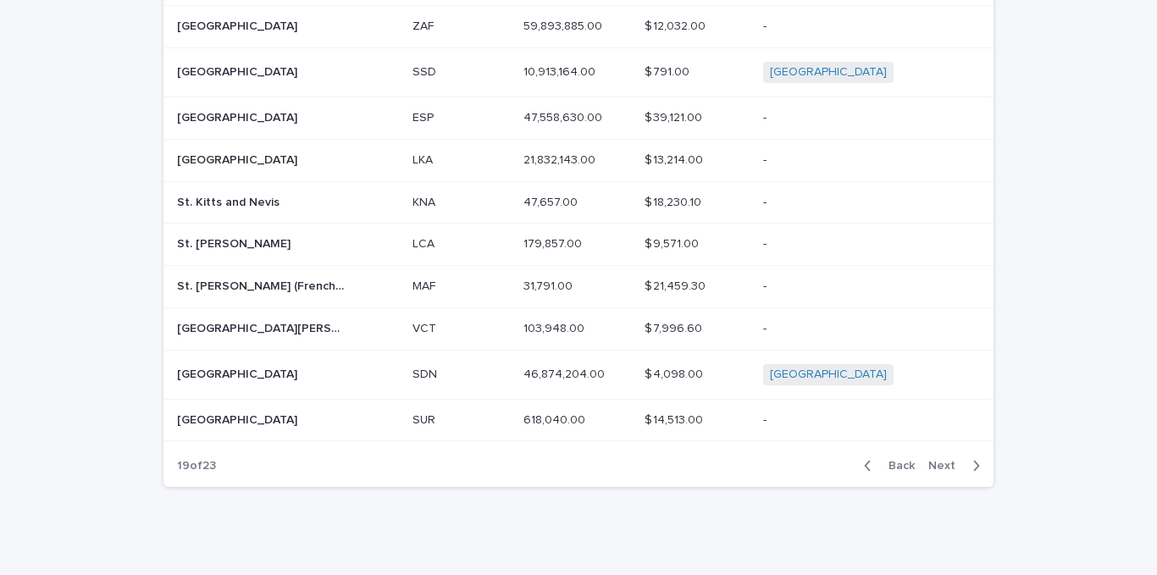
scroll to position [203, 0]
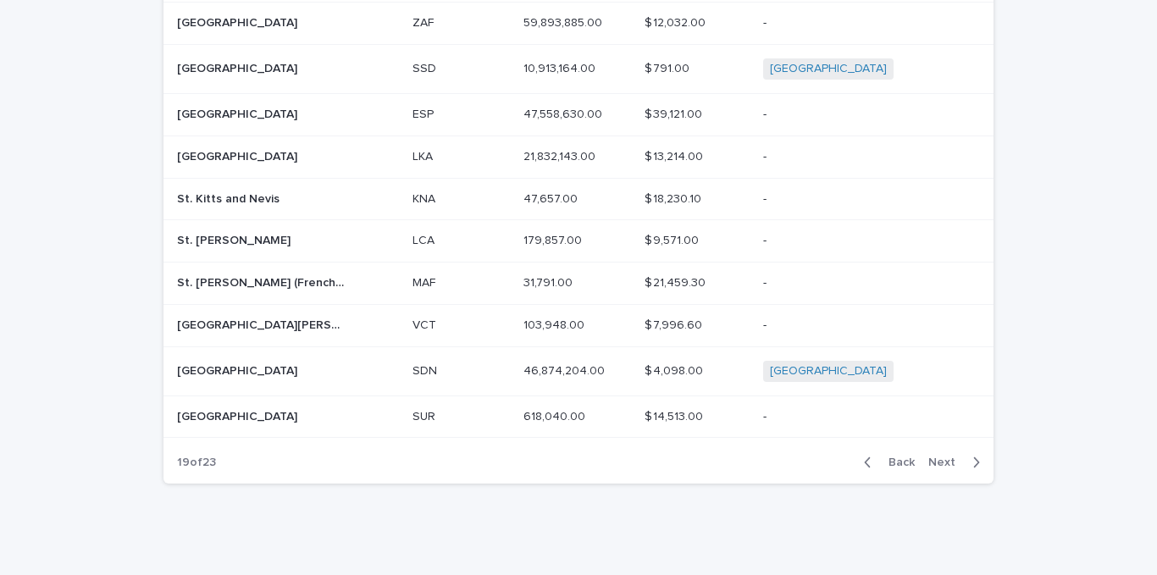
click at [972, 456] on icon "button" at bounding box center [976, 462] width 8 height 15
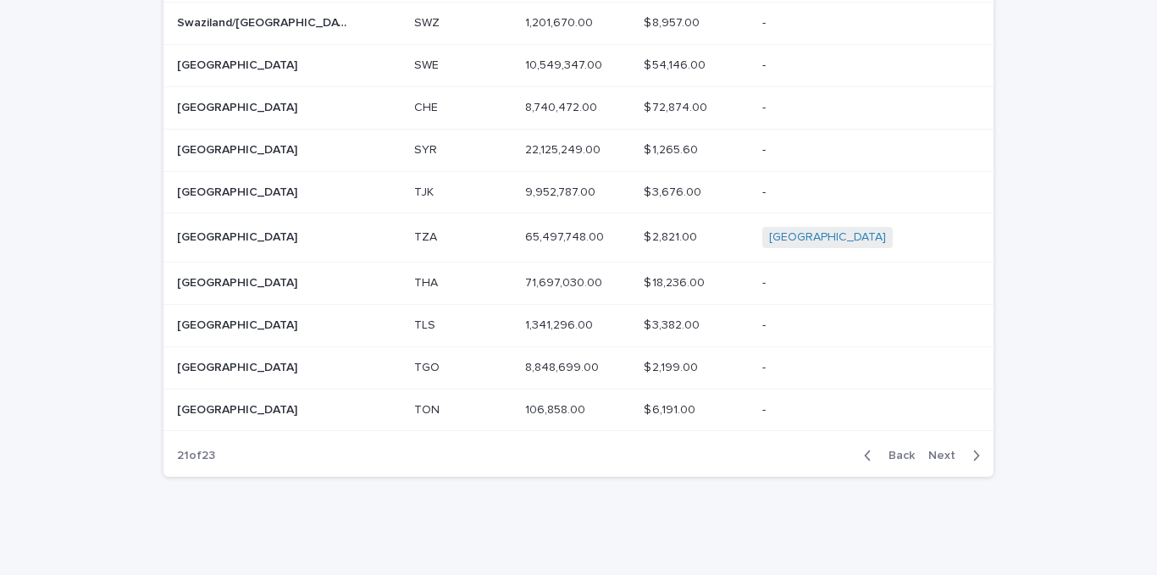
scroll to position [200, 0]
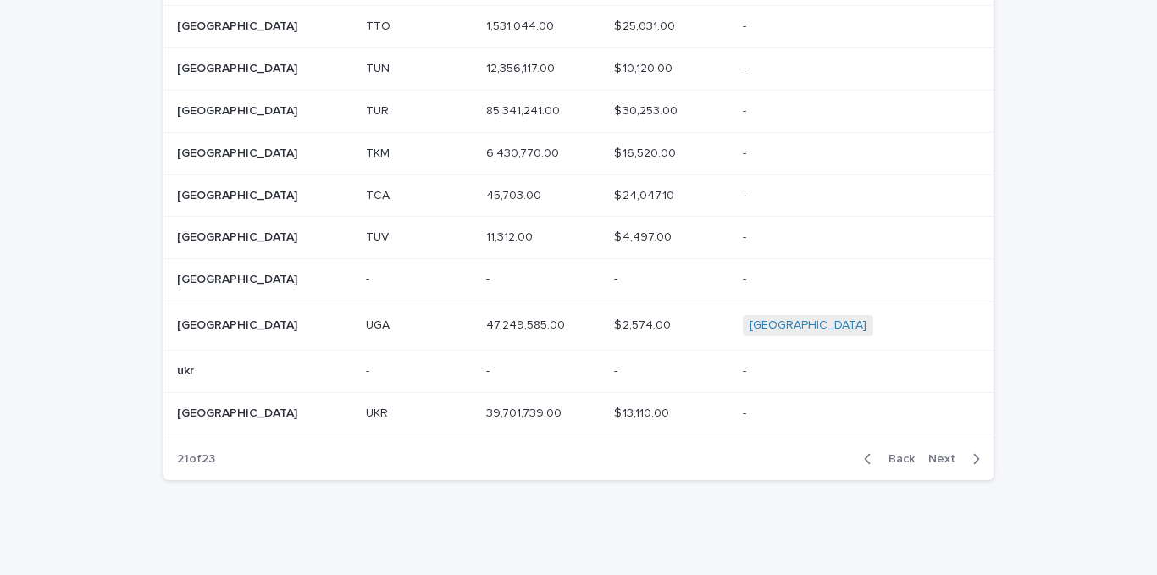
click at [393, 330] on p "UGA" at bounding box center [379, 324] width 27 height 18
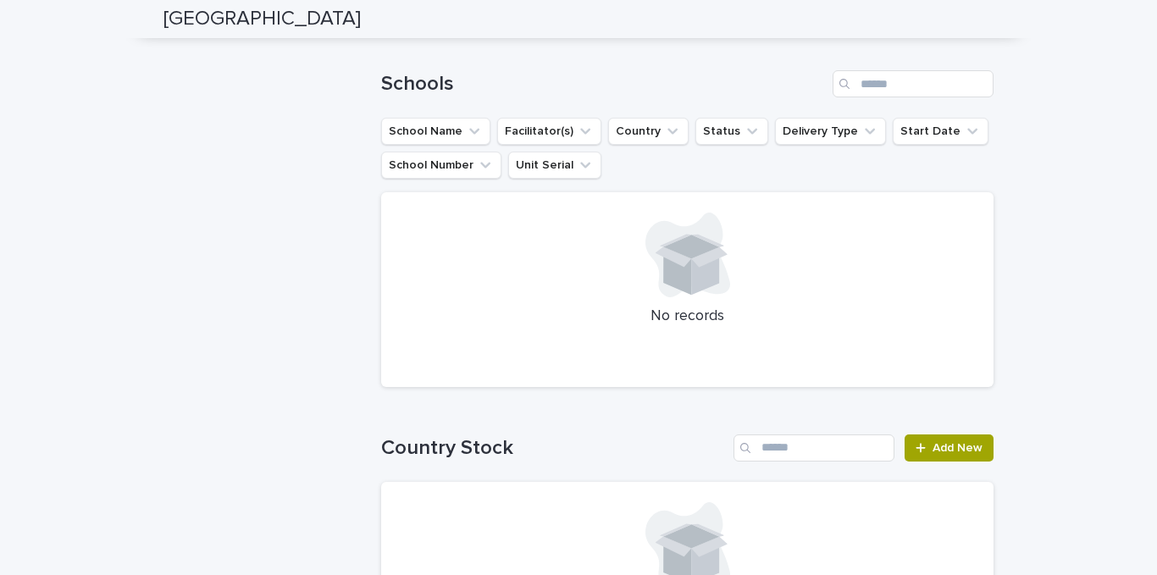
scroll to position [548, 0]
click at [558, 124] on button "Facilitator(s)" at bounding box center [549, 131] width 104 height 27
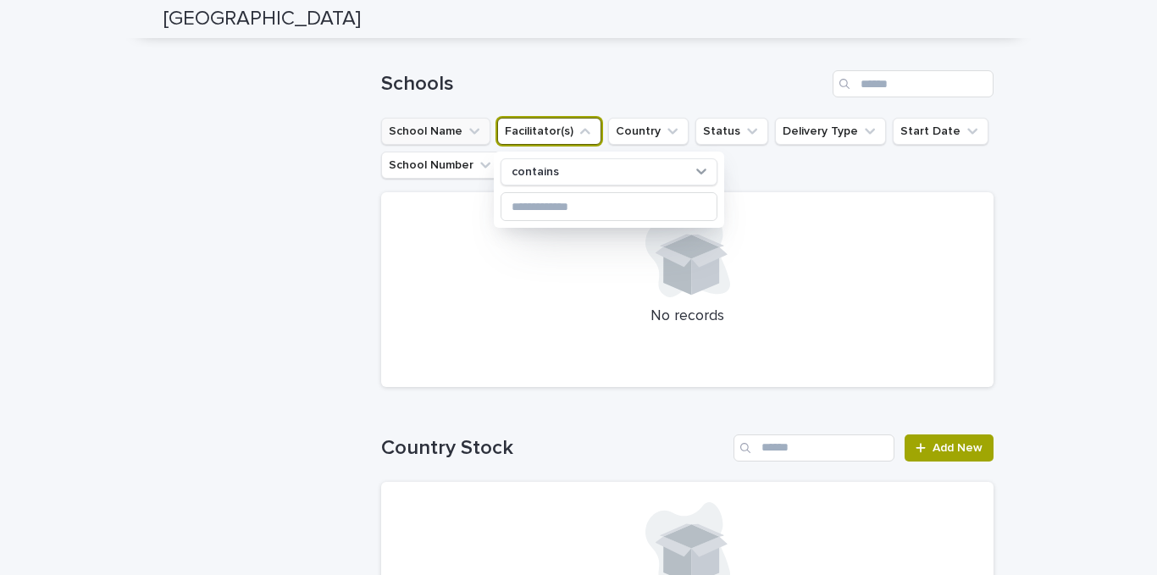
click at [466, 130] on icon "School Name" at bounding box center [474, 131] width 17 height 17
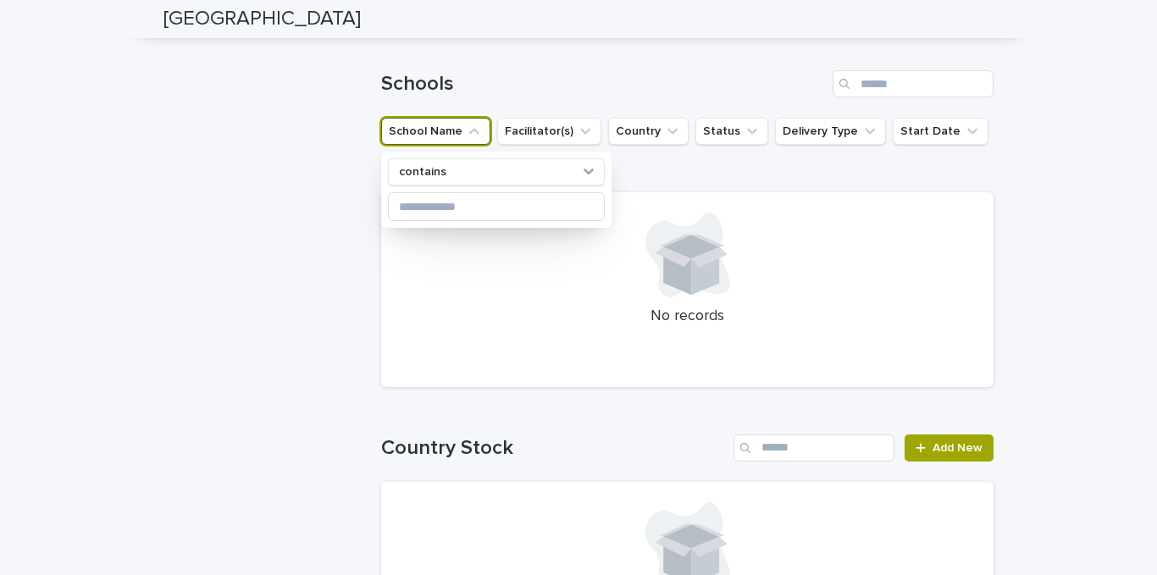
click at [981, 208] on div "No records" at bounding box center [687, 289] width 612 height 195
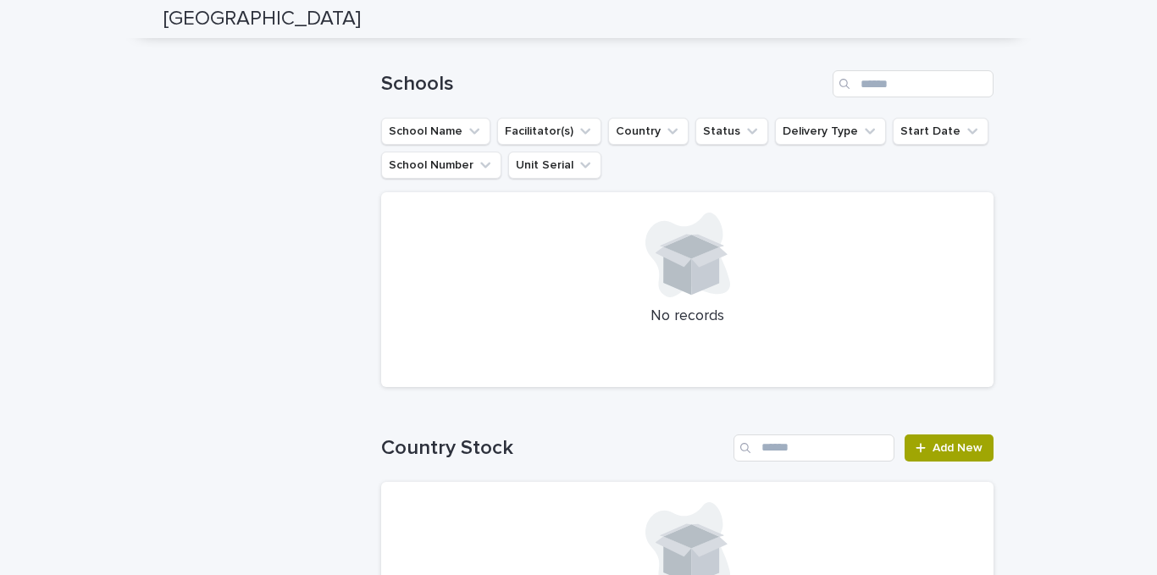
scroll to position [0, 0]
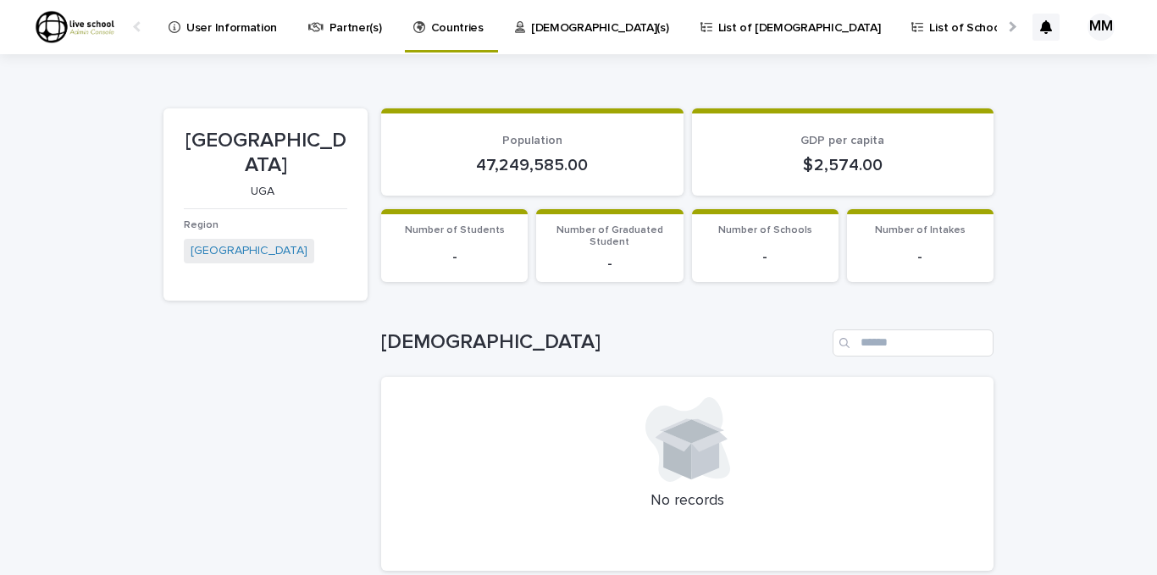
click at [536, 25] on p "[DEMOGRAPHIC_DATA](s)" at bounding box center [600, 18] width 138 height 36
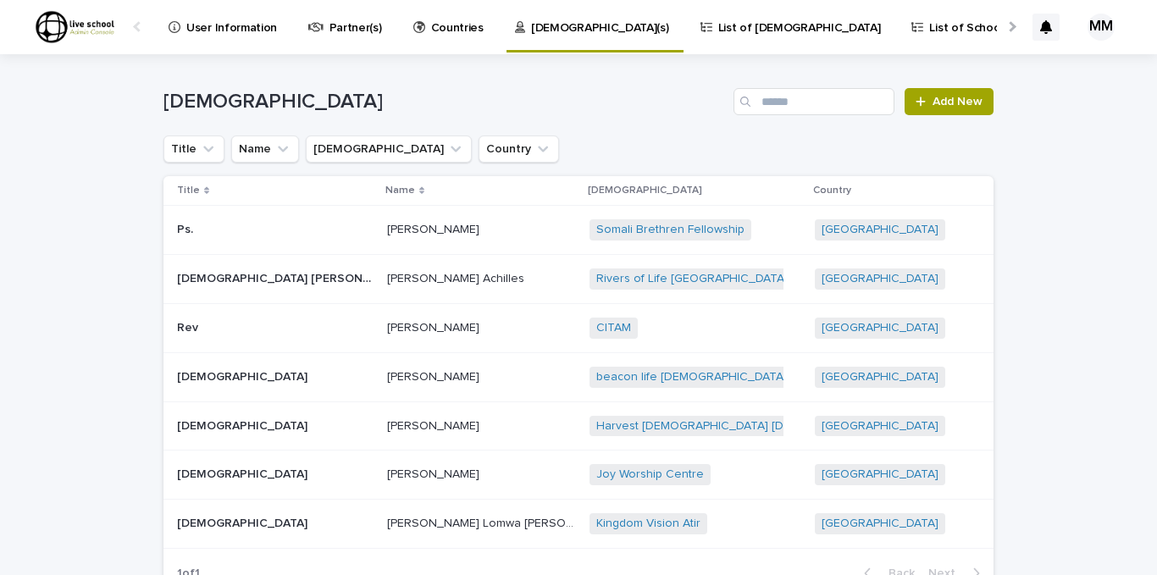
click at [230, 25] on p "User Information" at bounding box center [231, 18] width 91 height 36
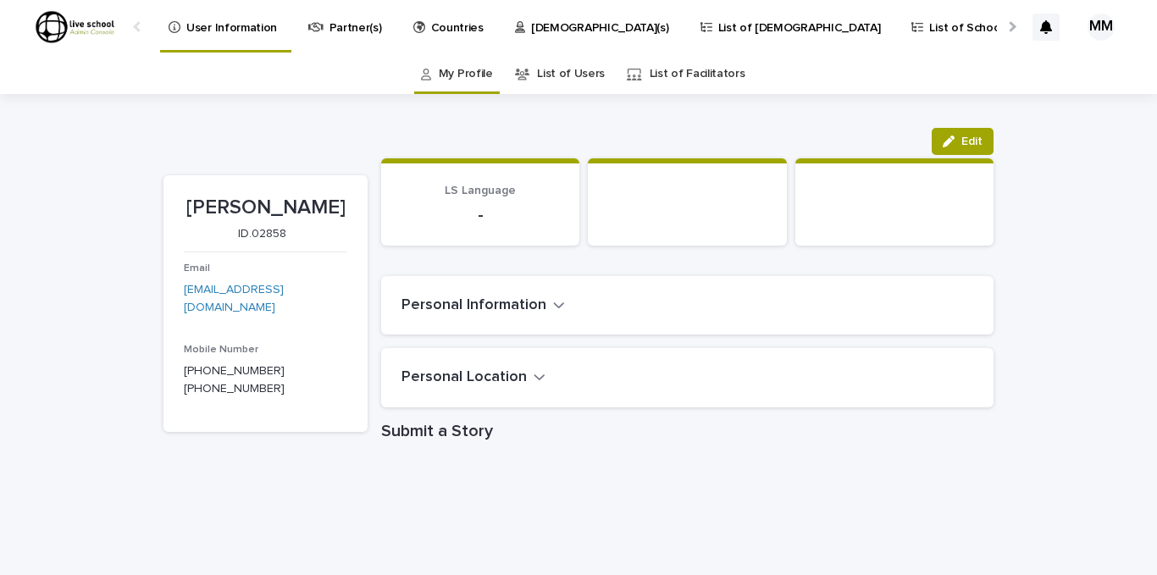
click at [433, 26] on p "Countries" at bounding box center [457, 18] width 53 height 36
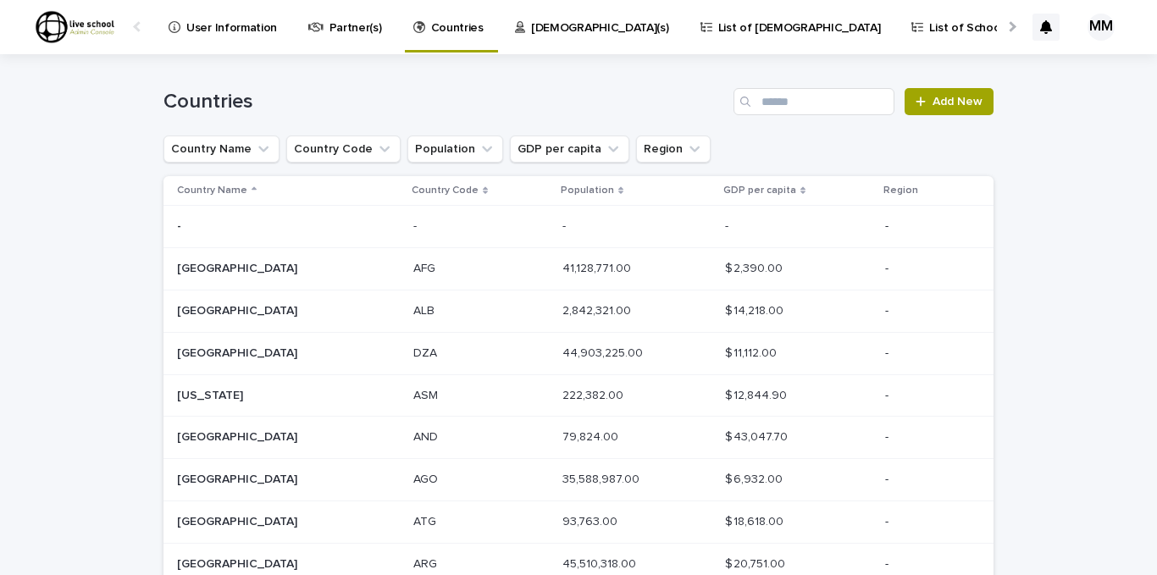
click at [929, 25] on p "List of Schools" at bounding box center [968, 18] width 79 height 36
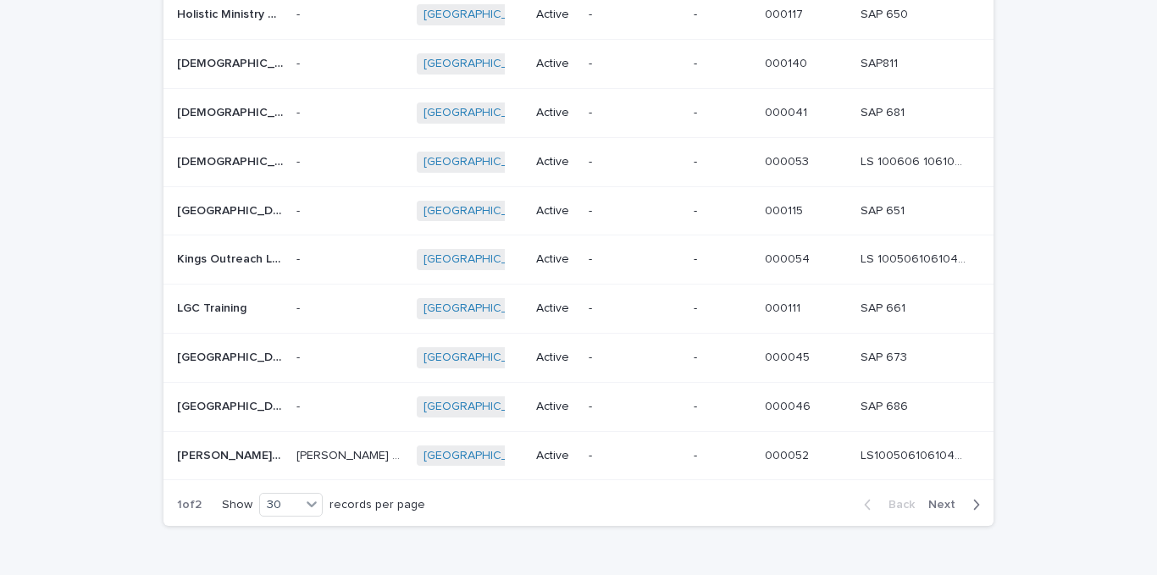
scroll to position [1244, 0]
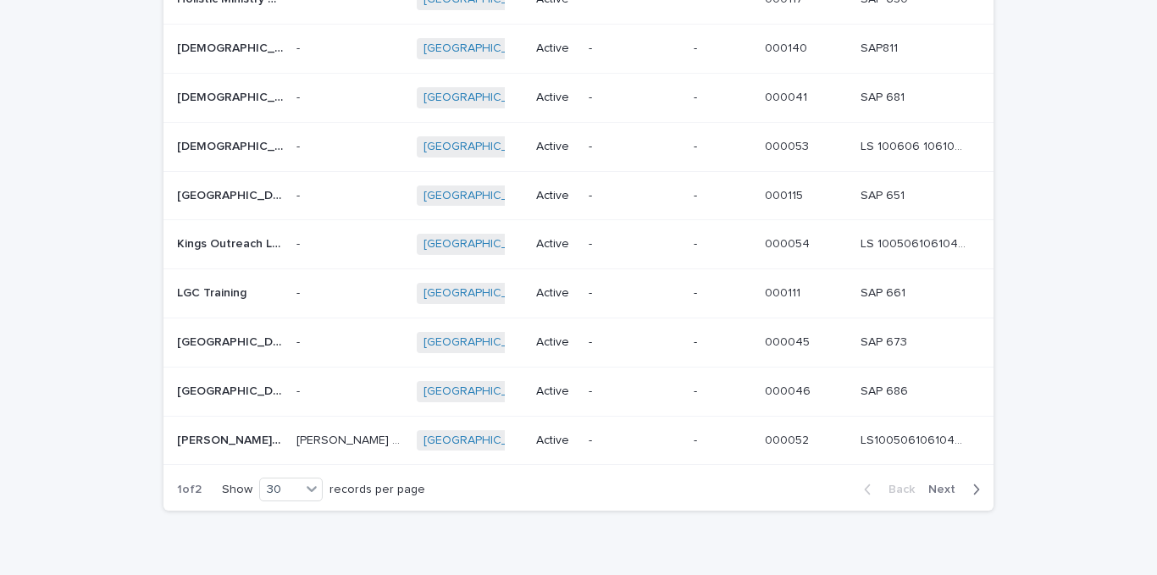
click at [974, 485] on icon "button" at bounding box center [977, 490] width 6 height 10
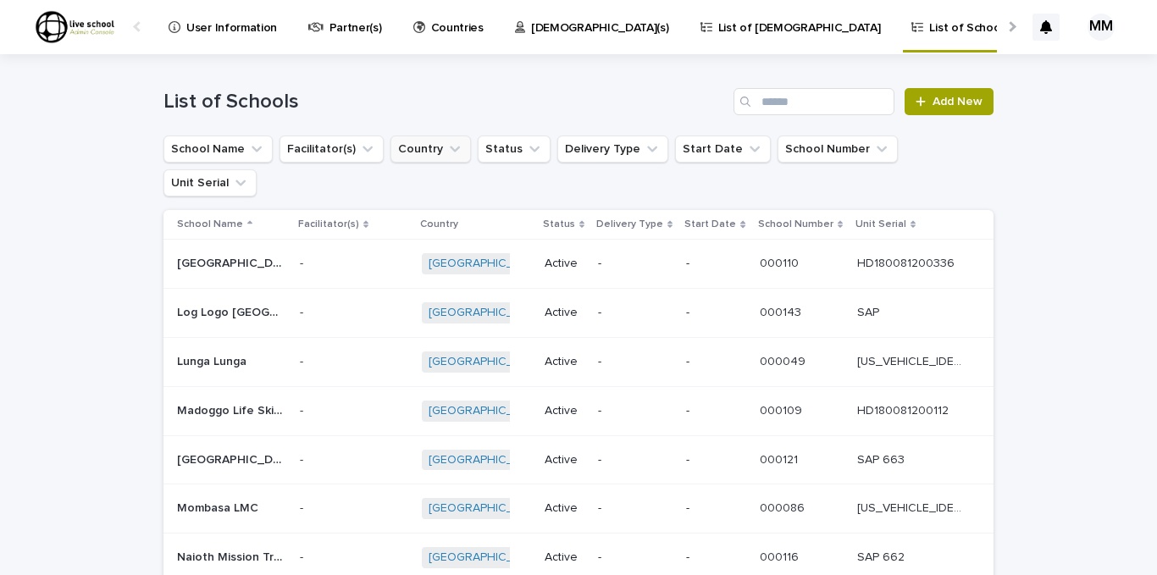
click at [446, 145] on icon "Country" at bounding box center [454, 149] width 17 height 17
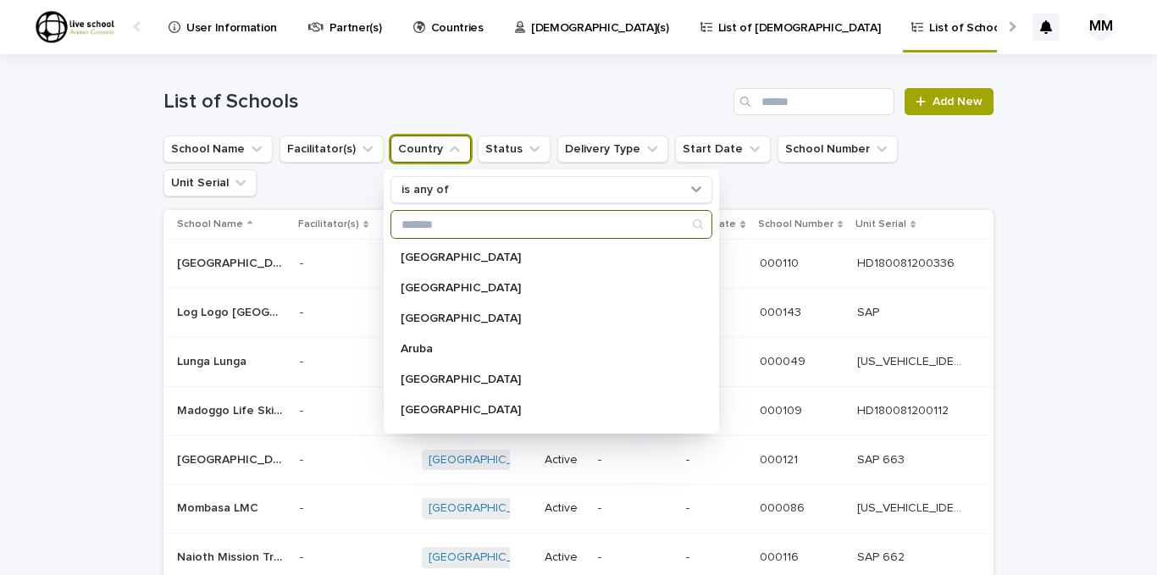
click at [419, 223] on input "Search" at bounding box center [551, 224] width 320 height 27
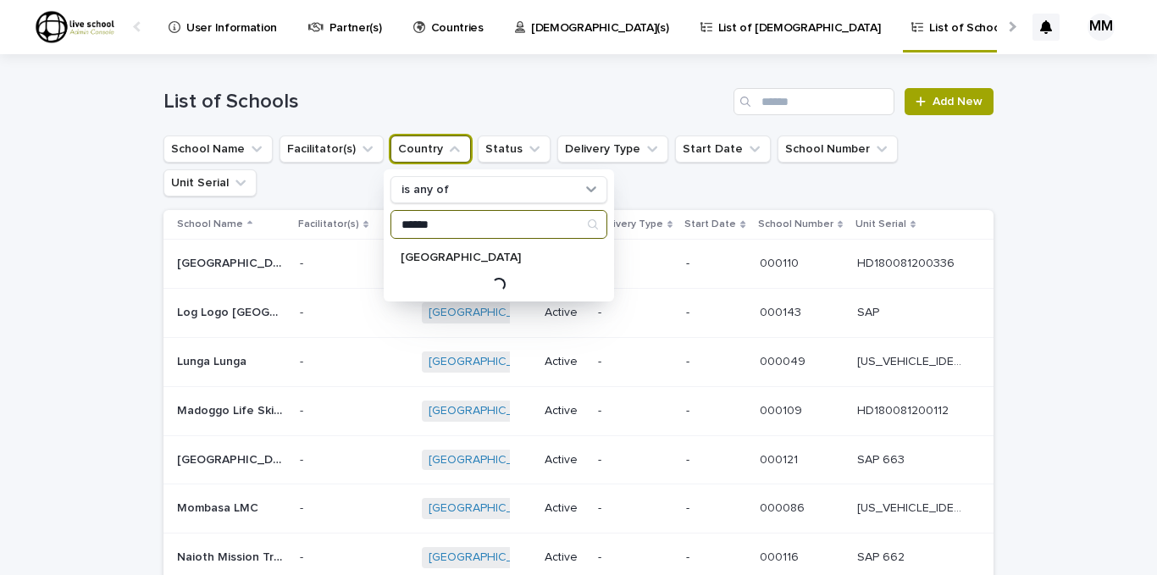
type input "******"
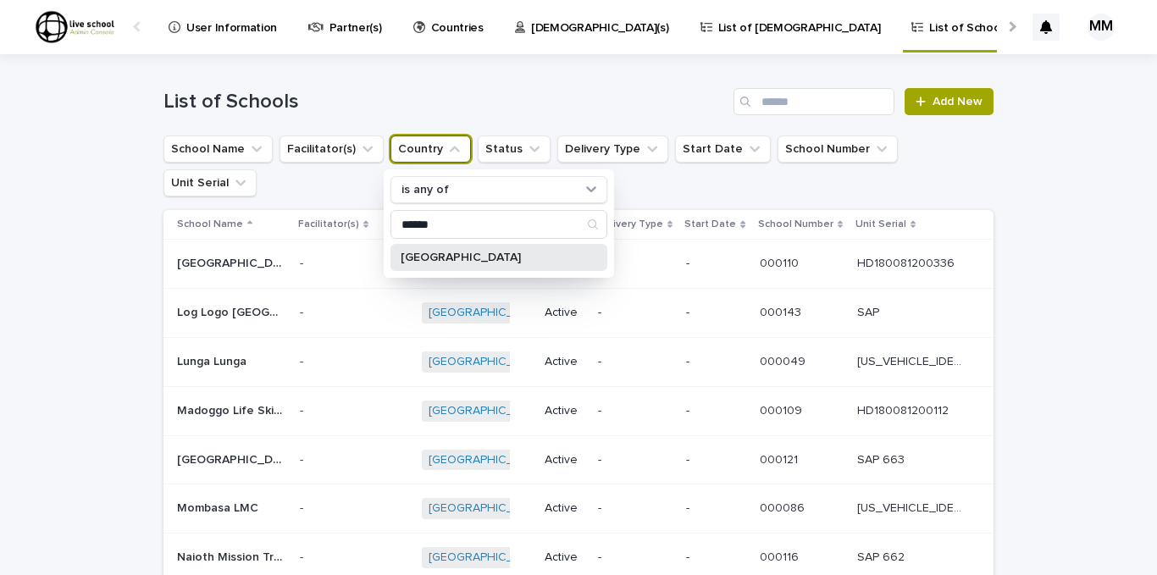
click at [412, 259] on p "[GEOGRAPHIC_DATA]" at bounding box center [491, 258] width 180 height 12
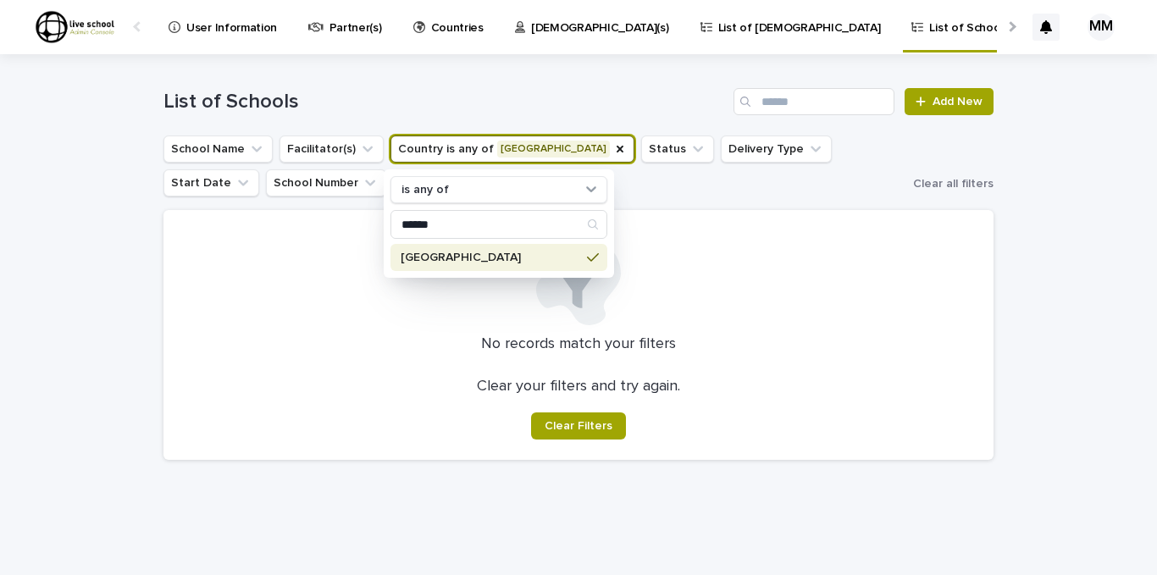
click at [805, 213] on div "No records match your filters Clear your filters and try again. Clear Filters" at bounding box center [578, 335] width 830 height 250
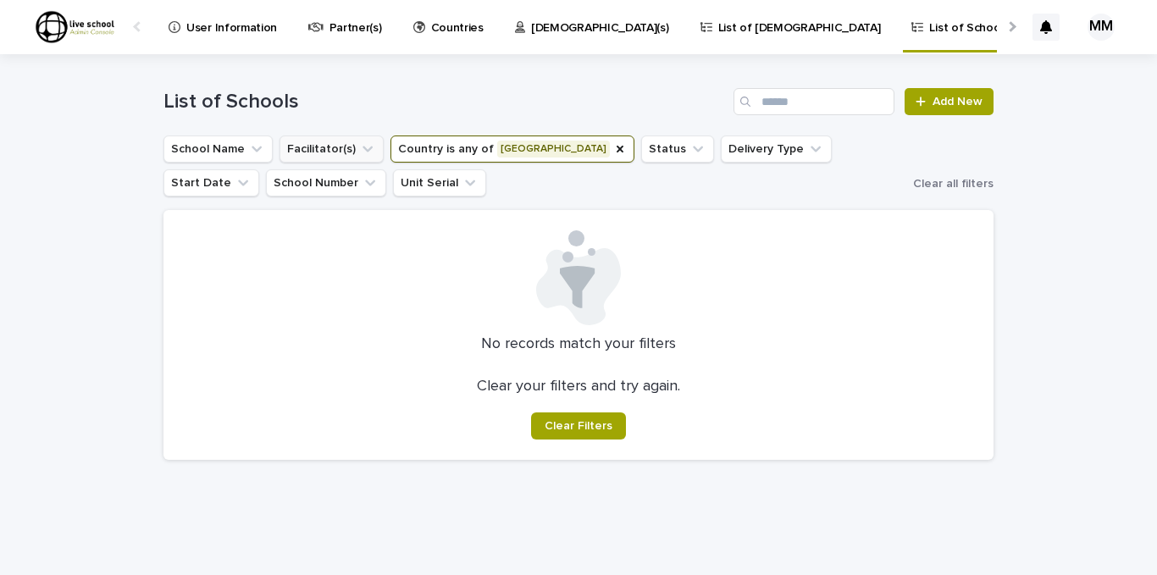
click at [363, 147] on icon "Facilitator(s)" at bounding box center [368, 150] width 10 height 6
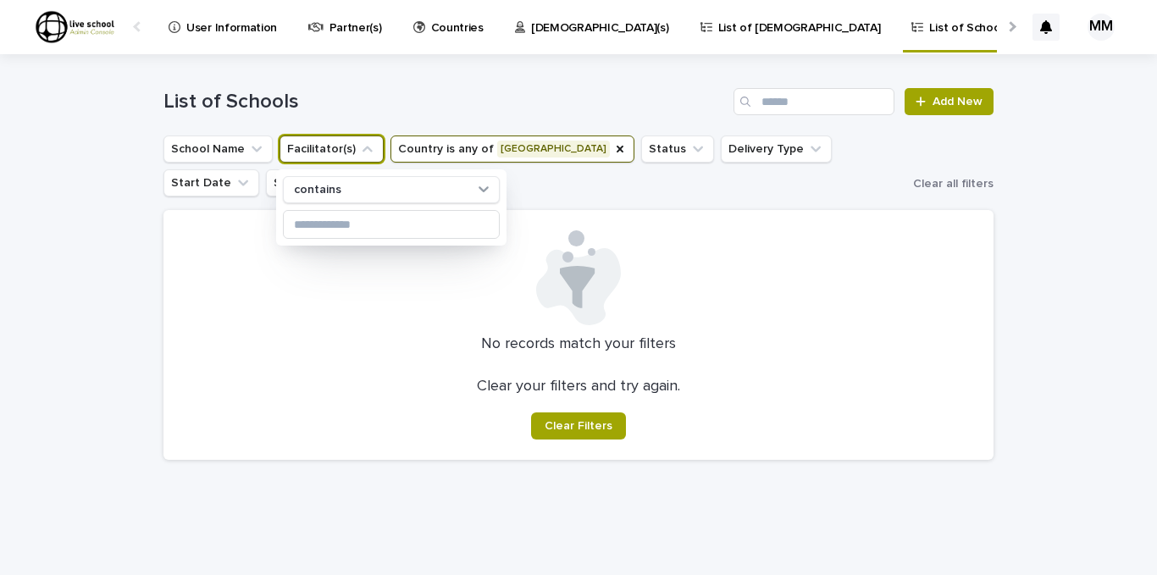
click at [359, 147] on icon "Facilitator(s)" at bounding box center [367, 149] width 17 height 17
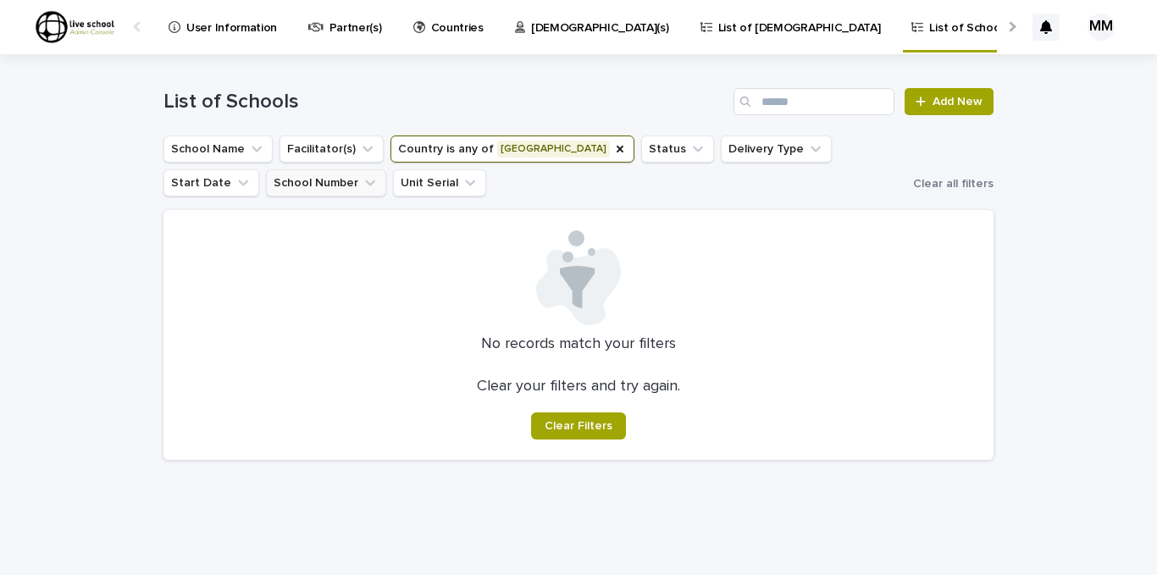
click at [365, 182] on icon "School Number" at bounding box center [370, 183] width 10 height 6
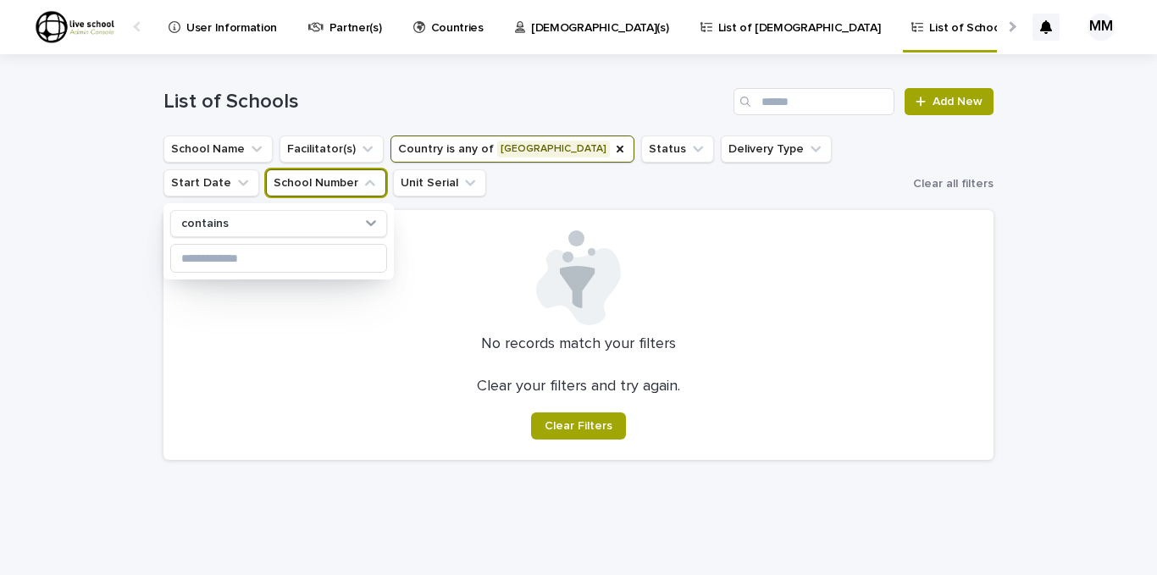
click at [365, 182] on icon "School Number" at bounding box center [370, 183] width 10 height 6
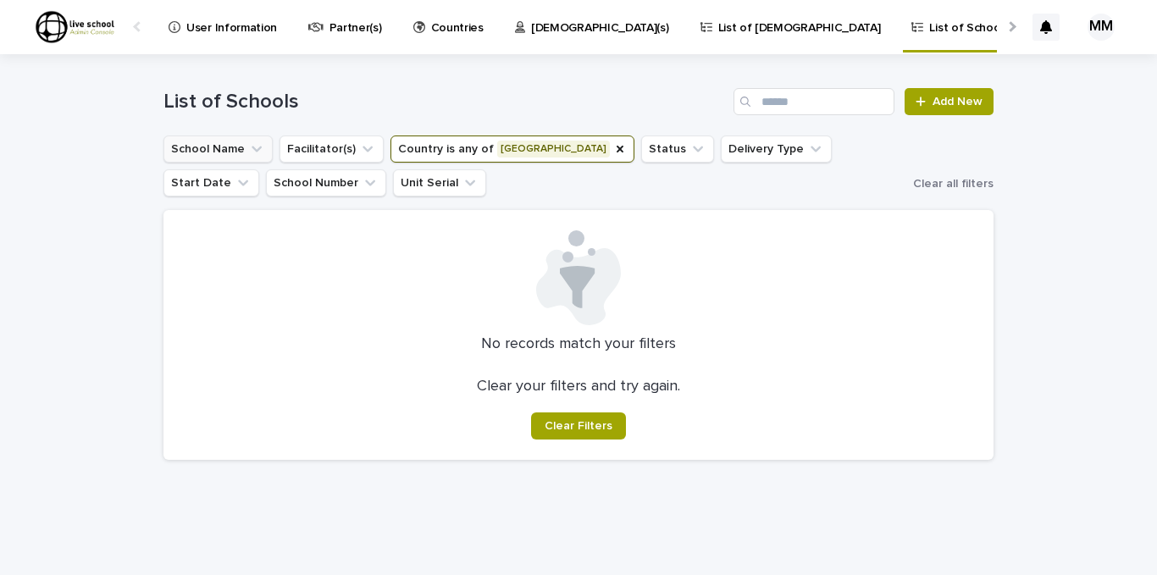
click at [252, 147] on icon "School Name" at bounding box center [256, 149] width 17 height 17
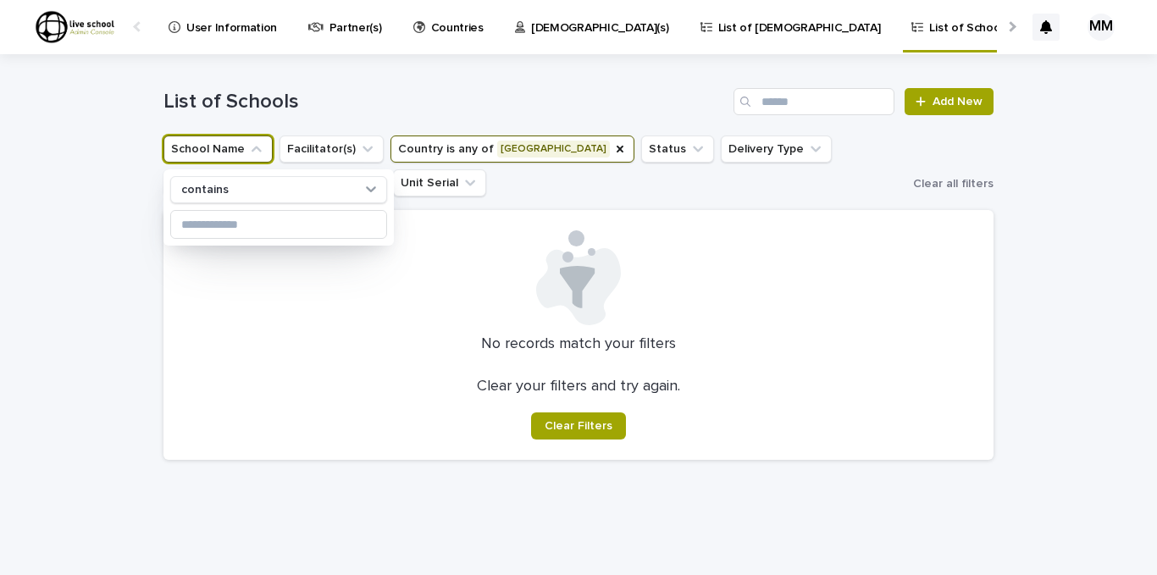
click at [508, 224] on div "No records match your filters Clear your filters and try again. Clear Filters" at bounding box center [578, 335] width 830 height 250
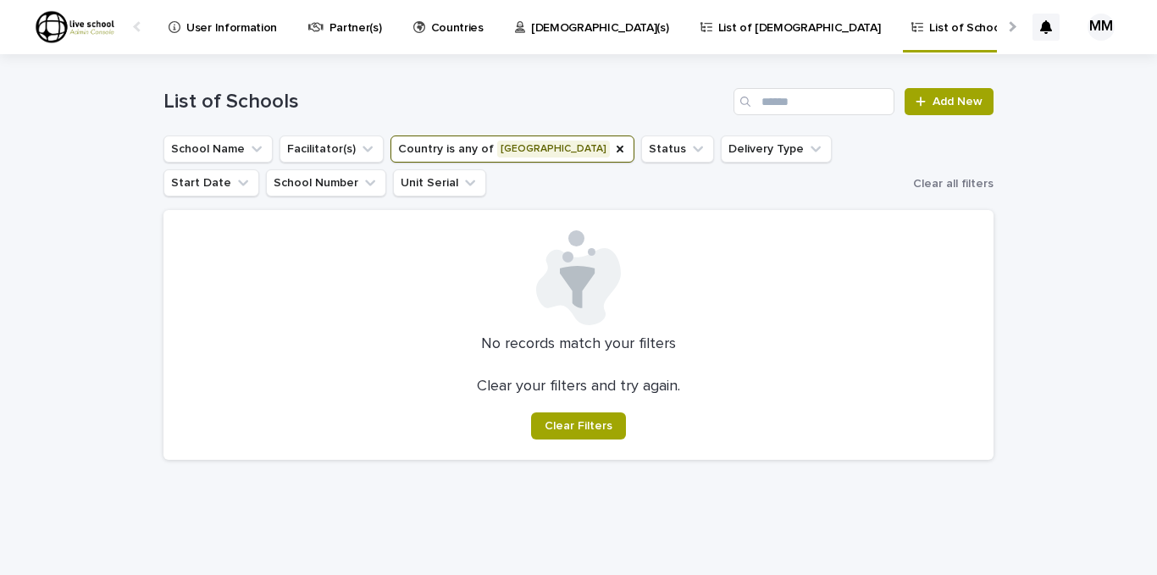
click at [531, 26] on p "[DEMOGRAPHIC_DATA](s)" at bounding box center [600, 18] width 138 height 36
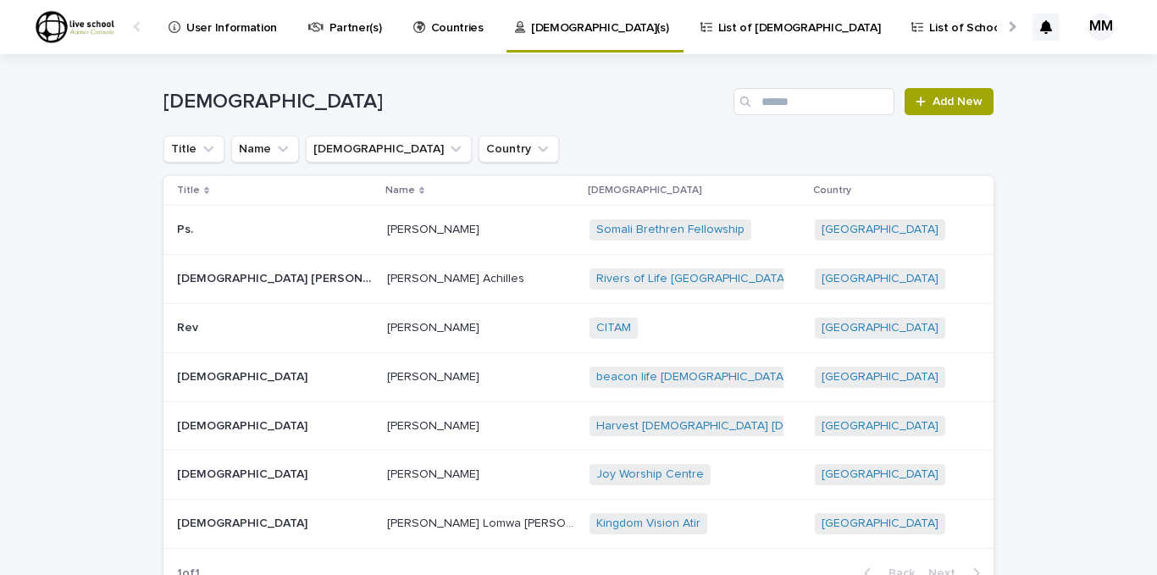
click at [718, 25] on p "List of [DEMOGRAPHIC_DATA]" at bounding box center [799, 18] width 163 height 36
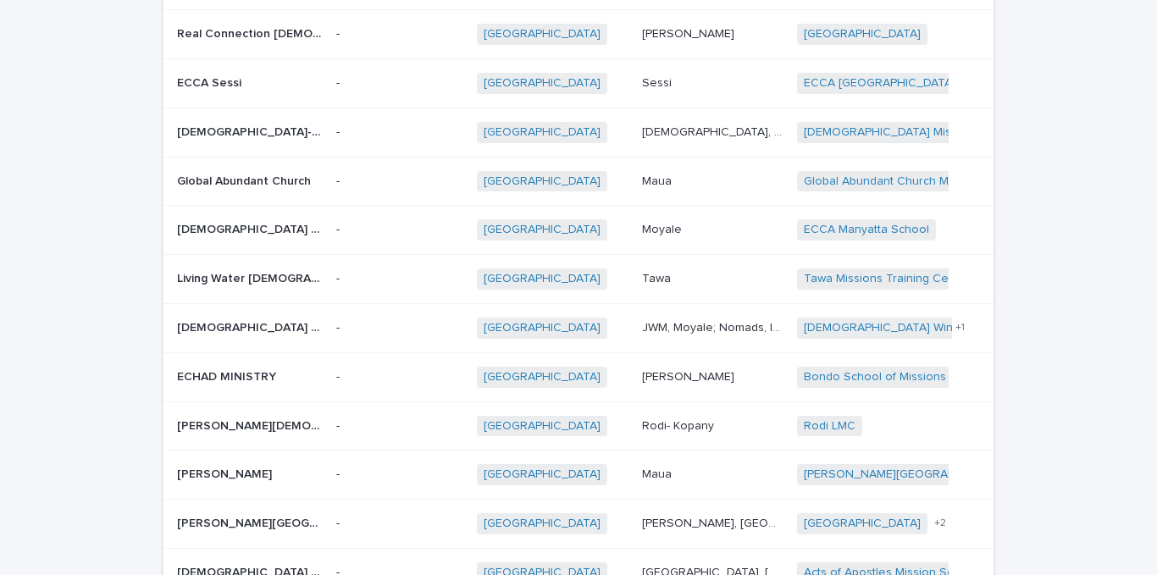
scroll to position [1203, 0]
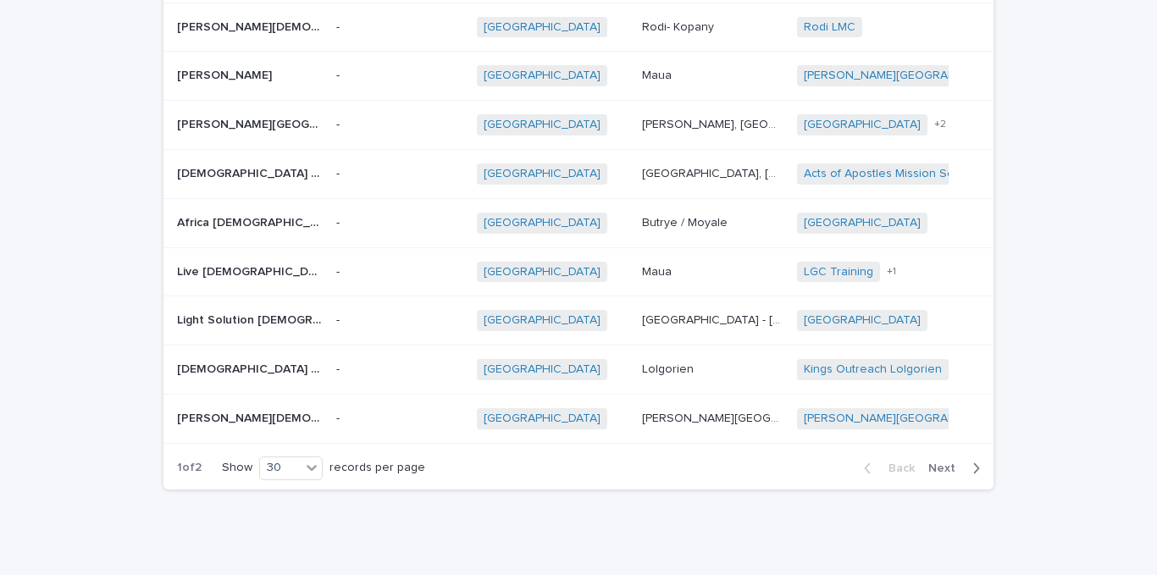
click at [973, 461] on icon "button" at bounding box center [976, 468] width 8 height 15
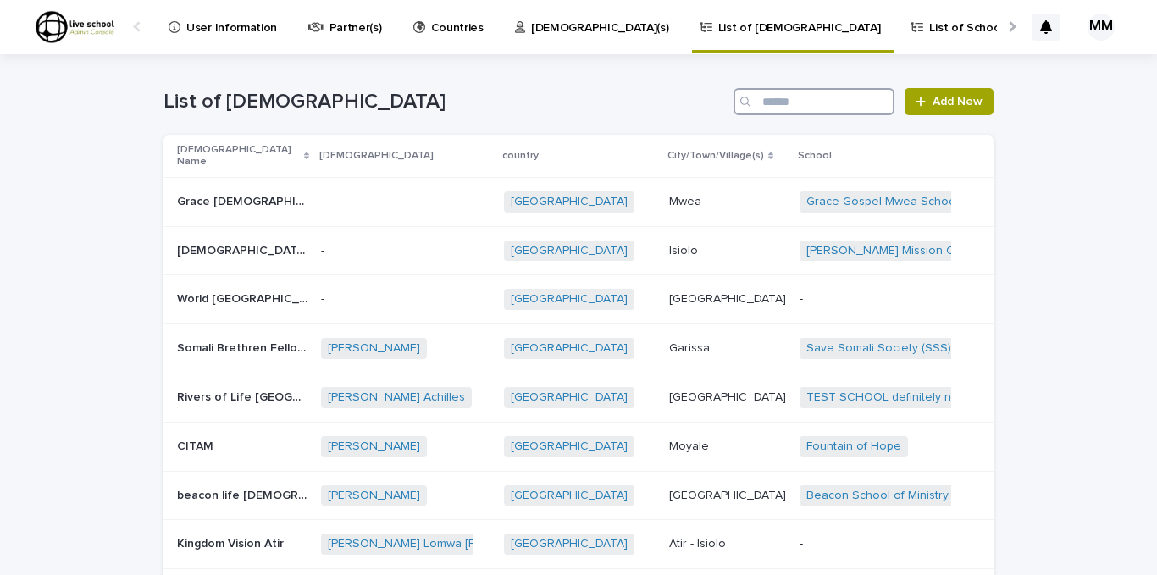
click at [773, 98] on input "Search" at bounding box center [814, 101] width 161 height 27
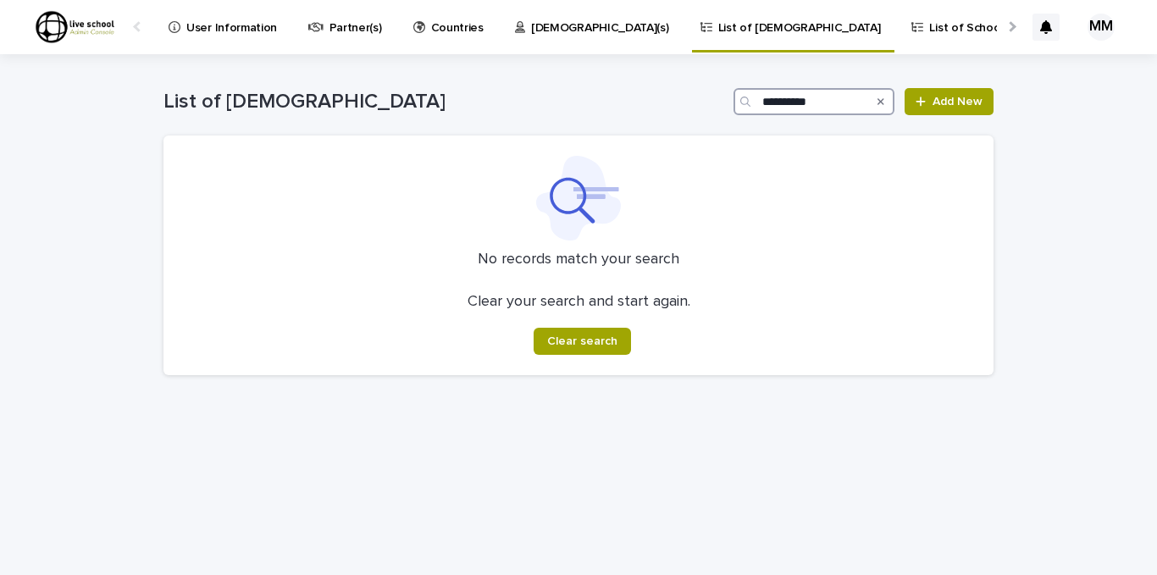
type input "*********"
